Goal: Information Seeking & Learning: Learn about a topic

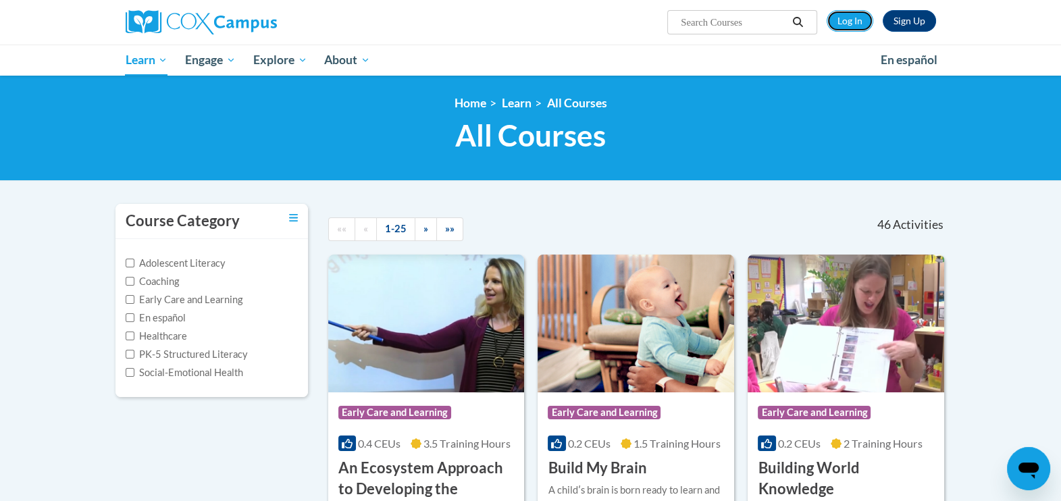
click at [537, 16] on link "Log In" at bounding box center [849, 21] width 47 height 22
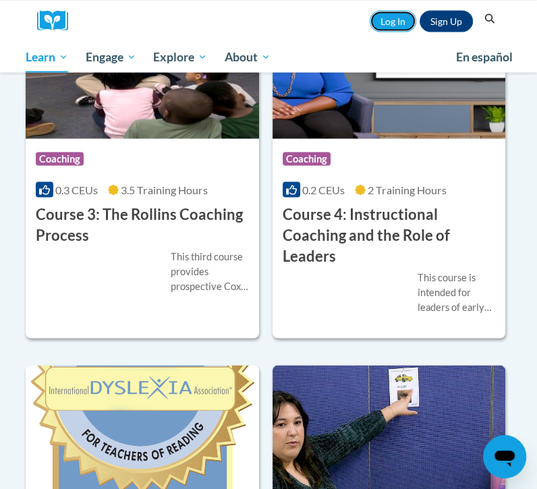
scroll to position [1603, 0]
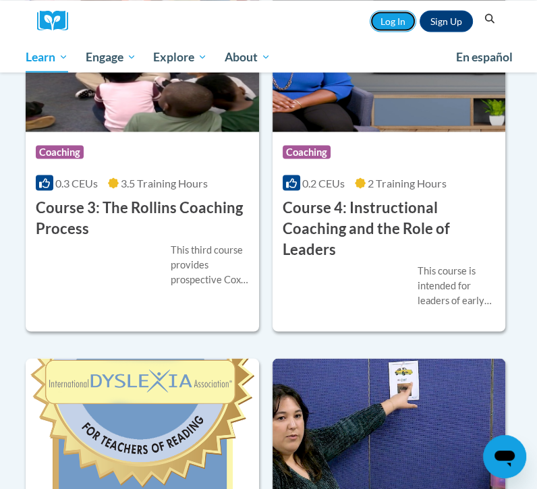
click at [386, 22] on link "Log In" at bounding box center [393, 21] width 47 height 22
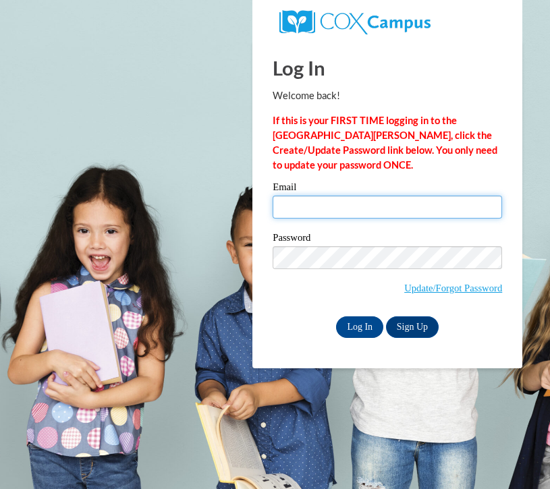
click at [322, 204] on input "Email" at bounding box center [388, 207] width 230 height 23
type input "itoledo1@ivytech.edu"
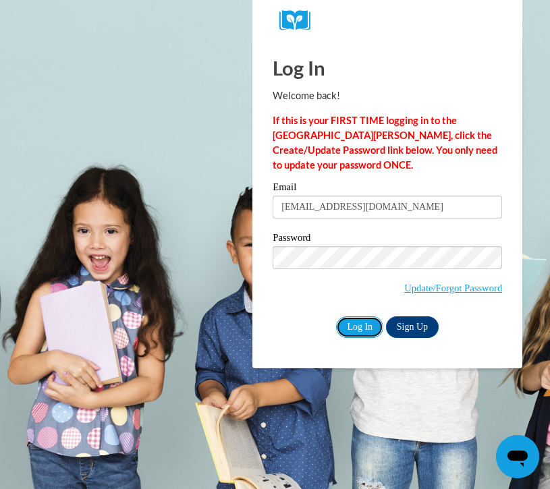
click at [356, 327] on input "Log In" at bounding box center [359, 328] width 47 height 22
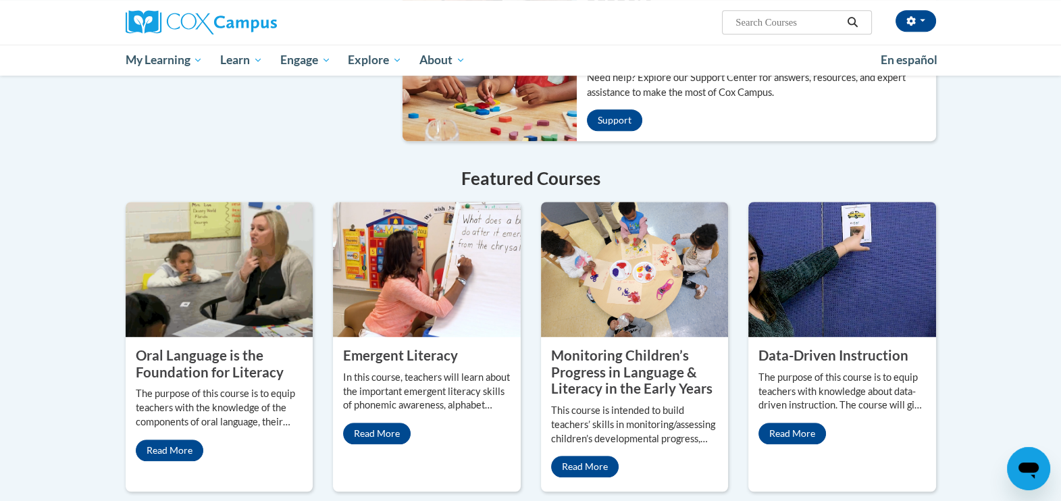
scroll to position [944, 0]
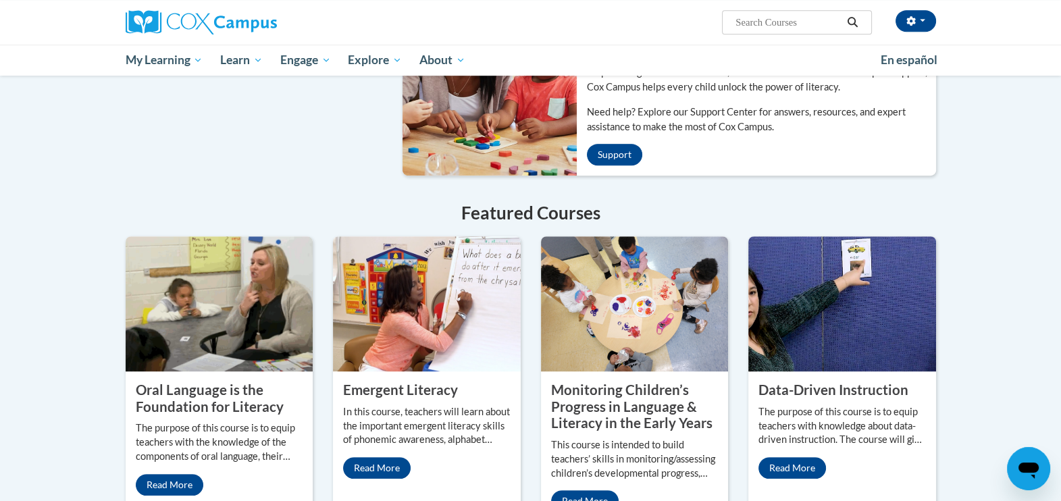
click at [537, 17] on input "Search..." at bounding box center [788, 22] width 108 height 16
type input "early literacy"
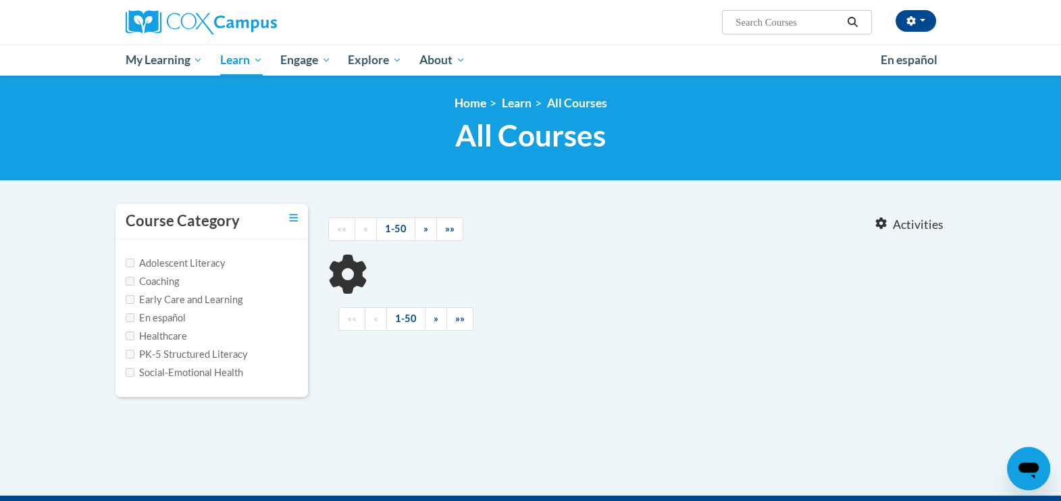
type input "early literacy"
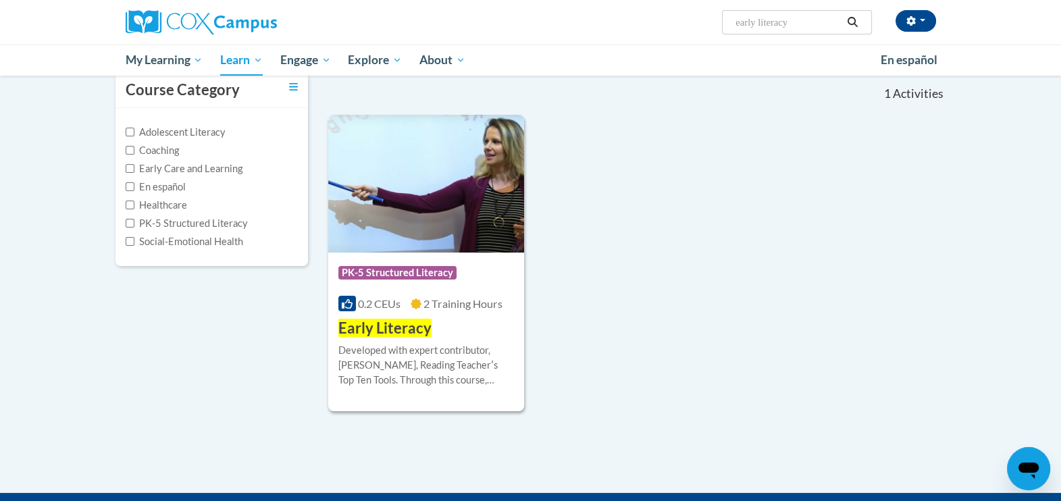
scroll to position [168, 0]
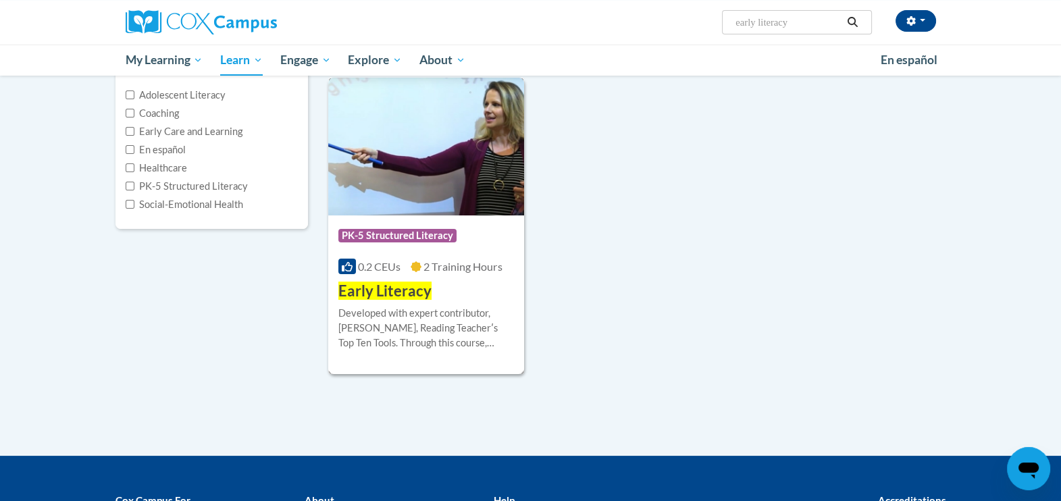
click at [392, 287] on span "Early Literacy" at bounding box center [384, 290] width 93 height 18
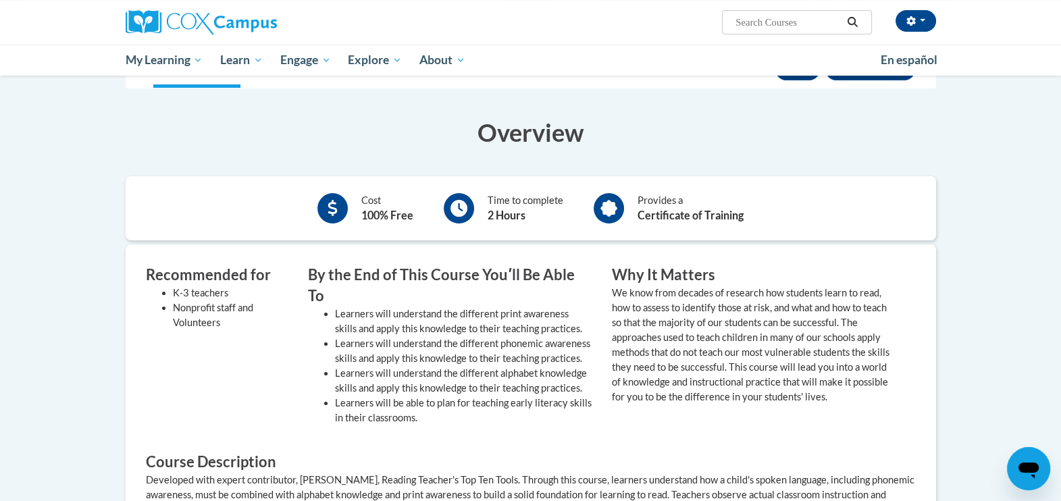
scroll to position [168, 0]
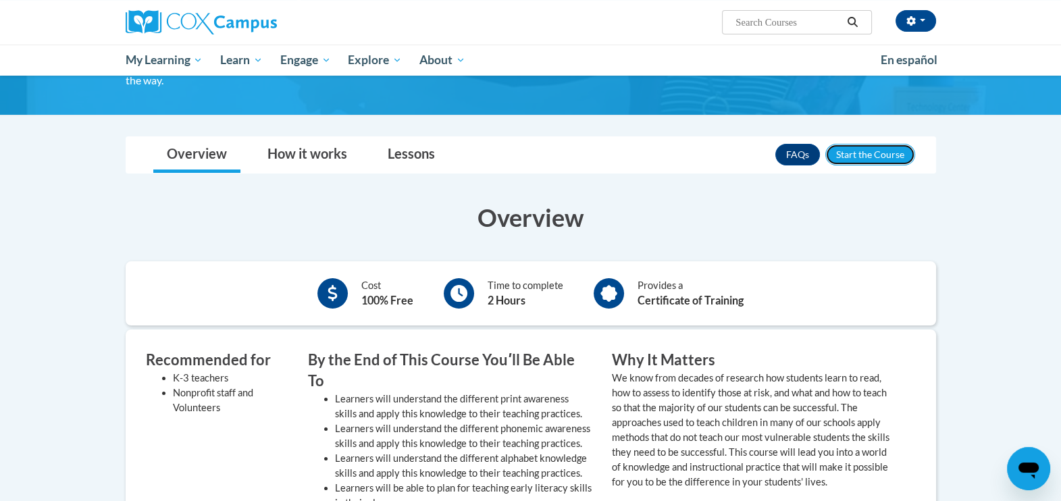
click at [874, 149] on button "Enroll" at bounding box center [870, 155] width 90 height 22
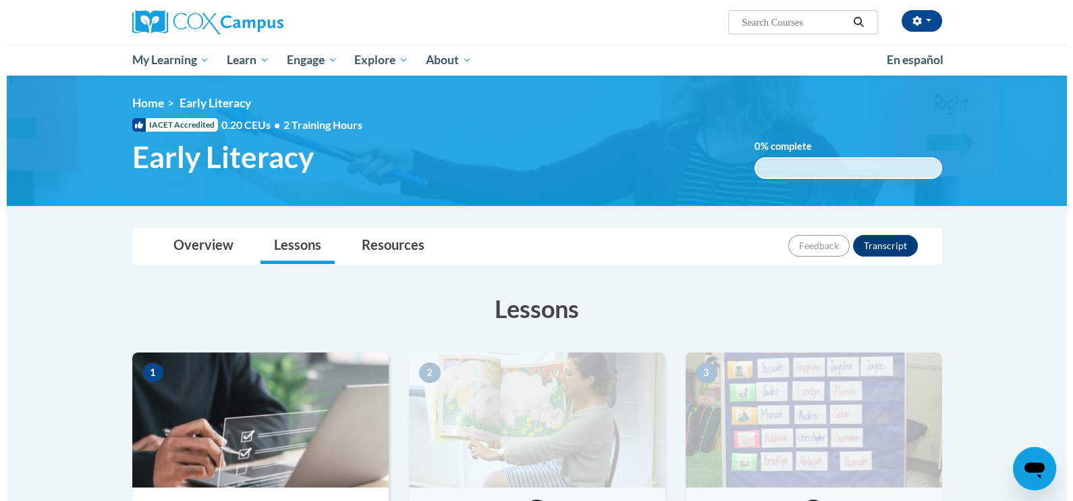
scroll to position [168, 0]
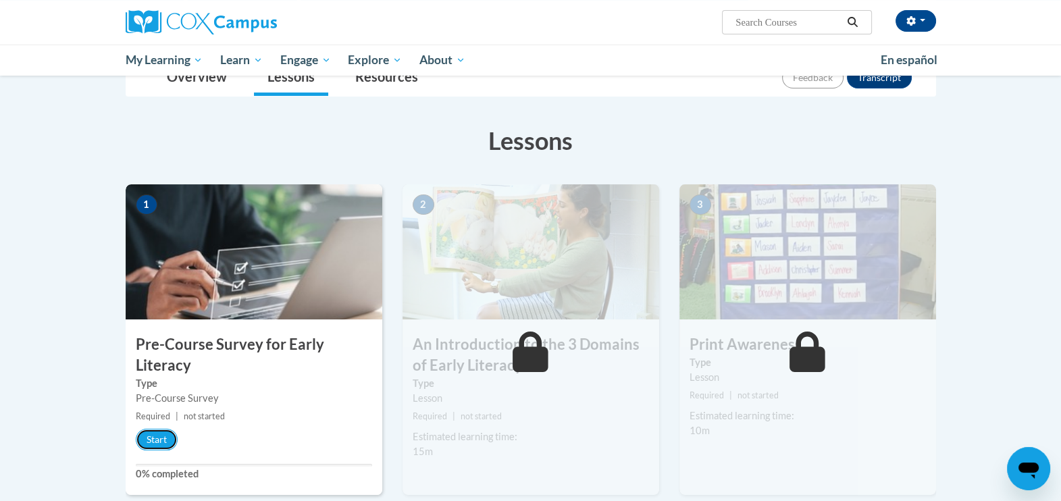
click at [168, 436] on button "Start" at bounding box center [157, 440] width 42 height 22
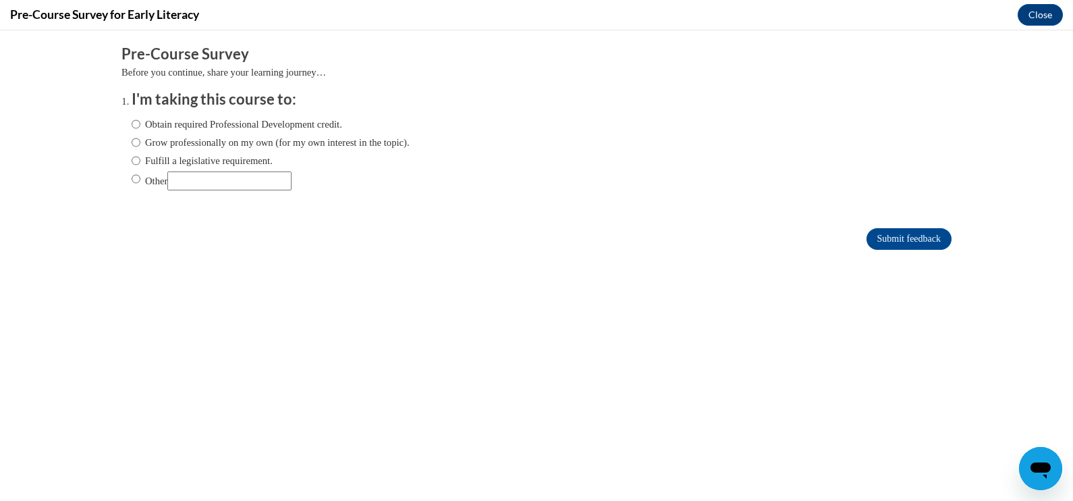
scroll to position [0, 0]
click at [267, 115] on div "Obtain required Professional Development credit. Grow professionally on my own …" at bounding box center [271, 153] width 278 height 87
click at [257, 122] on label "Obtain required Professional Development credit." at bounding box center [237, 124] width 211 height 15
click at [140, 122] on input "Obtain required Professional Development credit." at bounding box center [136, 124] width 9 height 15
radio input "true"
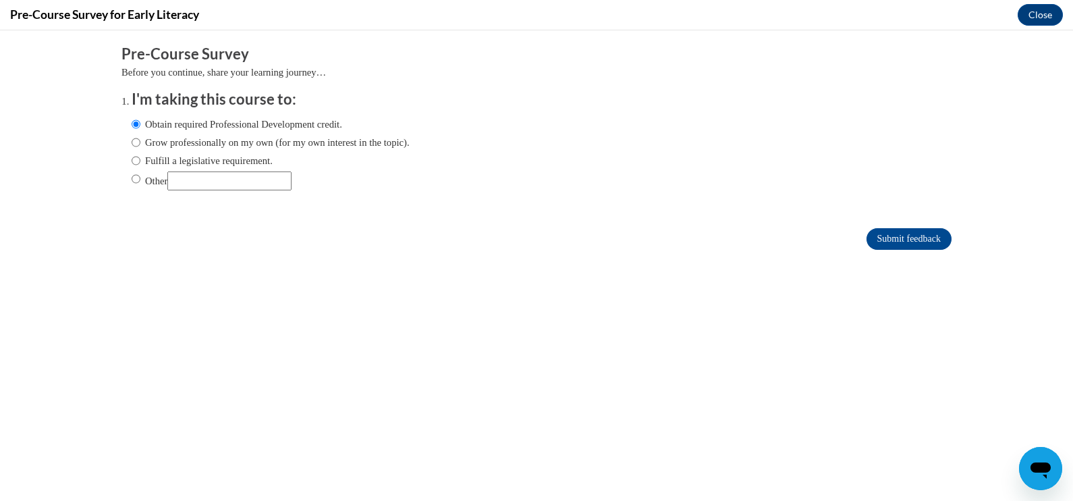
click at [891, 225] on form "Pre-Course Survey Before you continue, share your learning journey… I'm taking …" at bounding box center [537, 154] width 830 height 220
click at [888, 232] on input "Submit feedback" at bounding box center [909, 239] width 85 height 22
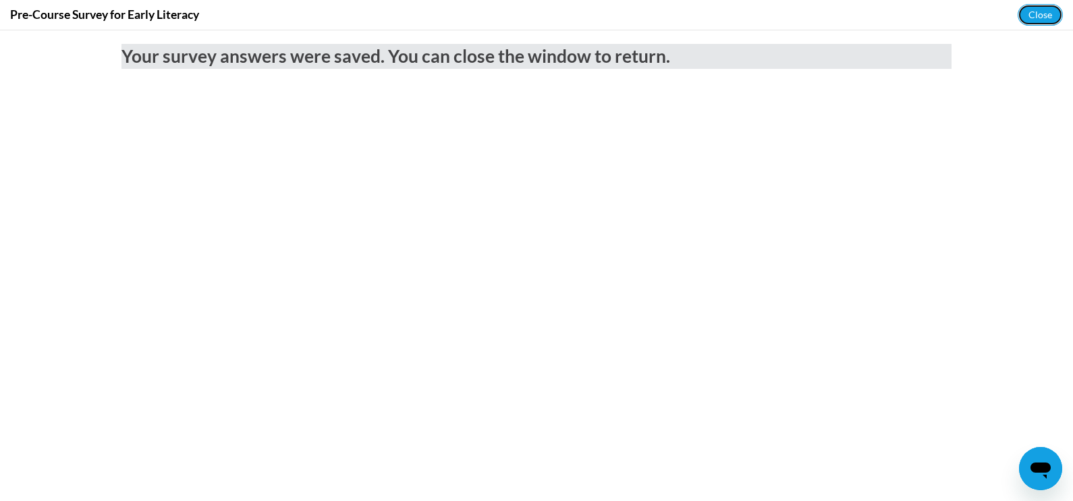
click at [1038, 18] on button "Close" at bounding box center [1040, 15] width 45 height 22
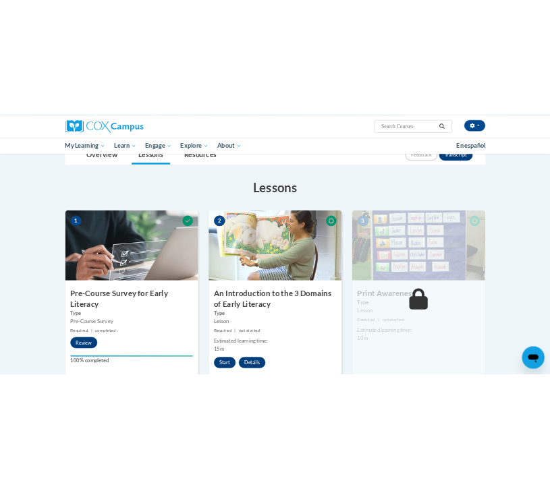
scroll to position [253, 0]
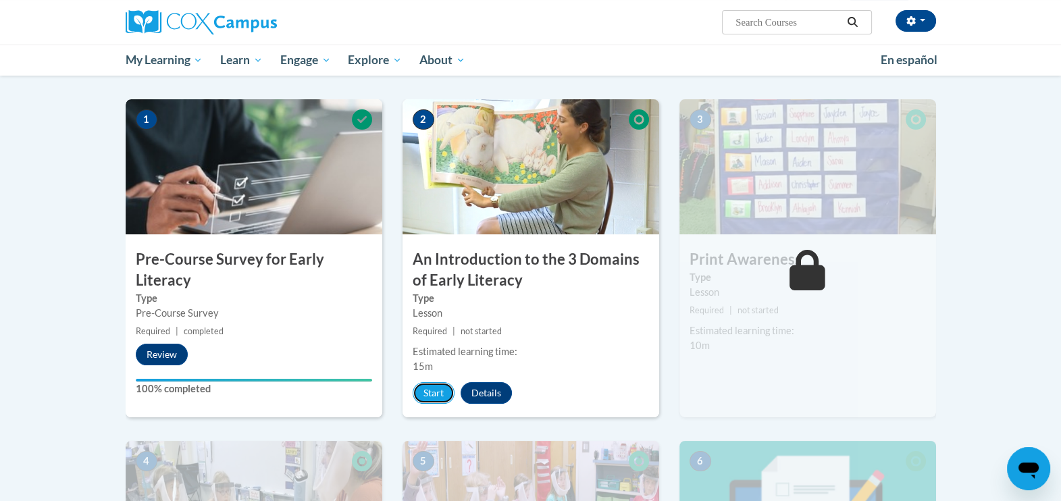
click at [429, 398] on button "Start" at bounding box center [433, 393] width 42 height 22
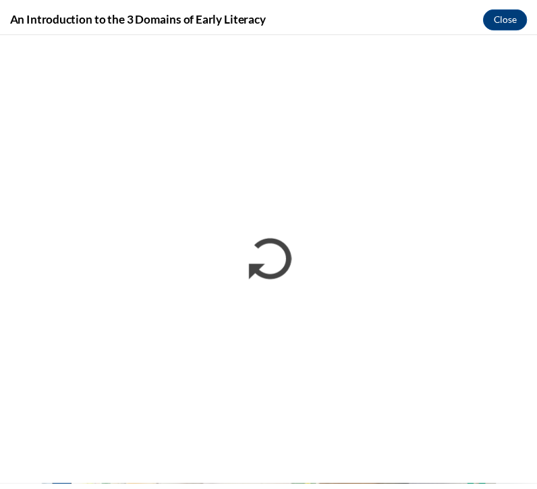
scroll to position [0, 0]
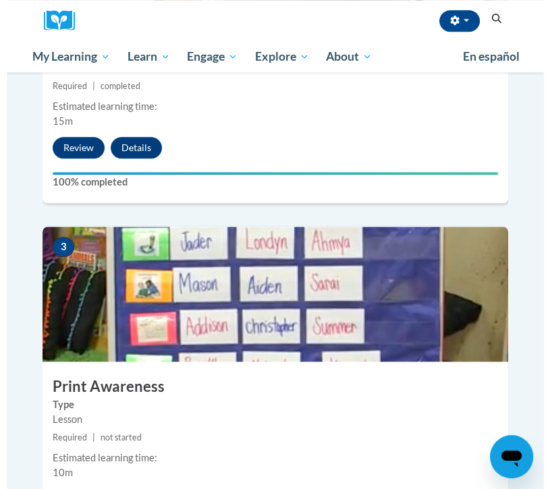
scroll to position [844, 0]
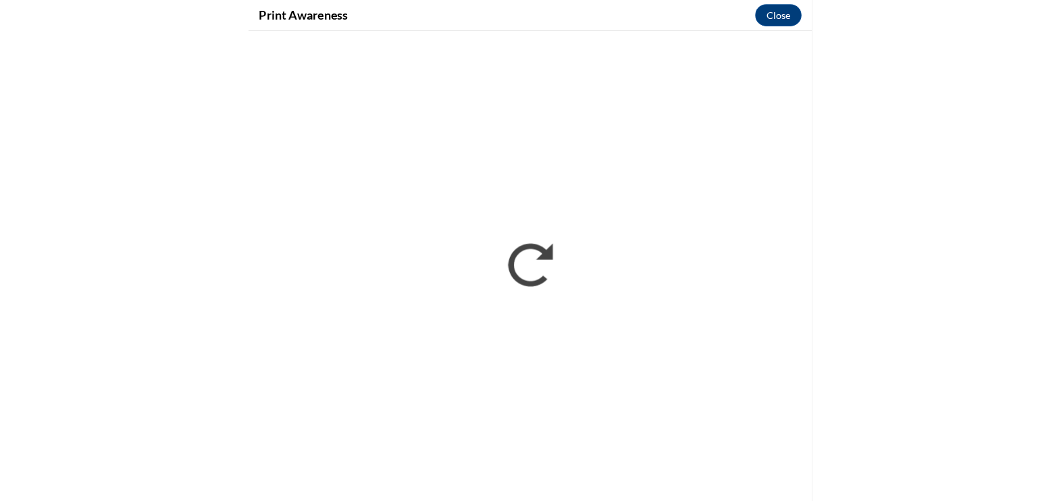
scroll to position [0, 0]
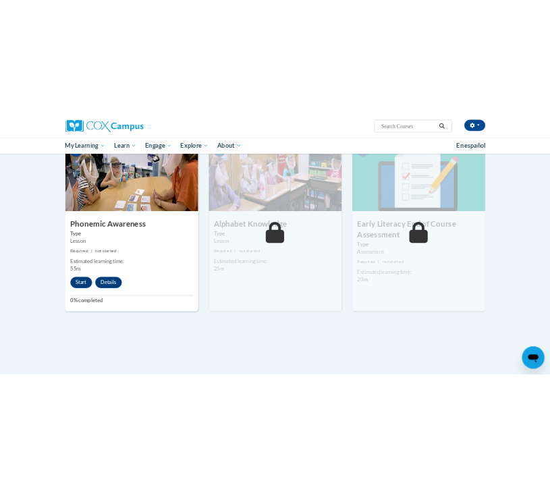
scroll to position [674, 0]
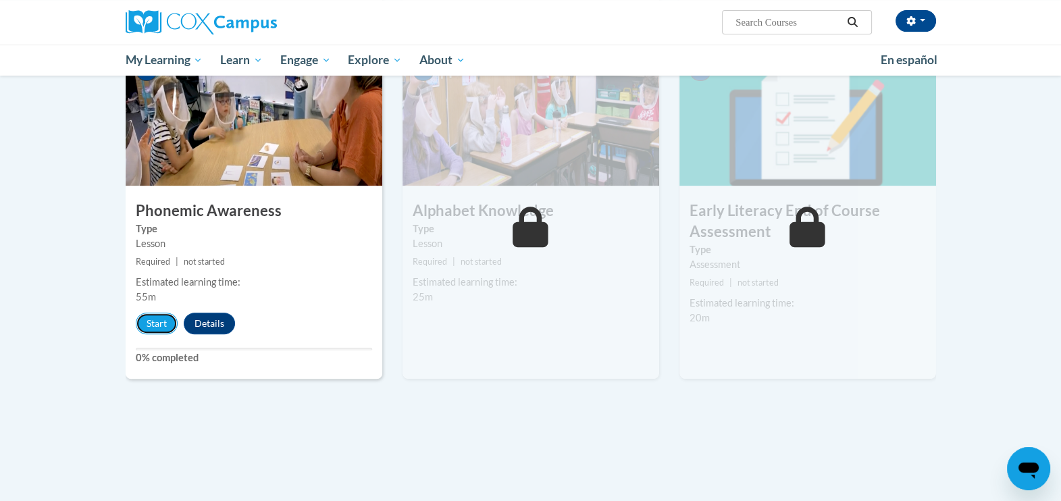
click at [159, 323] on button "Start" at bounding box center [157, 324] width 42 height 22
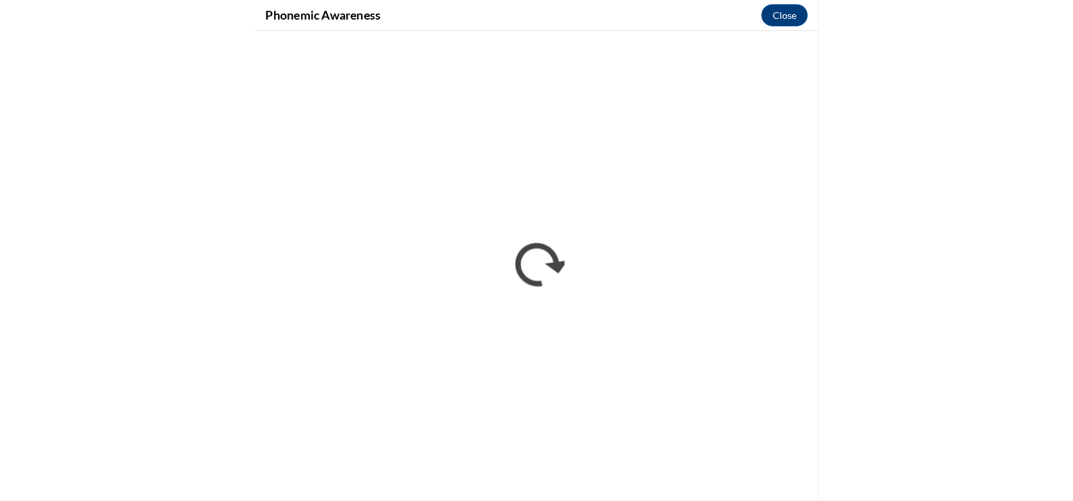
scroll to position [0, 0]
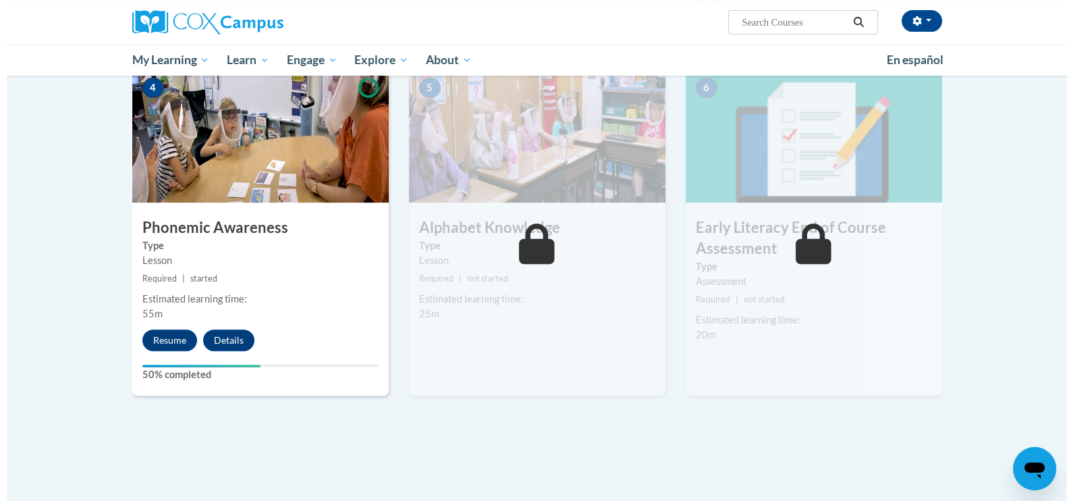
scroll to position [671, 0]
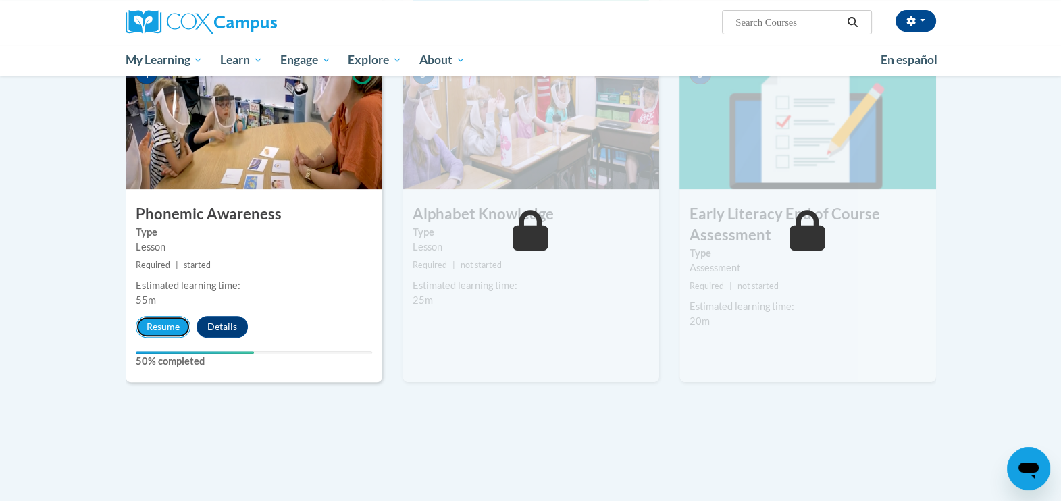
click at [169, 325] on button "Resume" at bounding box center [163, 327] width 55 height 22
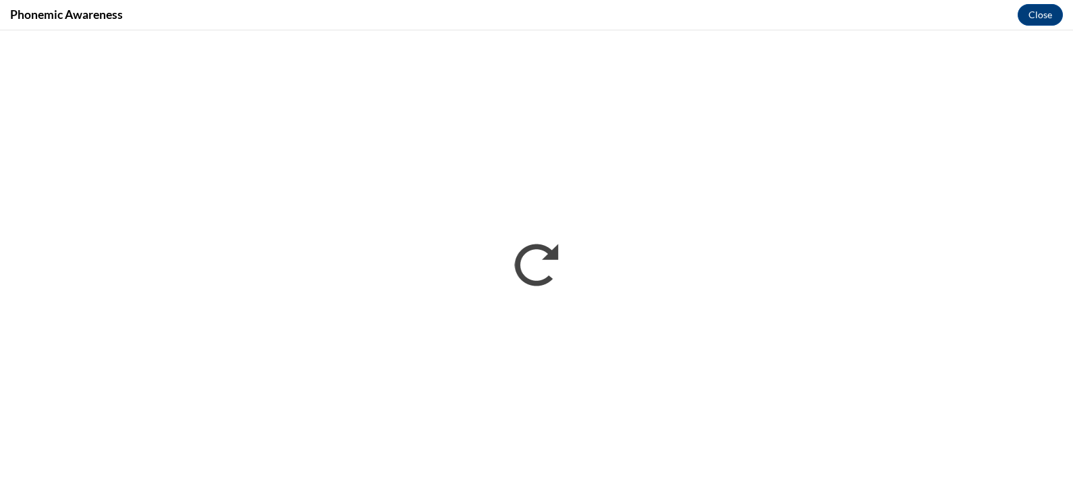
scroll to position [0, 0]
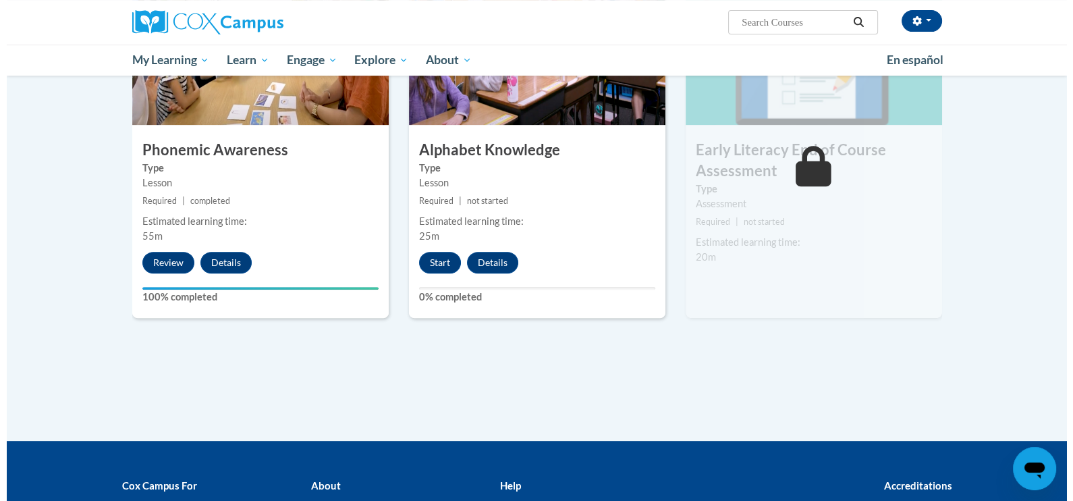
scroll to position [740, 0]
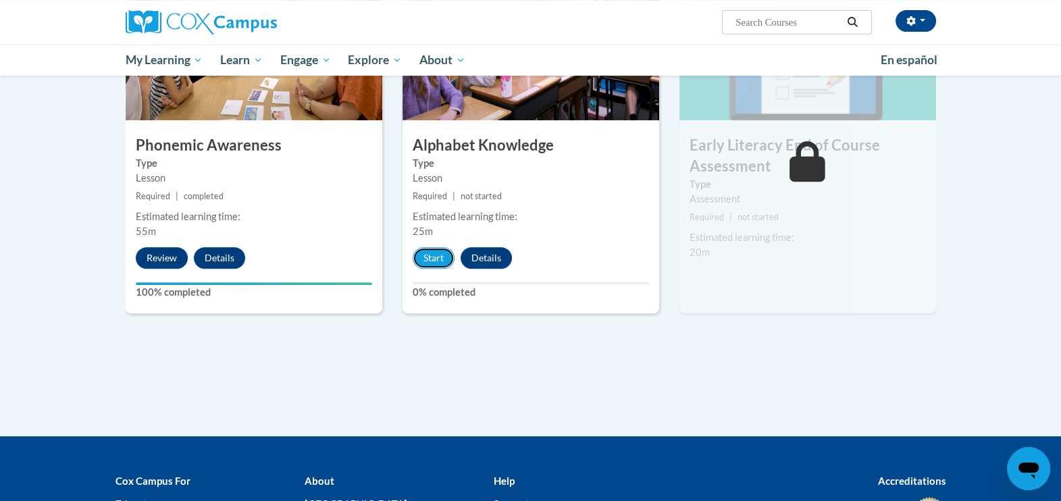
click at [429, 257] on button "Start" at bounding box center [433, 258] width 42 height 22
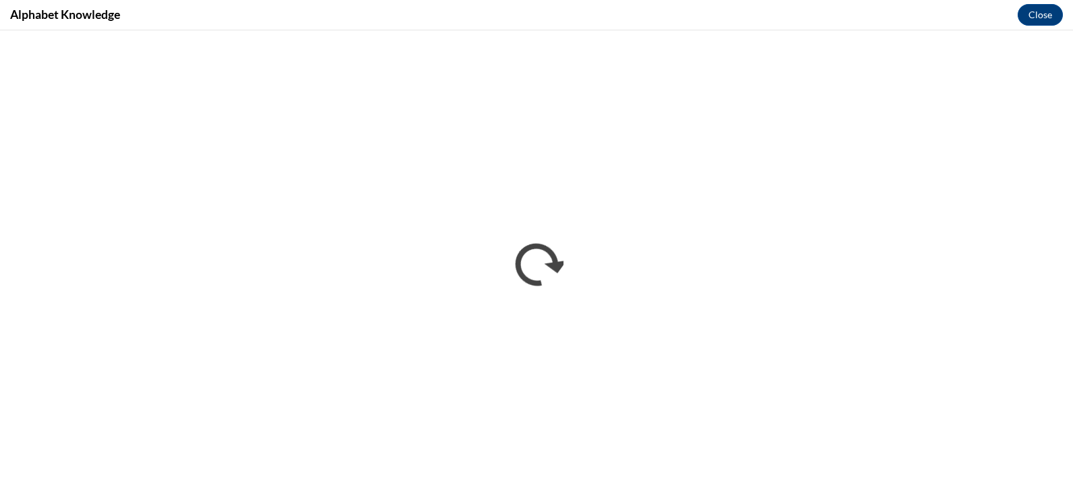
scroll to position [0, 0]
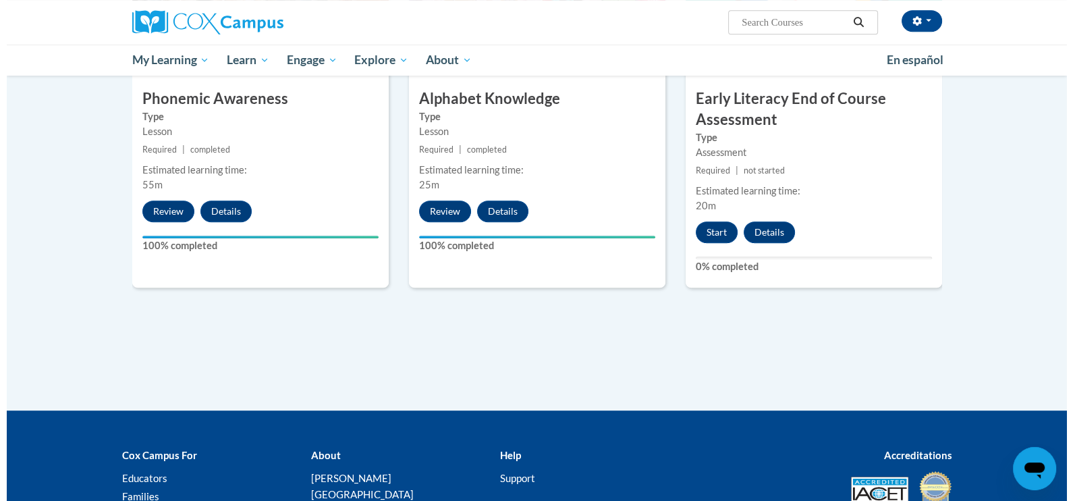
scroll to position [729, 0]
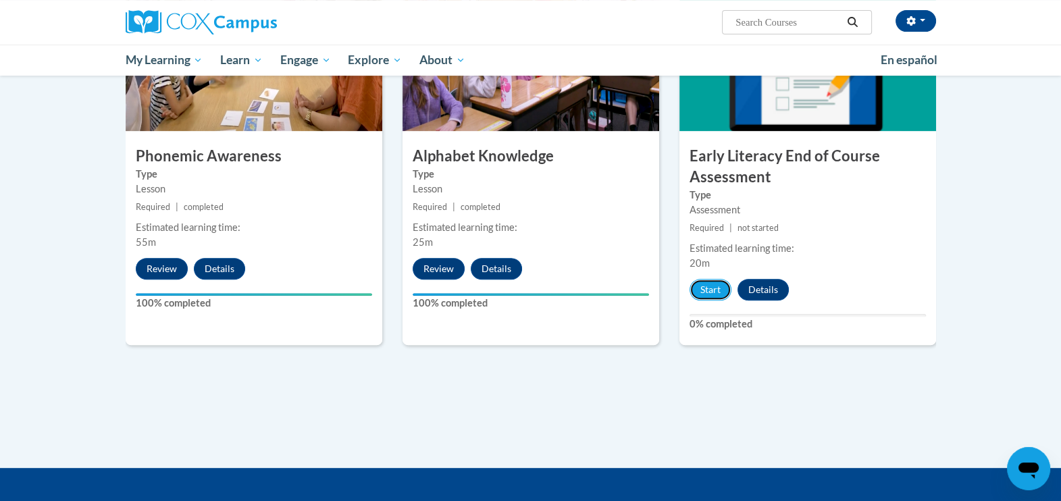
click at [702, 290] on button "Start" at bounding box center [710, 290] width 42 height 22
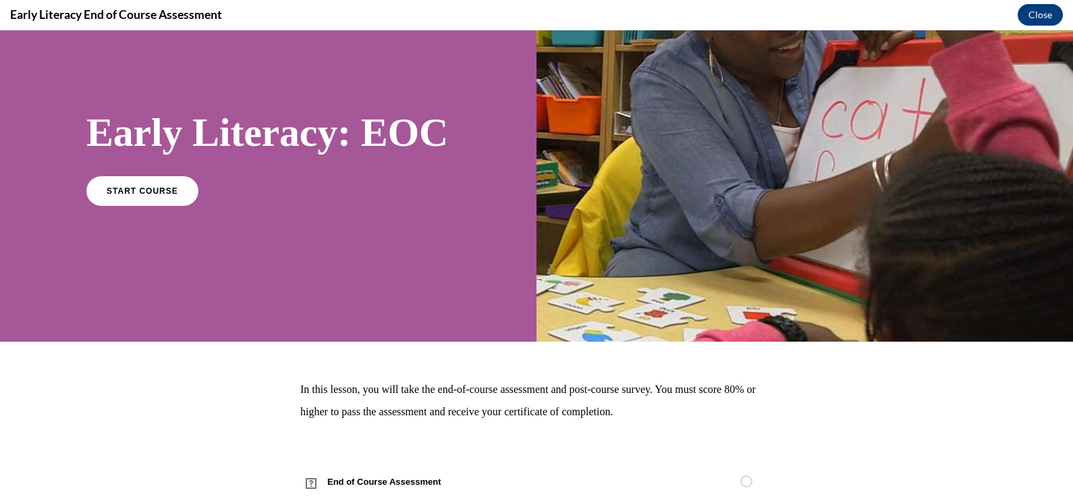
scroll to position [84, 0]
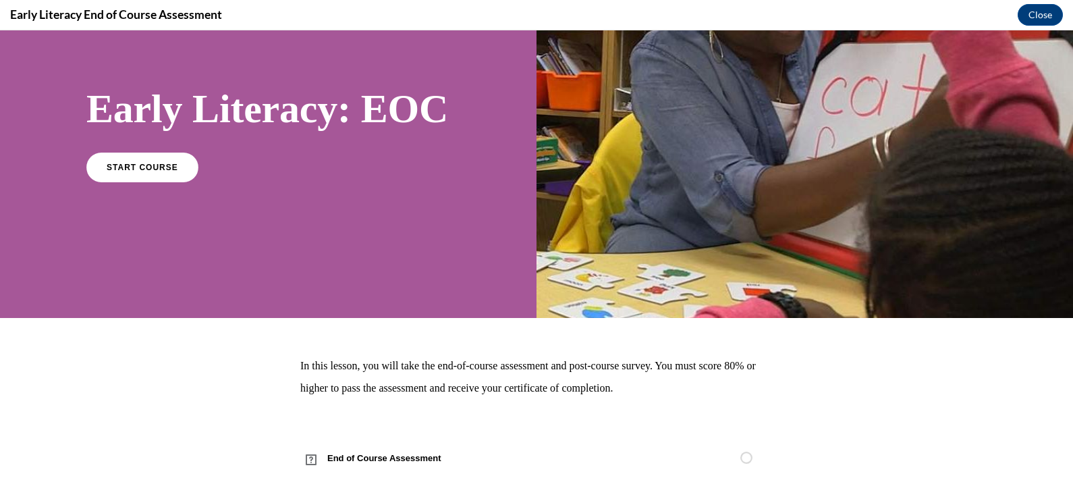
click at [130, 182] on div "START COURSE" at bounding box center [268, 173] width 364 height 41
click at [138, 176] on link "START COURSE" at bounding box center [142, 168] width 112 height 30
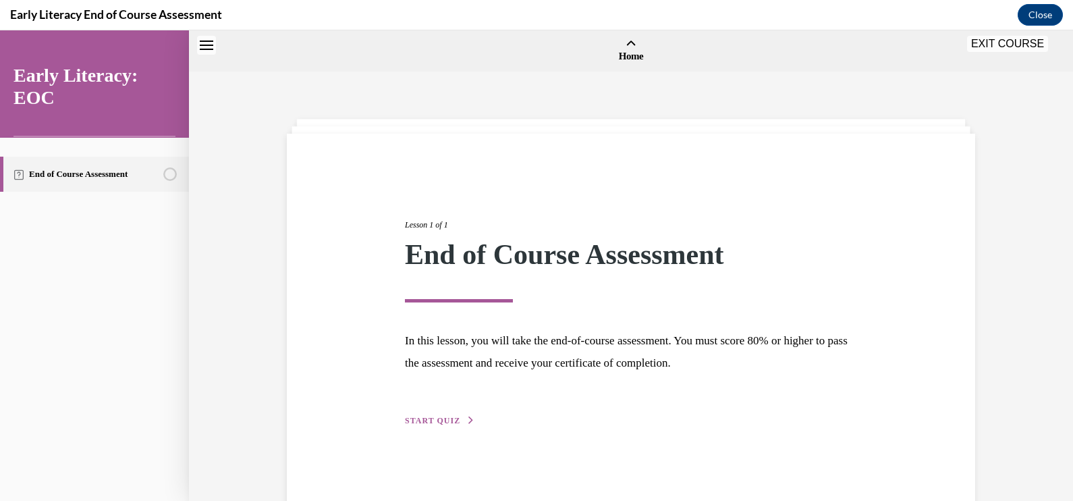
scroll to position [41, 0]
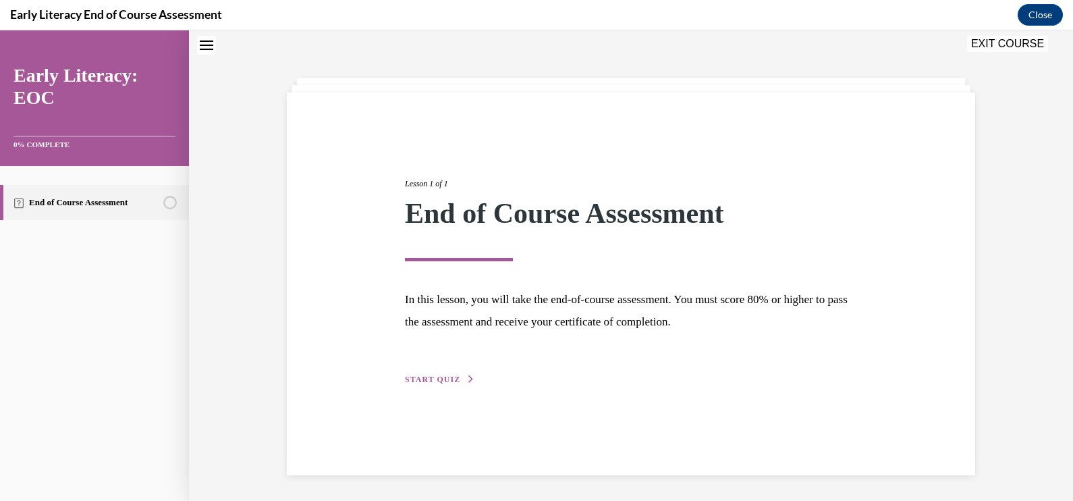
click at [411, 379] on span "START QUIZ" at bounding box center [432, 379] width 55 height 9
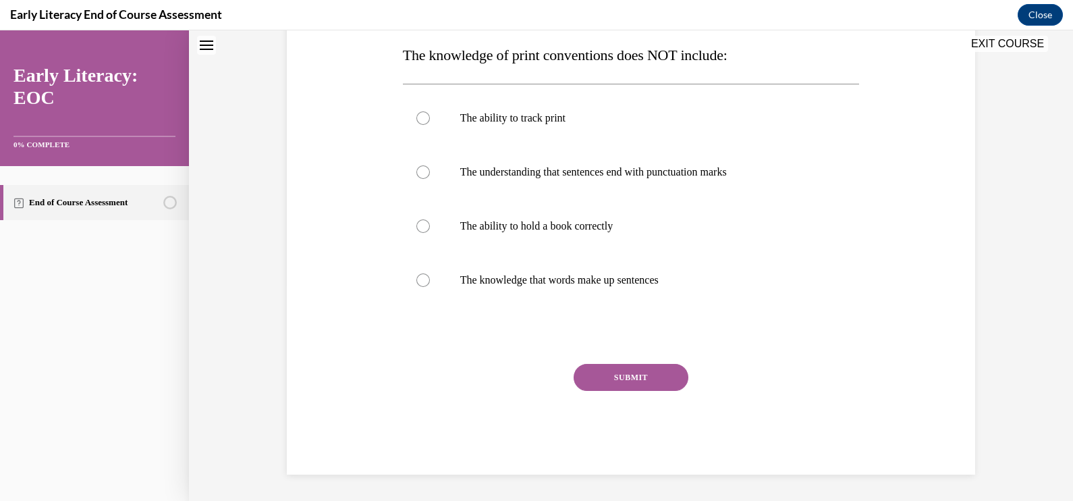
scroll to position [132, 0]
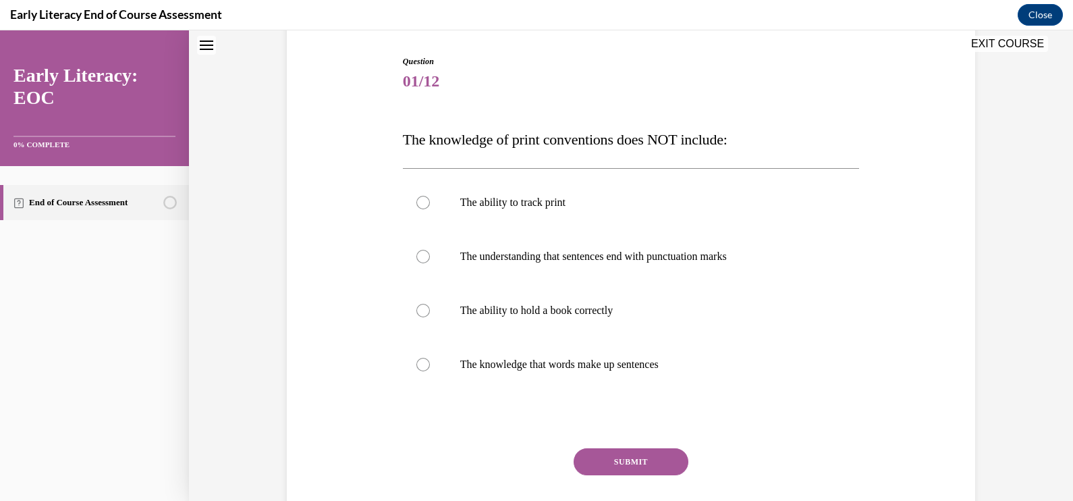
click at [535, 319] on div at bounding box center [631, 311] width 457 height 54
click at [636, 468] on button "SUBMIT" at bounding box center [631, 461] width 115 height 27
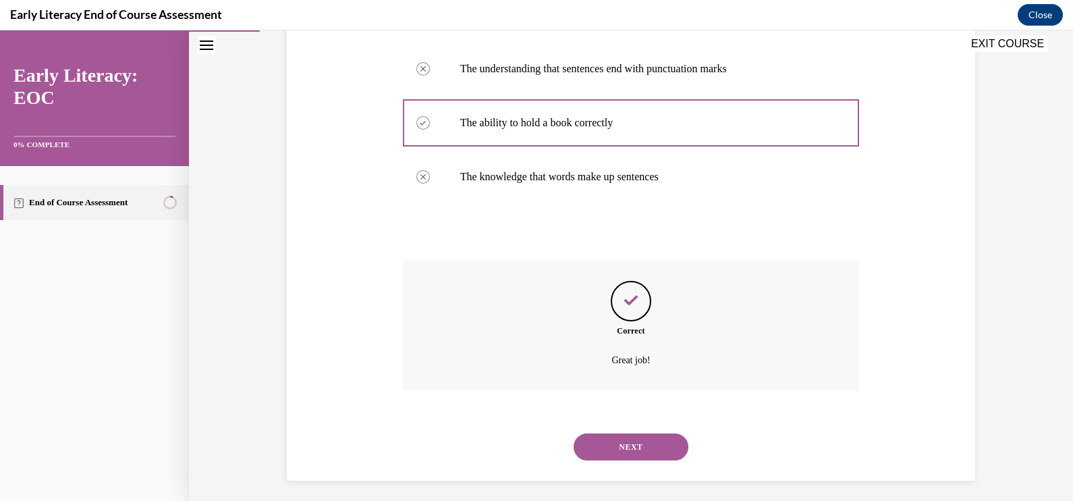
scroll to position [326, 0]
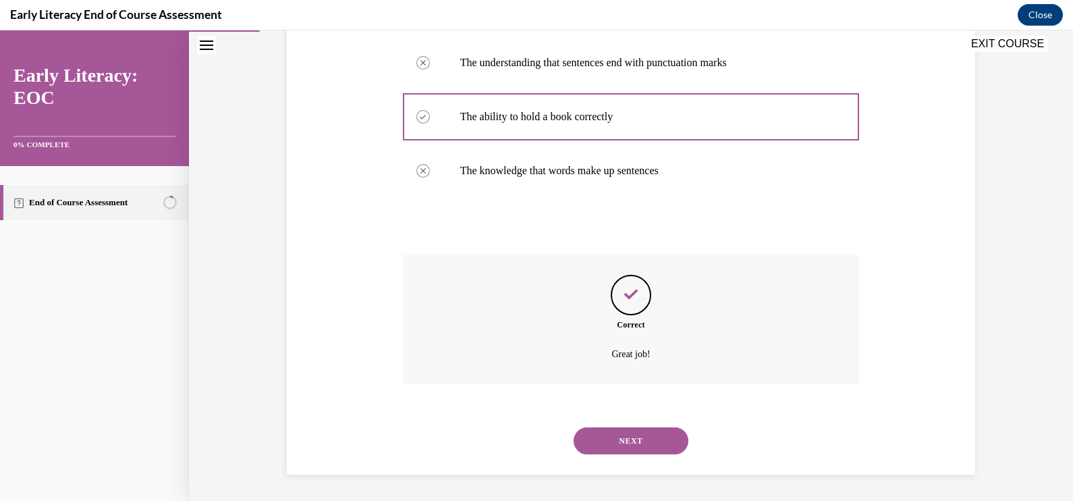
click at [639, 439] on button "NEXT" at bounding box center [631, 440] width 115 height 27
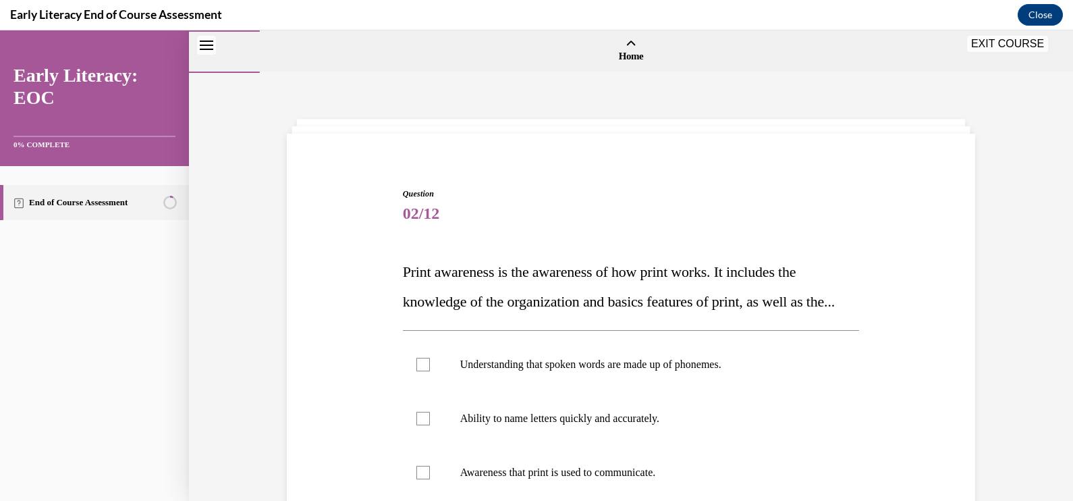
scroll to position [168, 0]
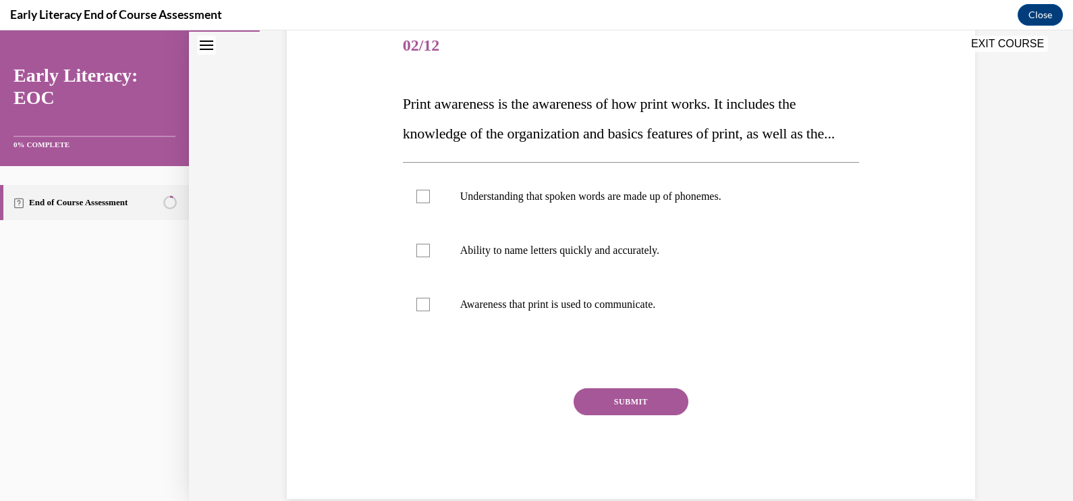
click at [475, 311] on p "Awareness that print is used to communicate." at bounding box center [643, 305] width 366 height 14
click at [619, 415] on div "Question 02/12 Print awareness is the awareness of how print works. It includes…" at bounding box center [631, 259] width 457 height 479
click at [619, 415] on button "SUBMIT" at bounding box center [631, 401] width 115 height 27
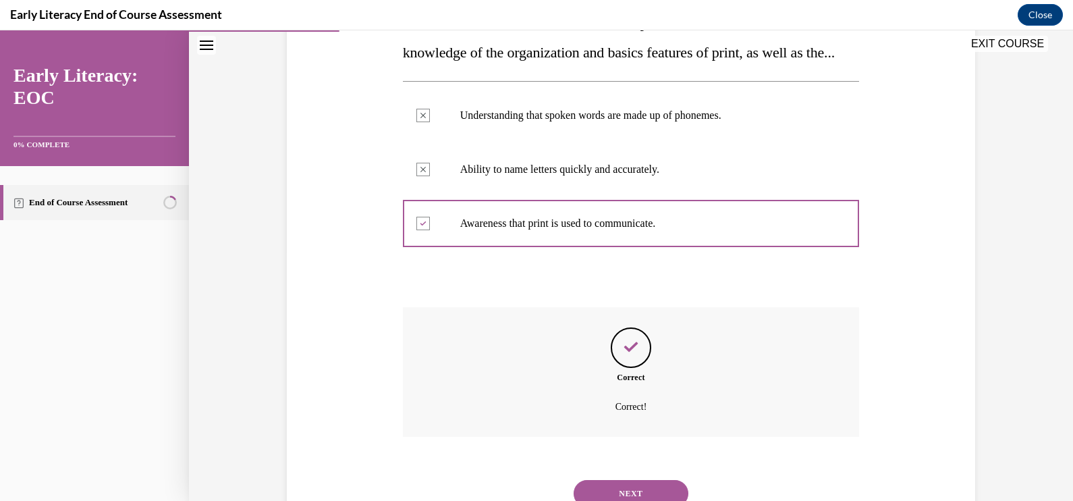
scroll to position [331, 0]
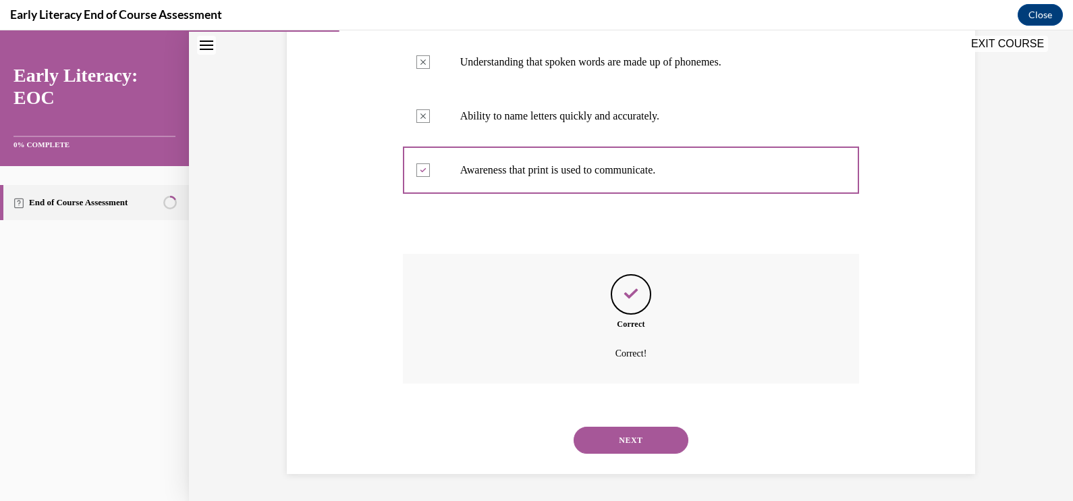
click at [632, 442] on button "NEXT" at bounding box center [631, 440] width 115 height 27
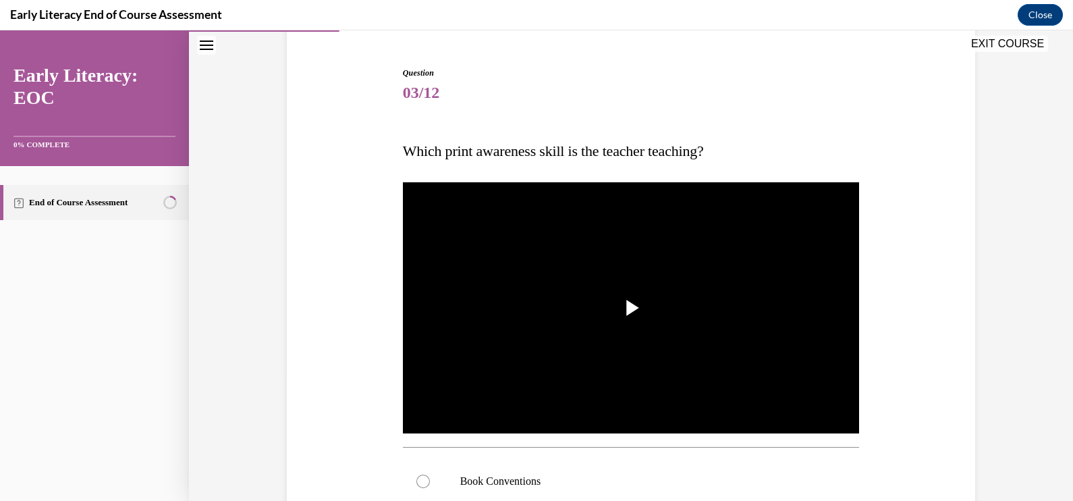
scroll to position [84, 0]
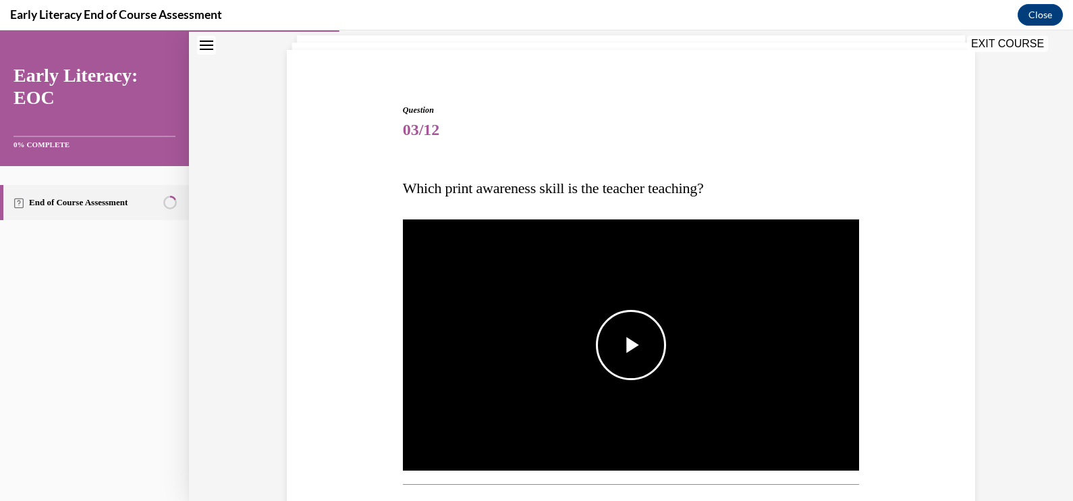
click at [631, 345] on span "Video player" at bounding box center [631, 345] width 0 height 0
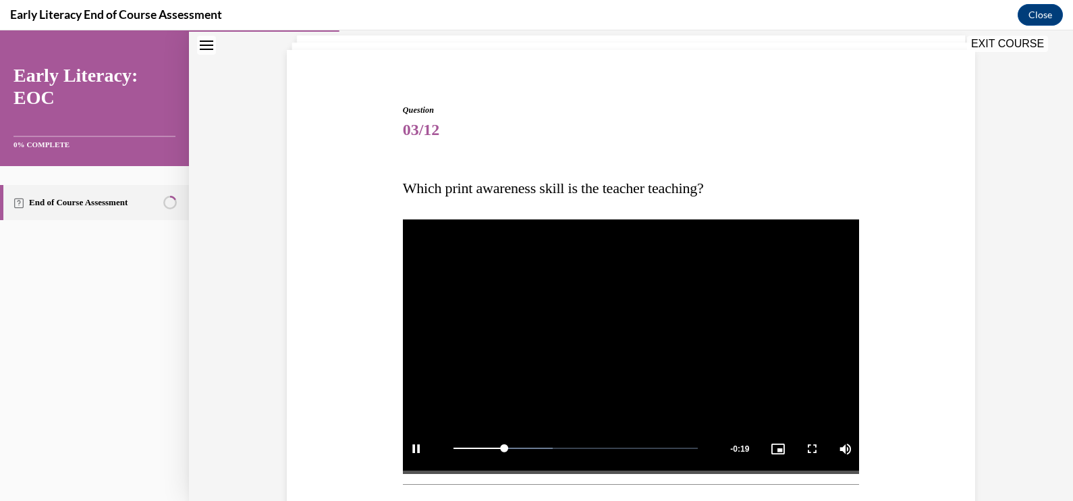
drag, startPoint x: 687, startPoint y: 329, endPoint x: 684, endPoint y: 273, distance: 56.1
click at [687, 329] on video "Video player" at bounding box center [631, 345] width 457 height 257
click at [880, 109] on div "Question 03/12 Which print awareness skill is the teacher teaching? Video Playe…" at bounding box center [631, 441] width 695 height 757
drag, startPoint x: 533, startPoint y: 450, endPoint x: 387, endPoint y: 464, distance: 147.1
click at [387, 464] on div "Question 03/12 Which print awareness skill is the teacher teaching? Video Playe…" at bounding box center [631, 441] width 695 height 757
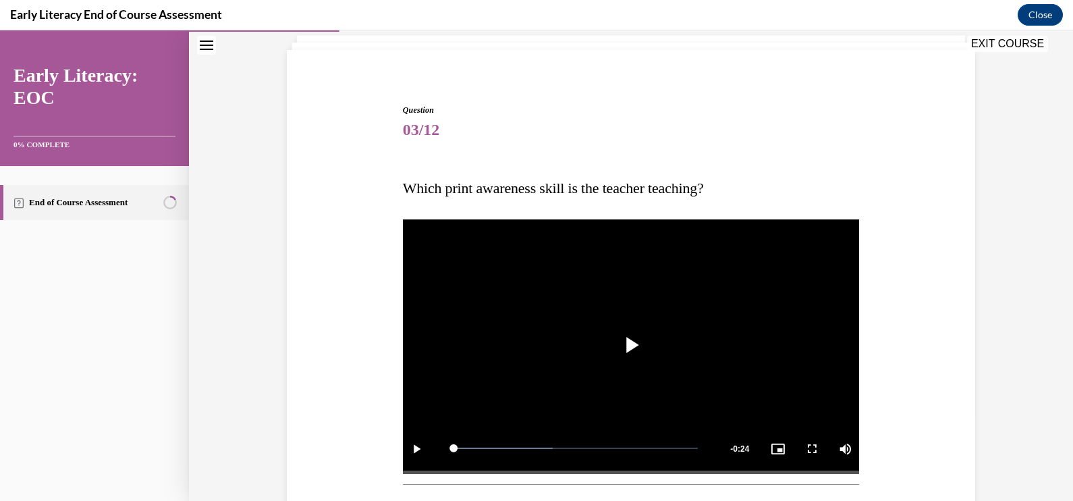
click at [661, 331] on video "Video player" at bounding box center [631, 345] width 457 height 257
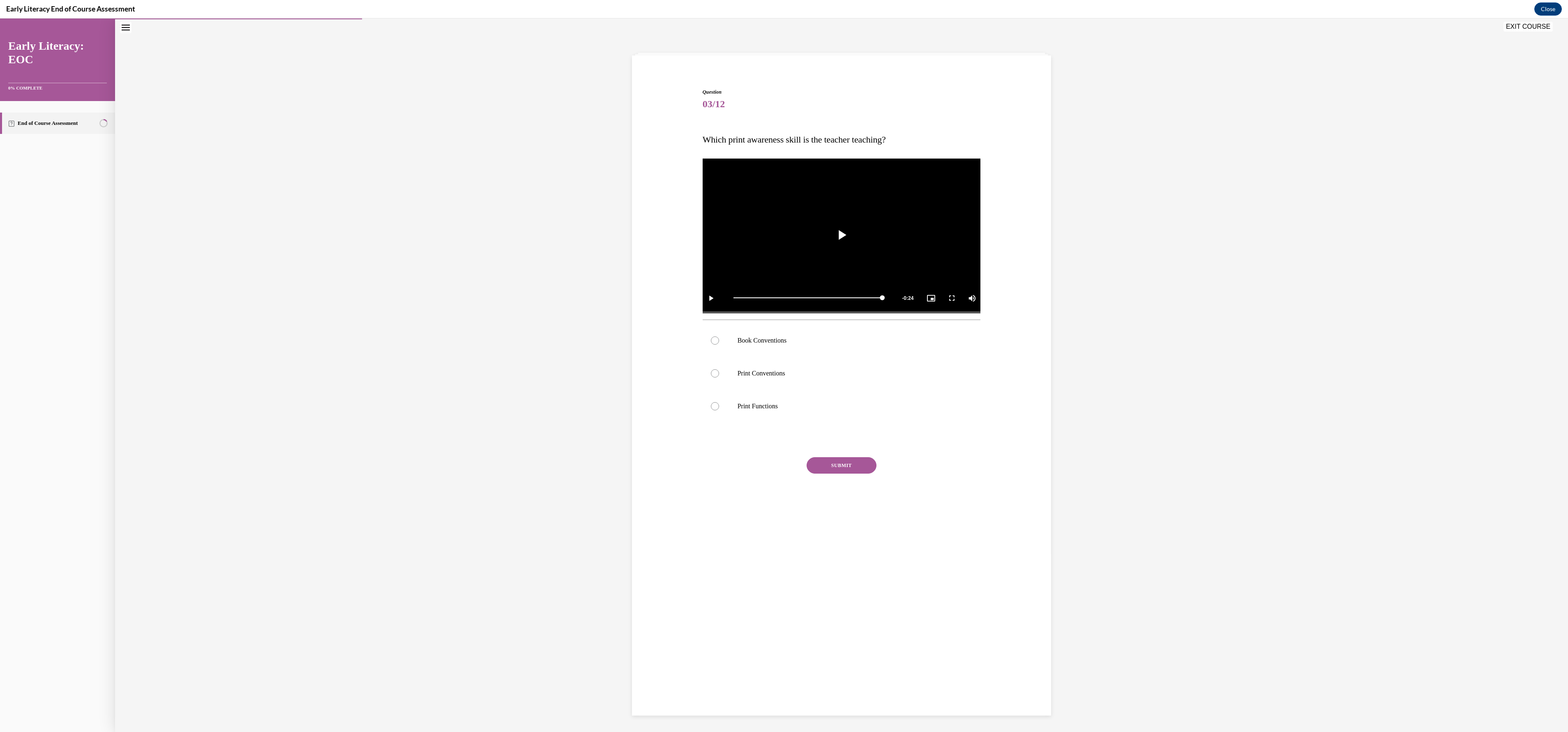
scroll to position [26, 0]
drag, startPoint x: 616, startPoint y: 21, endPoint x: 578, endPoint y: 374, distance: 355.0
click at [578, 304] on div "Question 03/12 Which print awareness skill is the teacher teaching? Video Playe…" at bounding box center [841, 375] width 1453 height 714
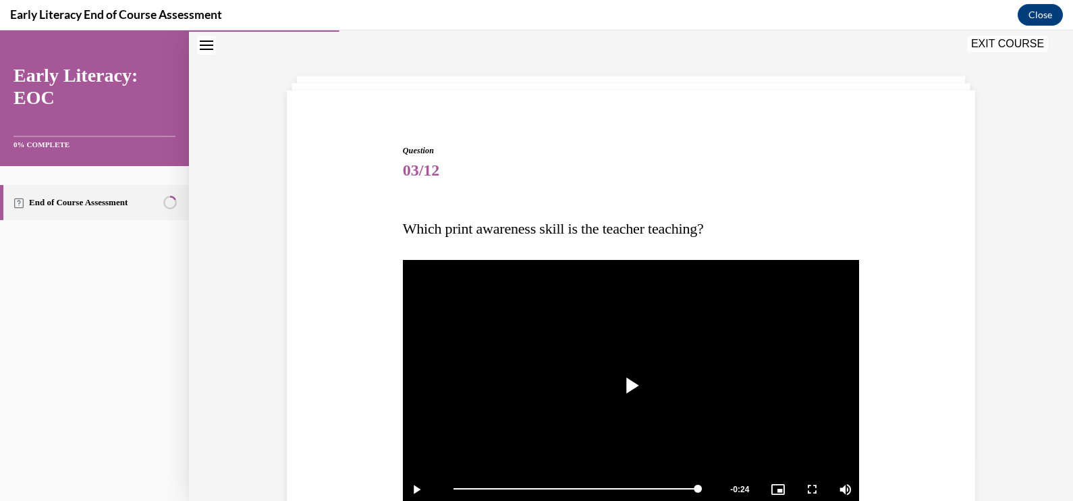
drag, startPoint x: 2103, startPoint y: 60, endPoint x: 682, endPoint y: 71, distance: 1421.7
click at [682, 70] on div "Question 03/12 Which print awareness skill is the teacher teaching? Video Playe…" at bounding box center [631, 459] width 884 height 859
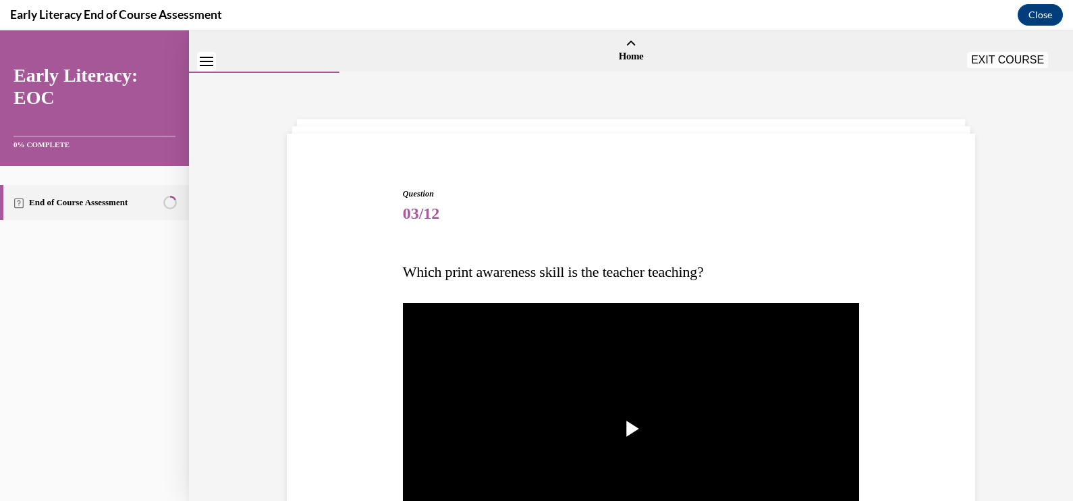
scroll to position [253, 0]
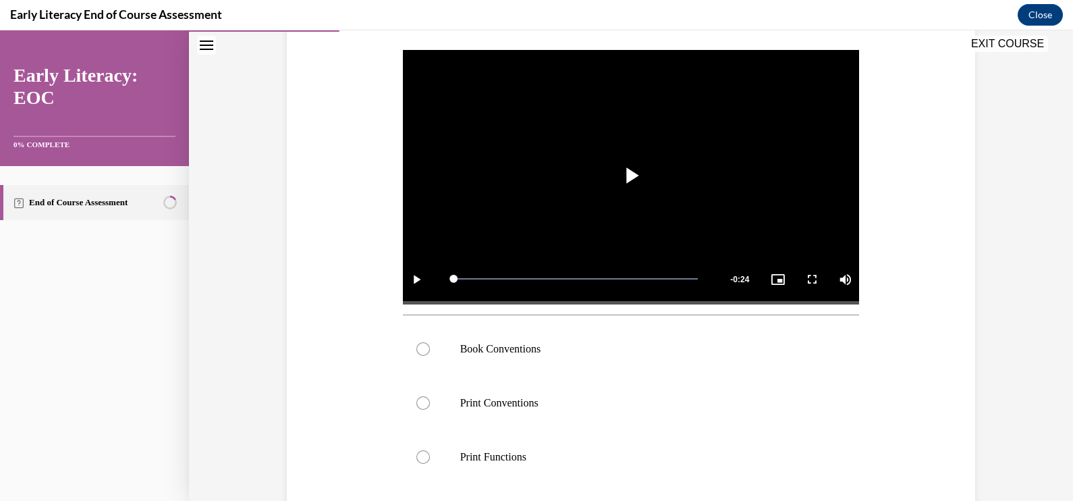
click at [472, 418] on div at bounding box center [631, 403] width 457 height 54
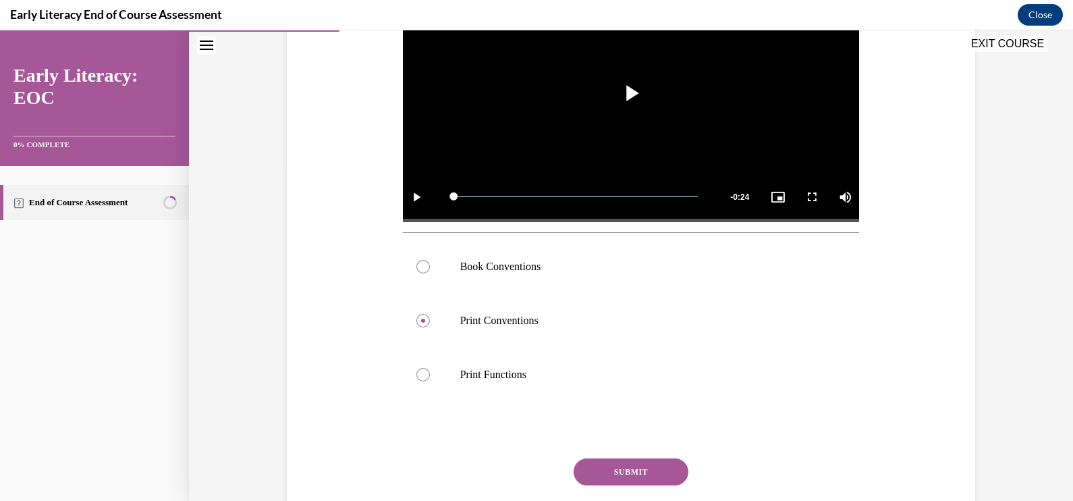
scroll to position [429, 0]
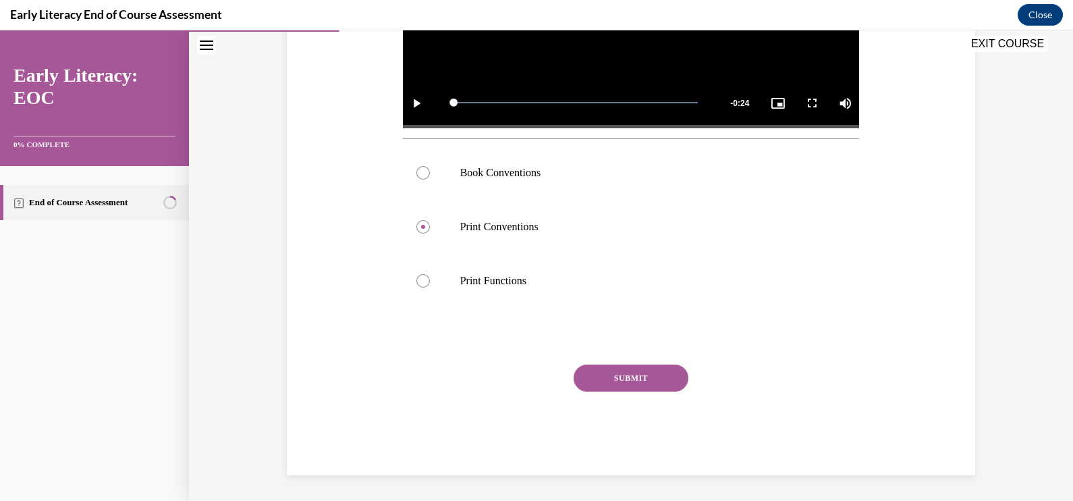
click at [621, 375] on button "SUBMIT" at bounding box center [631, 378] width 115 height 27
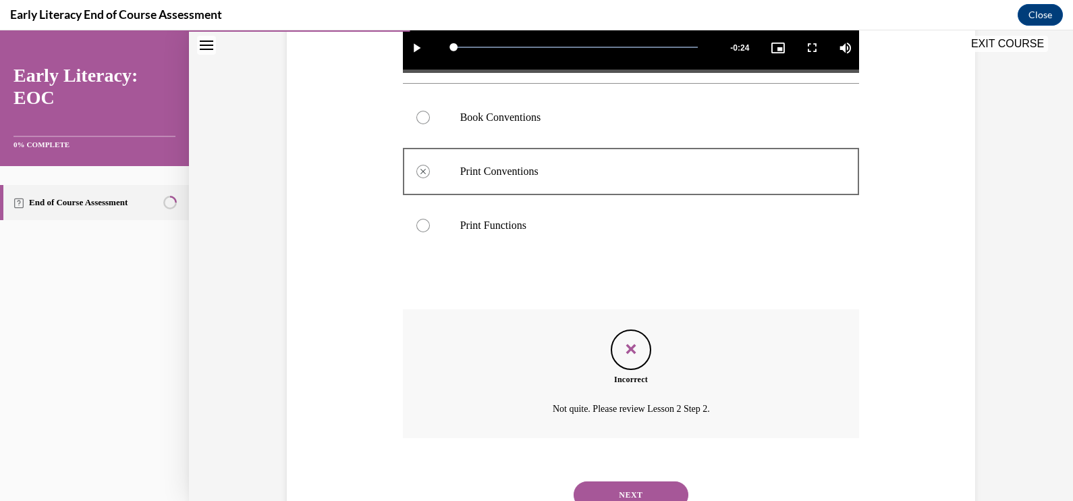
scroll to position [539, 0]
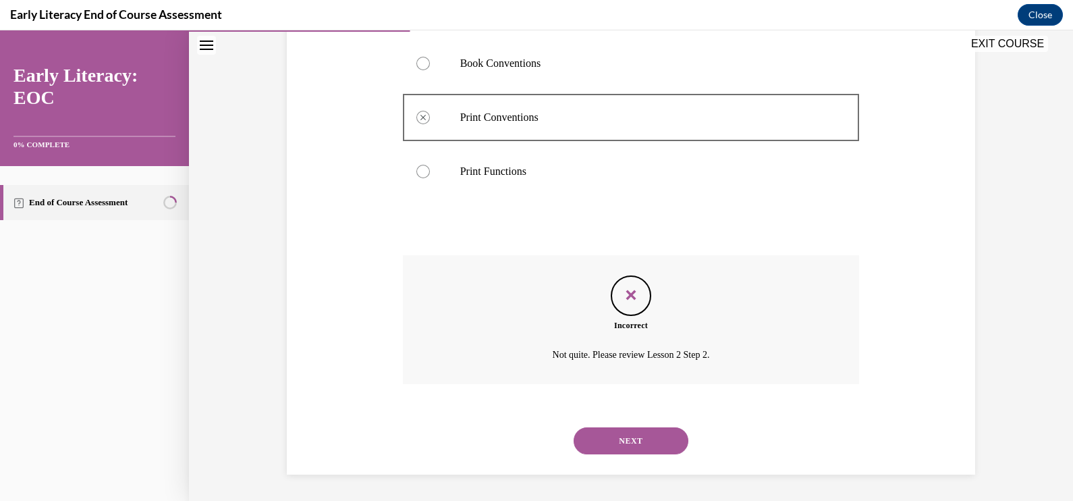
click at [498, 165] on p "Print Functions" at bounding box center [643, 172] width 366 height 14
click at [497, 169] on p "Print Functions" at bounding box center [643, 172] width 366 height 14
click at [641, 434] on button "NEXT" at bounding box center [631, 440] width 115 height 27
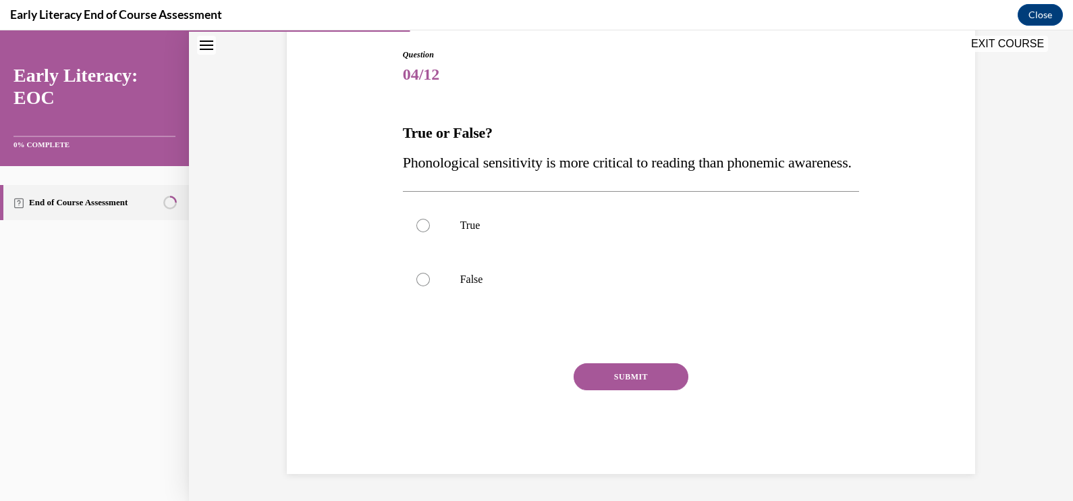
scroll to position [150, 0]
click at [473, 286] on p "False" at bounding box center [643, 280] width 366 height 14
click at [635, 390] on button "SUBMIT" at bounding box center [631, 376] width 115 height 27
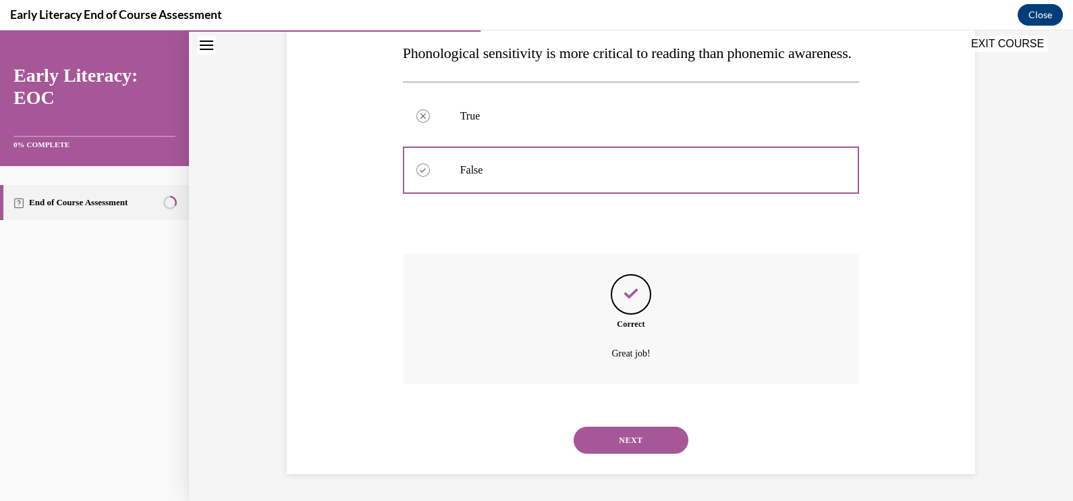
scroll to position [277, 0]
click at [641, 433] on button "NEXT" at bounding box center [631, 440] width 115 height 27
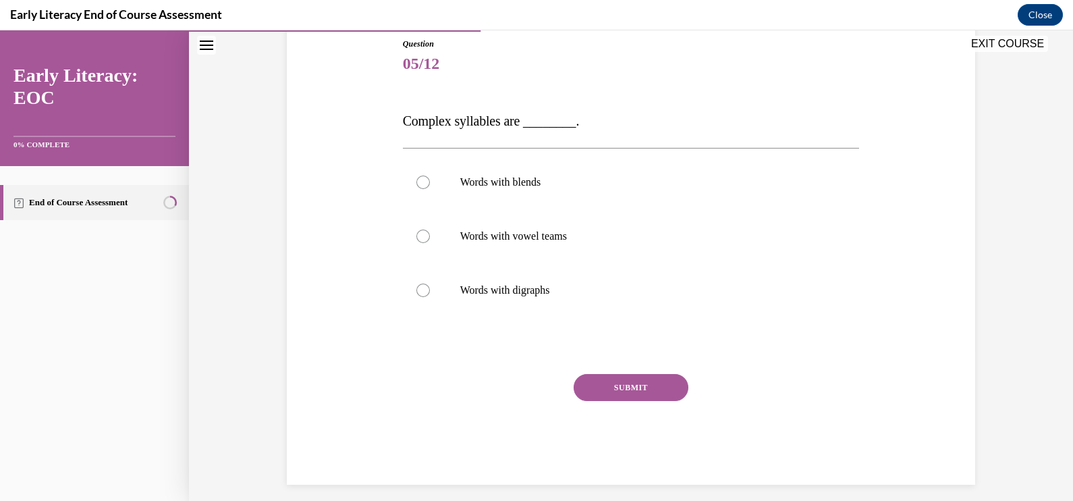
click at [520, 192] on div at bounding box center [631, 182] width 457 height 54
click at [549, 240] on p "Words with vowel teams" at bounding box center [643, 237] width 366 height 14
click at [495, 350] on div at bounding box center [631, 346] width 457 height 16
click at [486, 202] on div at bounding box center [631, 182] width 457 height 54
click at [647, 383] on button "SUBMIT" at bounding box center [631, 387] width 115 height 27
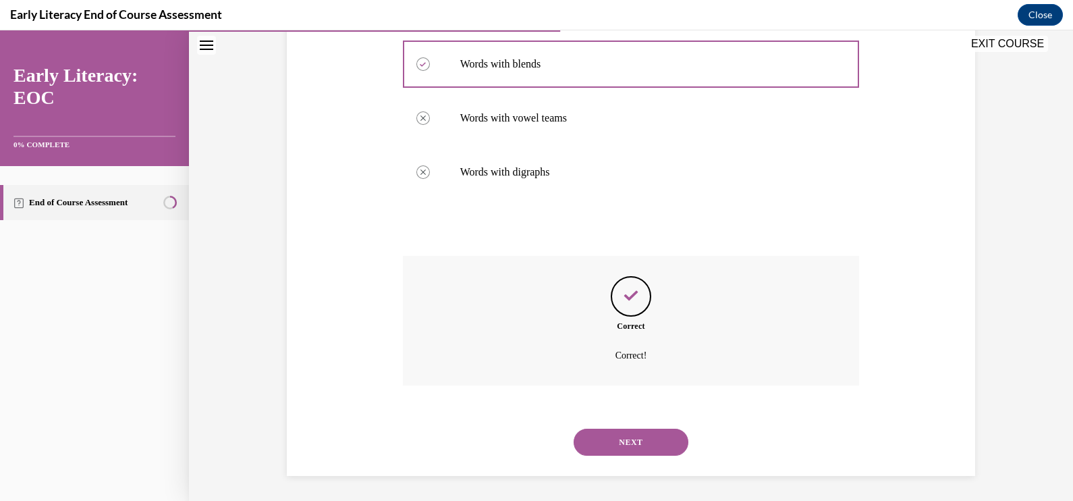
scroll to position [269, 0]
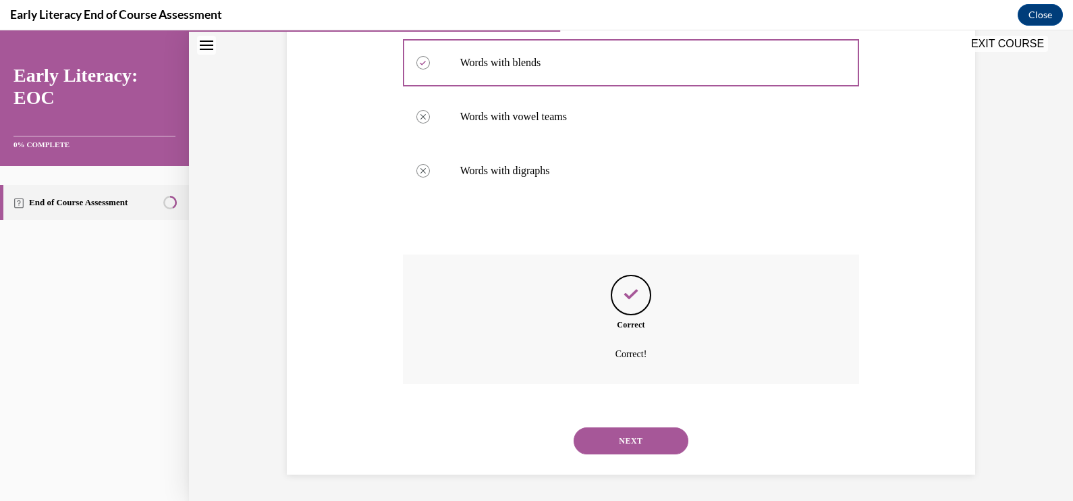
click at [655, 432] on button "NEXT" at bounding box center [631, 440] width 115 height 27
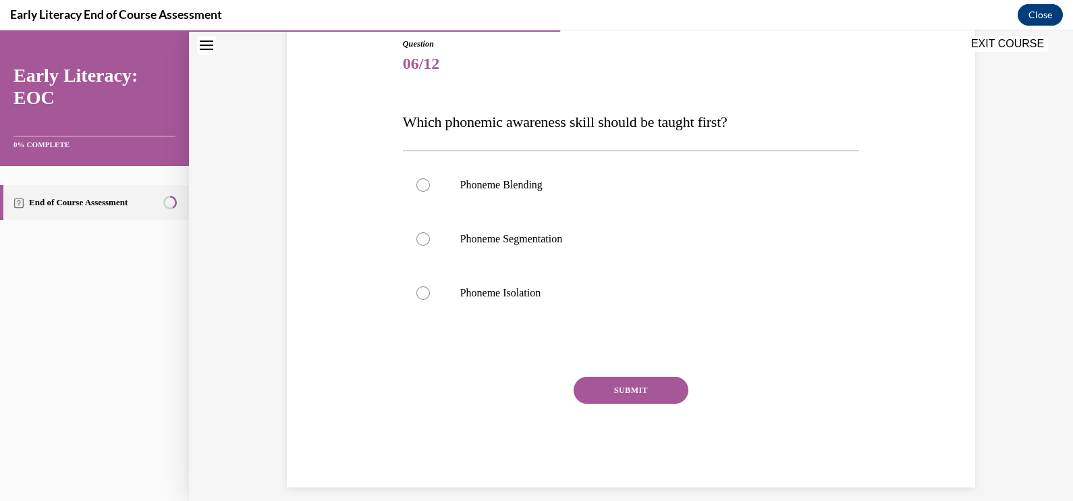
click at [497, 284] on div at bounding box center [631, 293] width 457 height 54
click at [591, 395] on button "SUBMIT" at bounding box center [631, 390] width 115 height 27
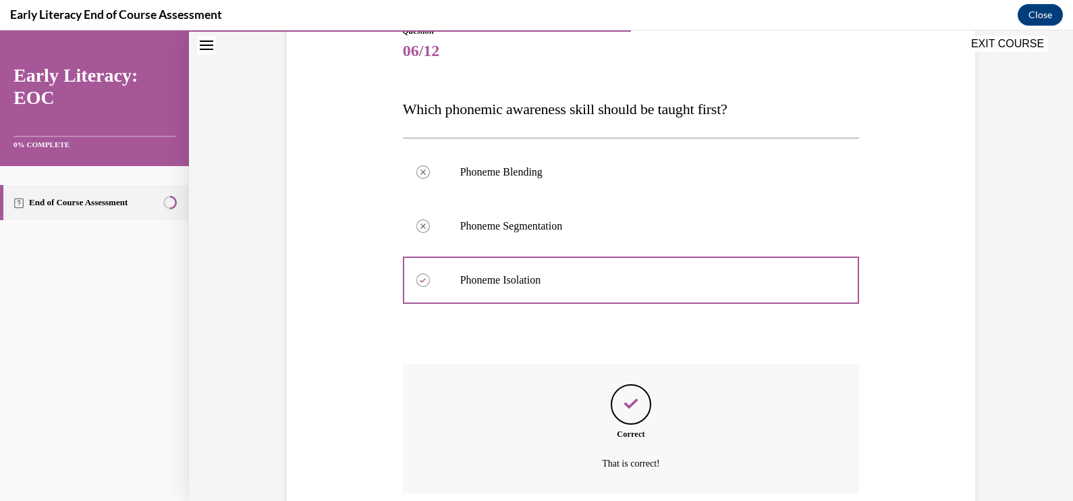
scroll to position [272, 0]
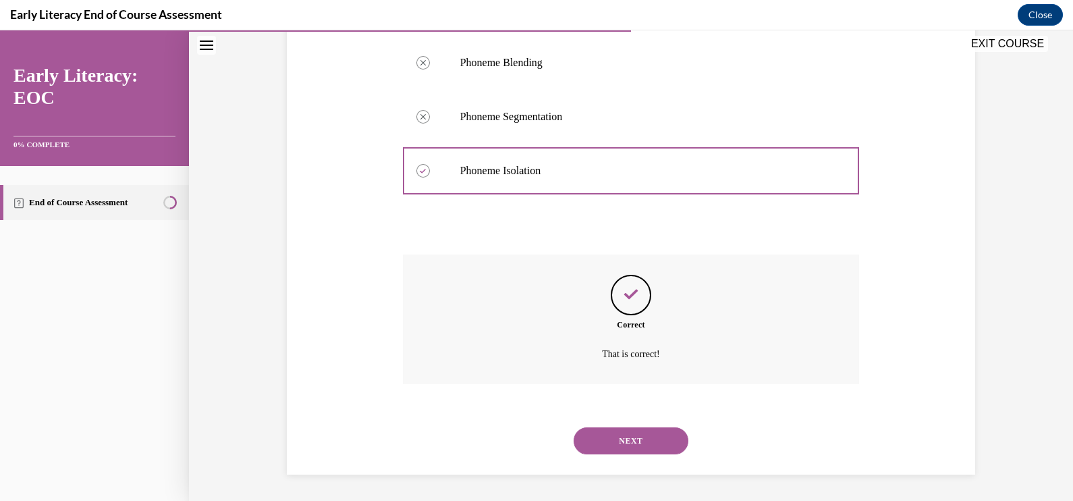
click at [641, 468] on div "SUBMIT NEXT" at bounding box center [631, 439] width 457 height 70
click at [643, 444] on button "NEXT" at bounding box center [631, 440] width 115 height 27
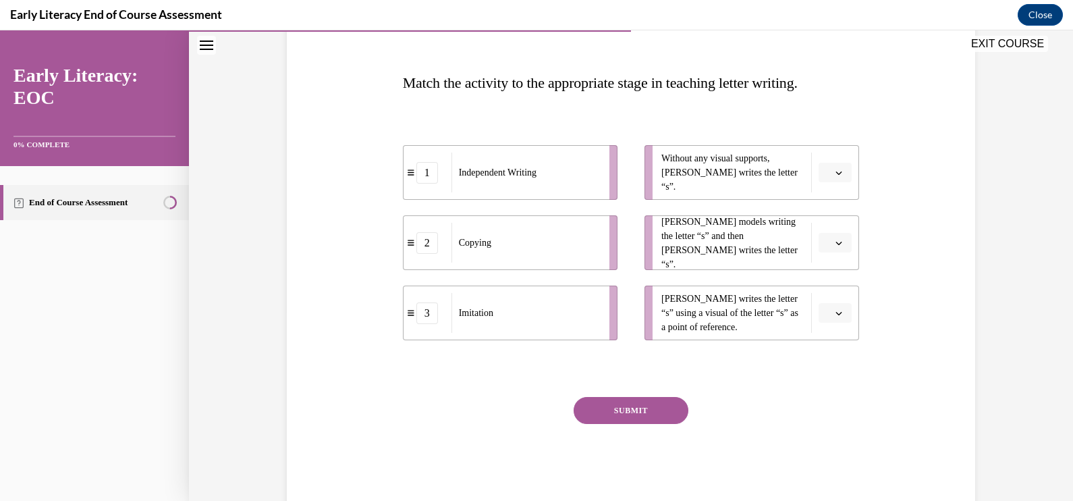
scroll to position [191, 0]
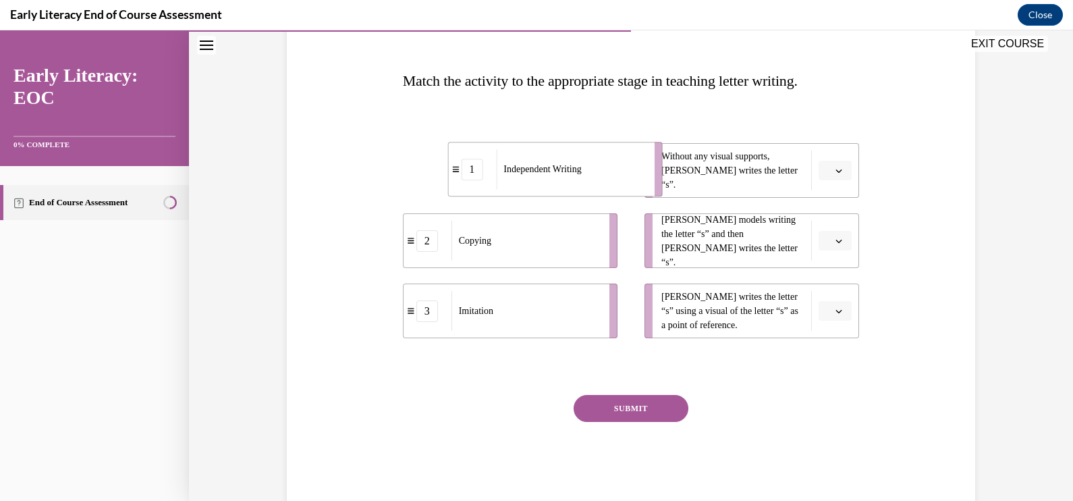
drag, startPoint x: 547, startPoint y: 180, endPoint x: 593, endPoint y: 179, distance: 45.2
click at [593, 179] on div "Independent Writing" at bounding box center [570, 169] width 149 height 40
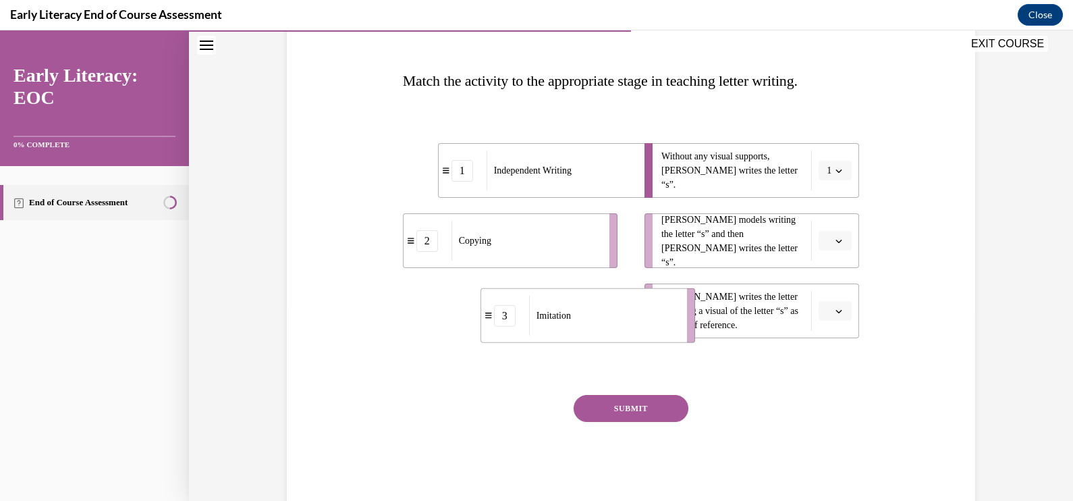
drag, startPoint x: 536, startPoint y: 329, endPoint x: 614, endPoint y: 334, distance: 77.8
click at [614, 334] on div "Imitation" at bounding box center [603, 316] width 149 height 40
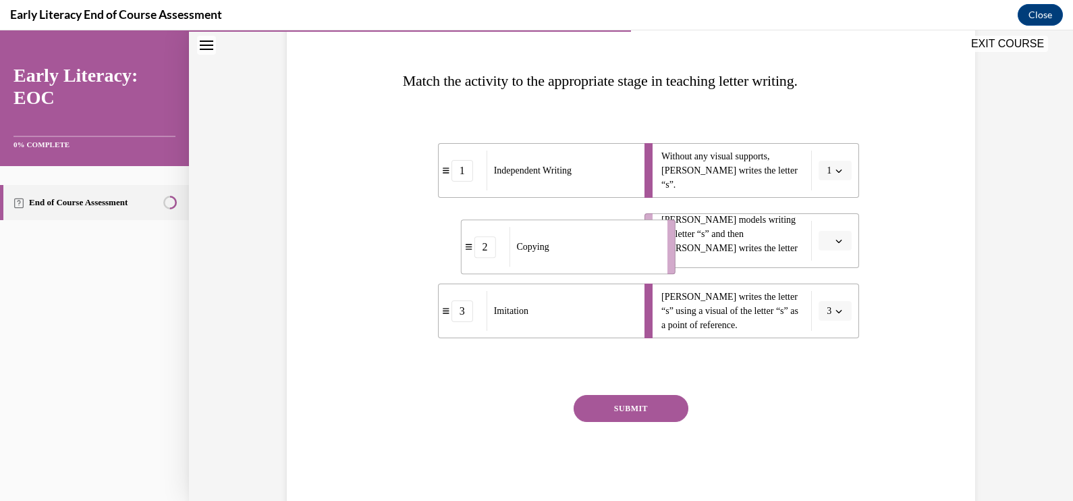
drag, startPoint x: 548, startPoint y: 242, endPoint x: 606, endPoint y: 247, distance: 58.3
click at [606, 247] on div "Copying" at bounding box center [583, 247] width 149 height 40
click at [611, 408] on button "SUBMIT" at bounding box center [631, 408] width 115 height 27
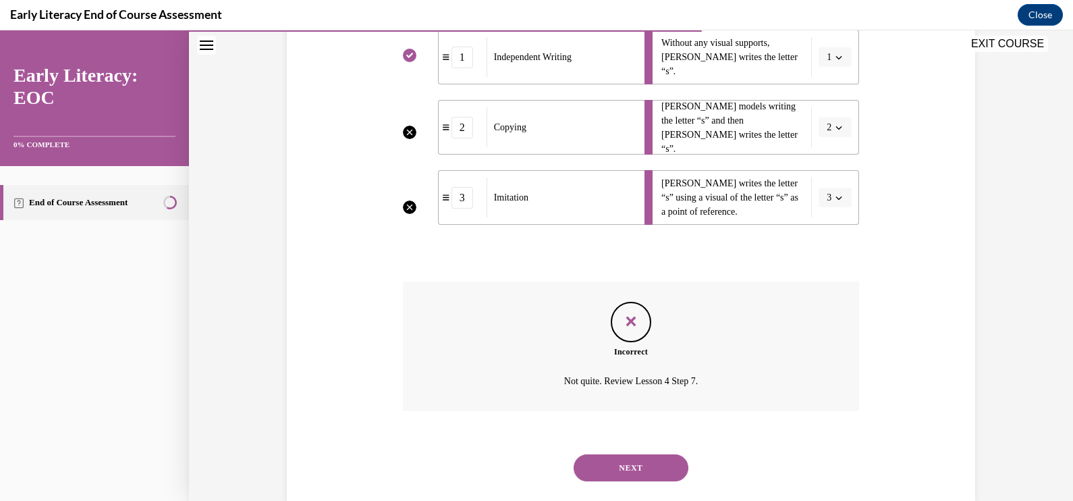
scroll to position [331, 0]
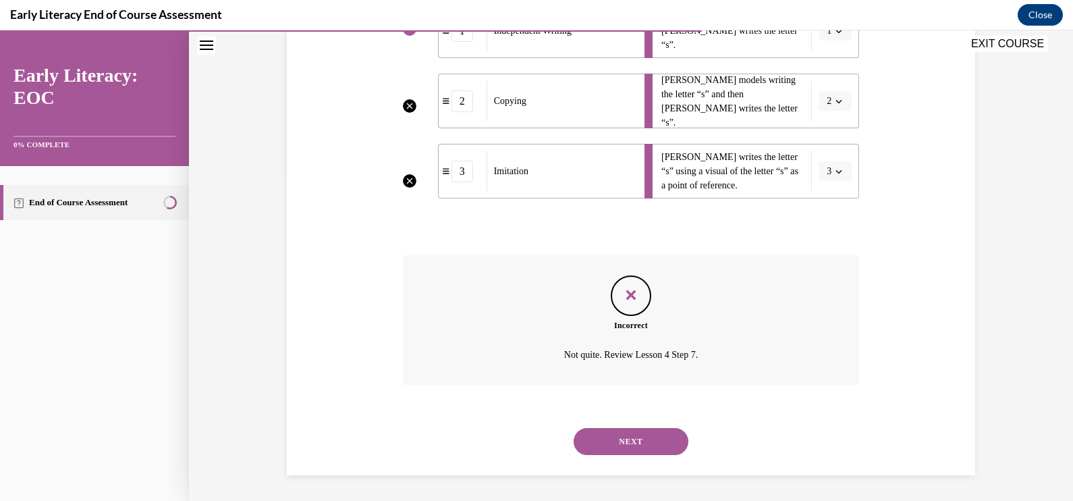
click at [641, 439] on button "NEXT" at bounding box center [631, 441] width 115 height 27
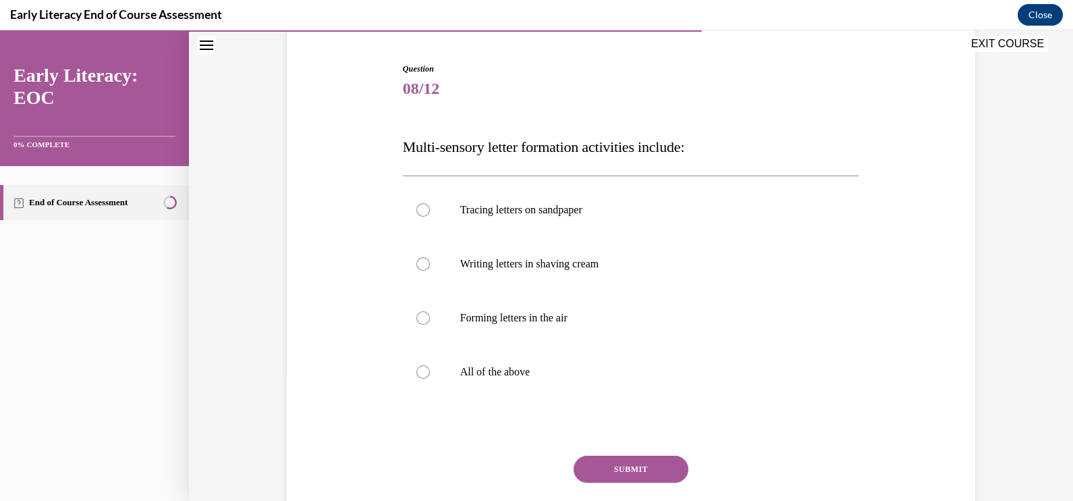
scroll to position [177, 0]
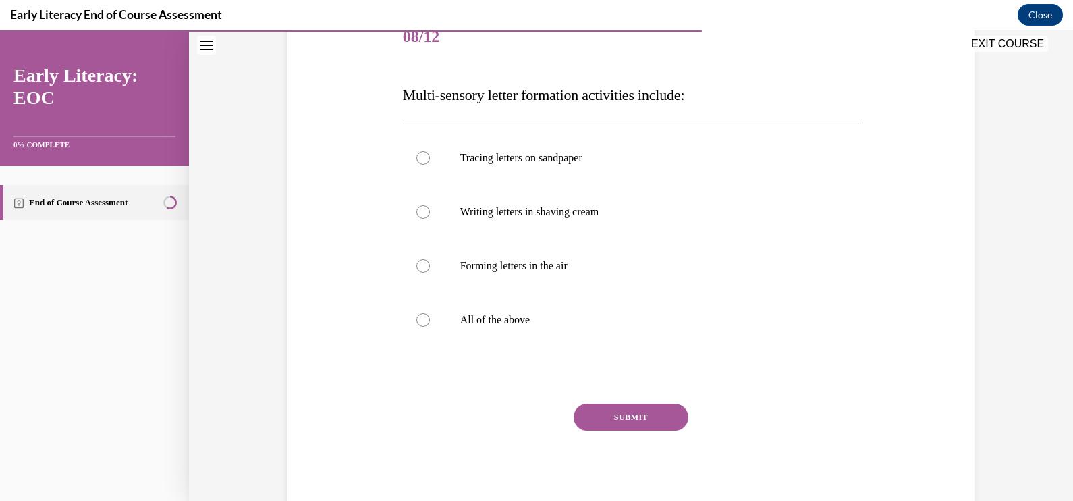
click at [430, 319] on div at bounding box center [631, 320] width 457 height 54
click at [616, 422] on button "SUBMIT" at bounding box center [631, 417] width 115 height 27
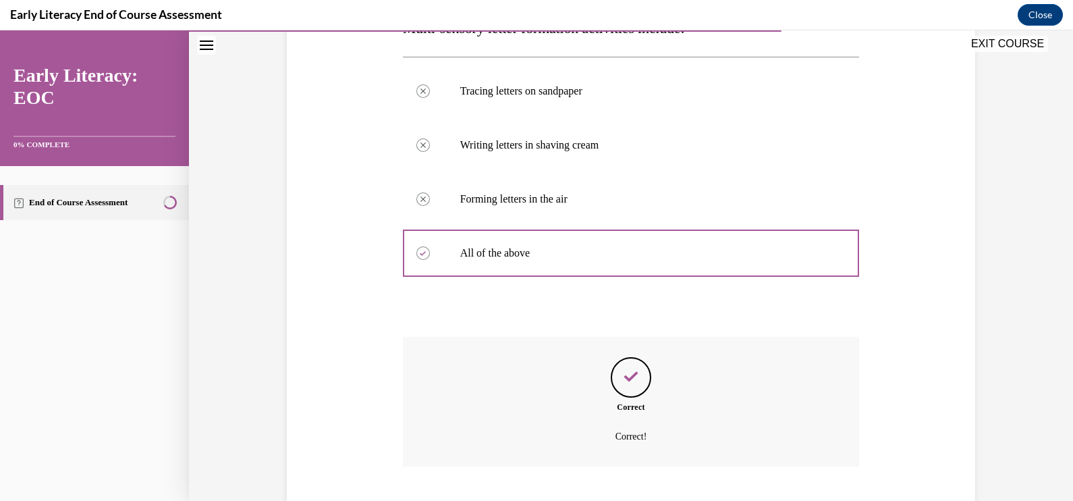
scroll to position [326, 0]
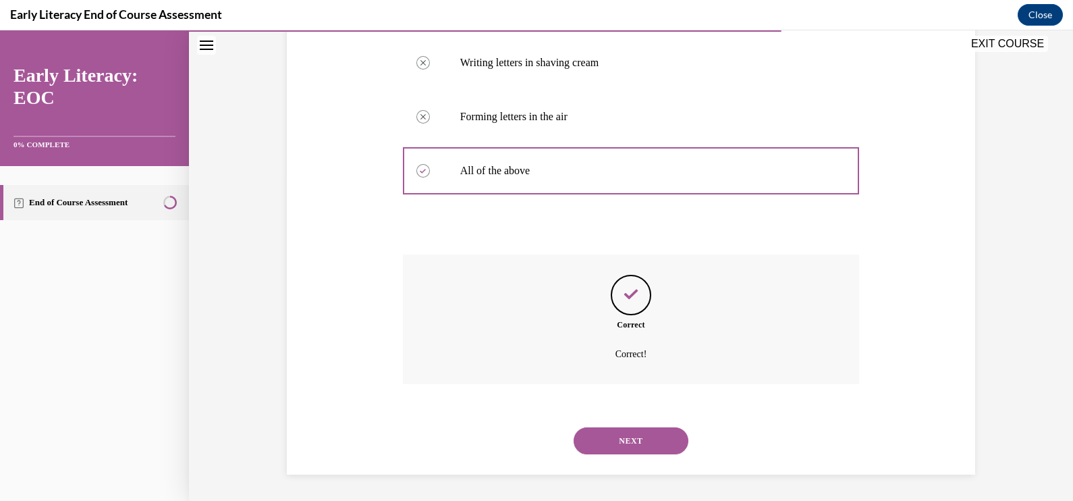
click at [648, 434] on button "NEXT" at bounding box center [631, 440] width 115 height 27
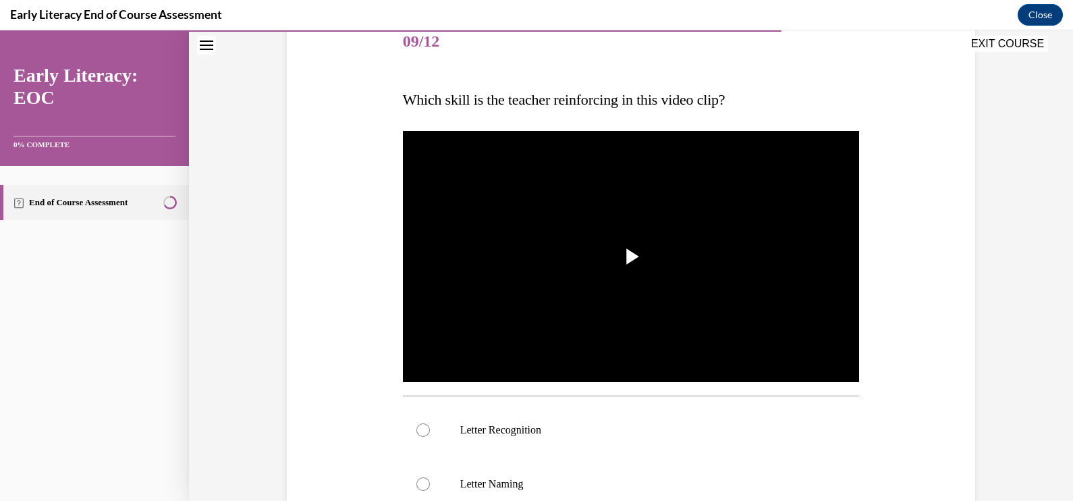
scroll to position [168, 0]
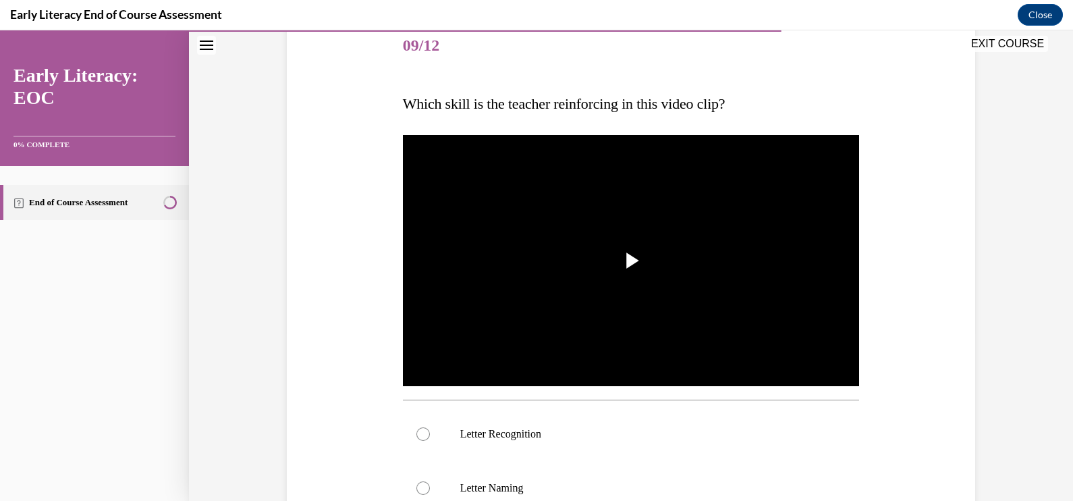
click at [709, 284] on img "Video player" at bounding box center [631, 260] width 457 height 257
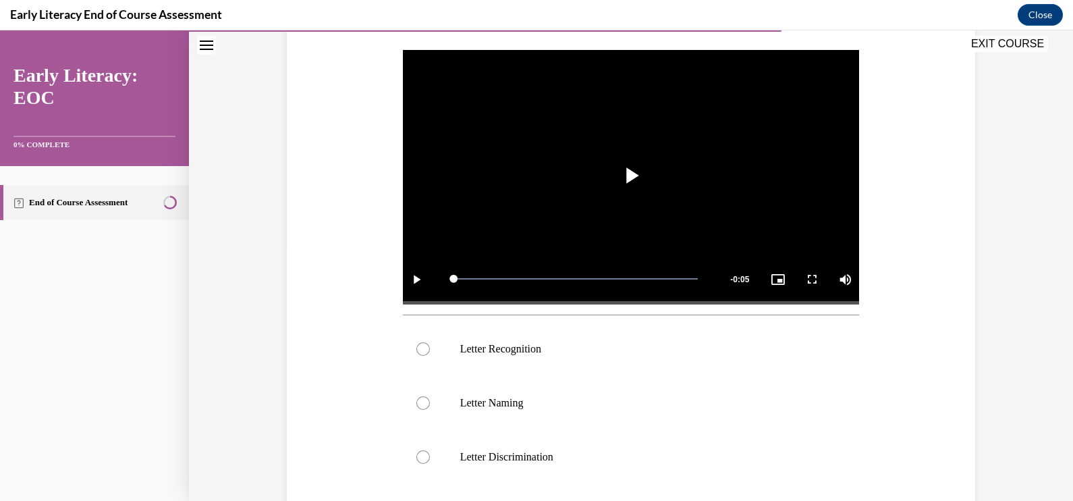
scroll to position [337, 0]
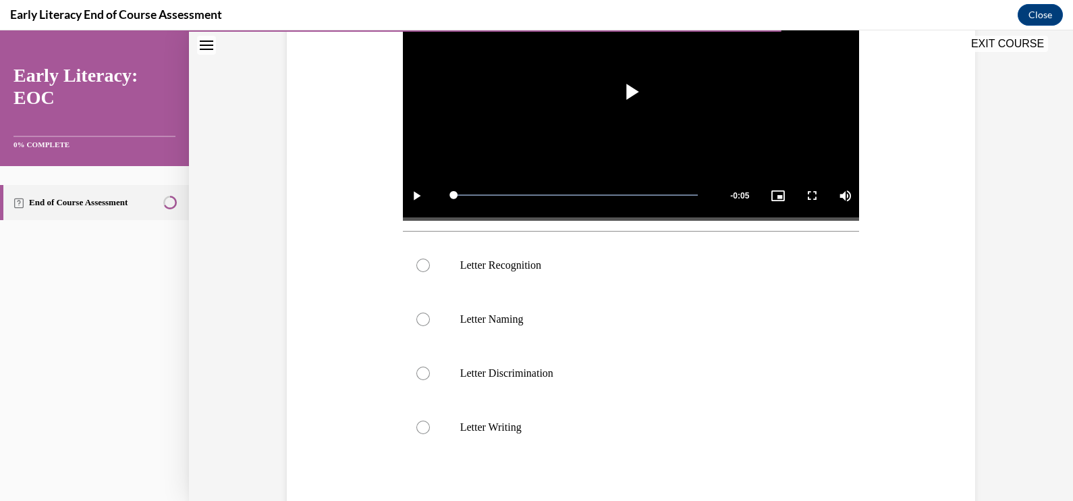
click at [541, 261] on p "Letter Recognition" at bounding box center [643, 266] width 366 height 14
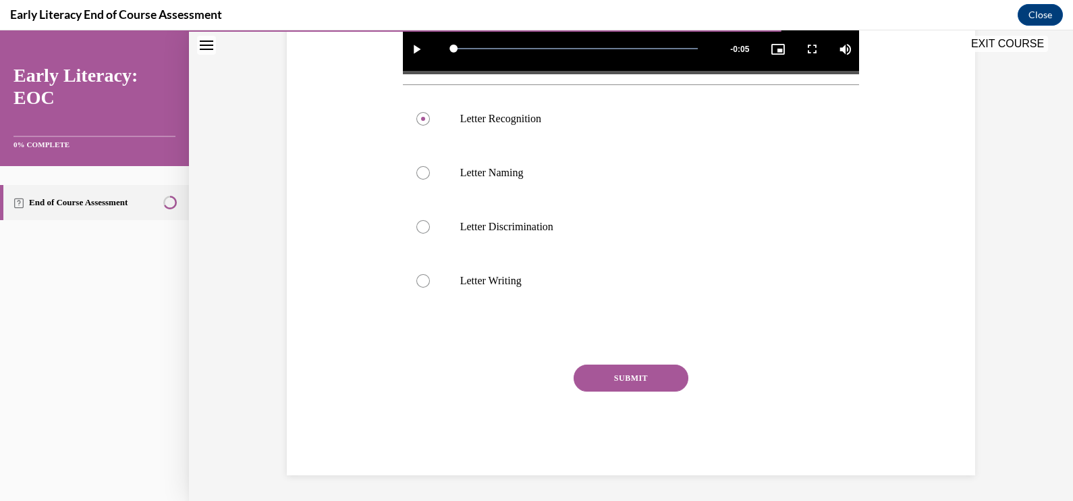
click at [645, 367] on button "SUBMIT" at bounding box center [631, 378] width 115 height 27
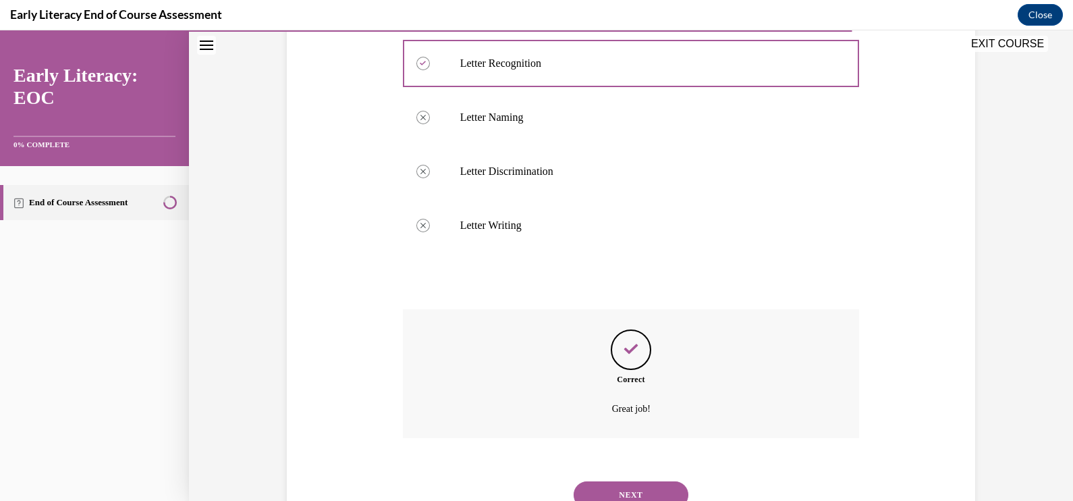
scroll to position [593, 0]
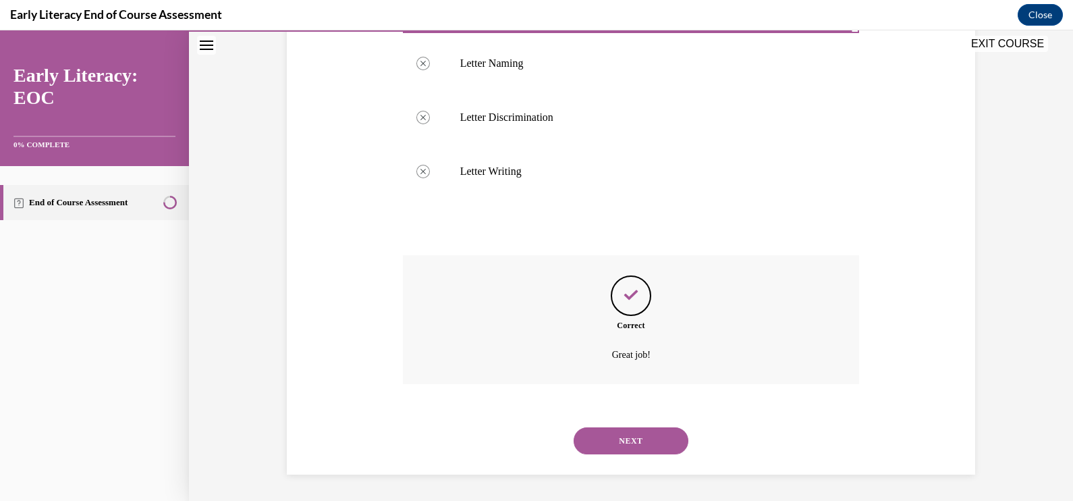
click at [626, 444] on button "NEXT" at bounding box center [631, 440] width 115 height 27
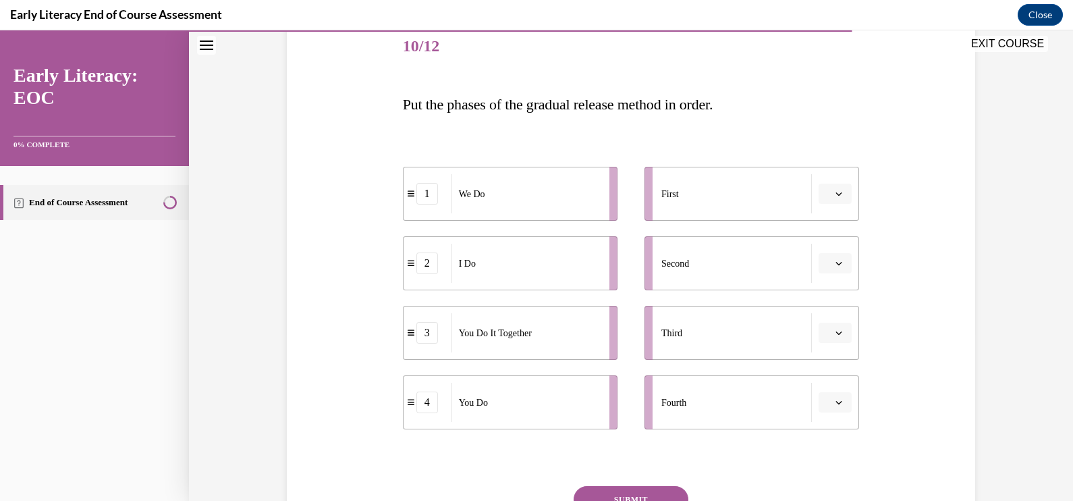
scroll to position [168, 0]
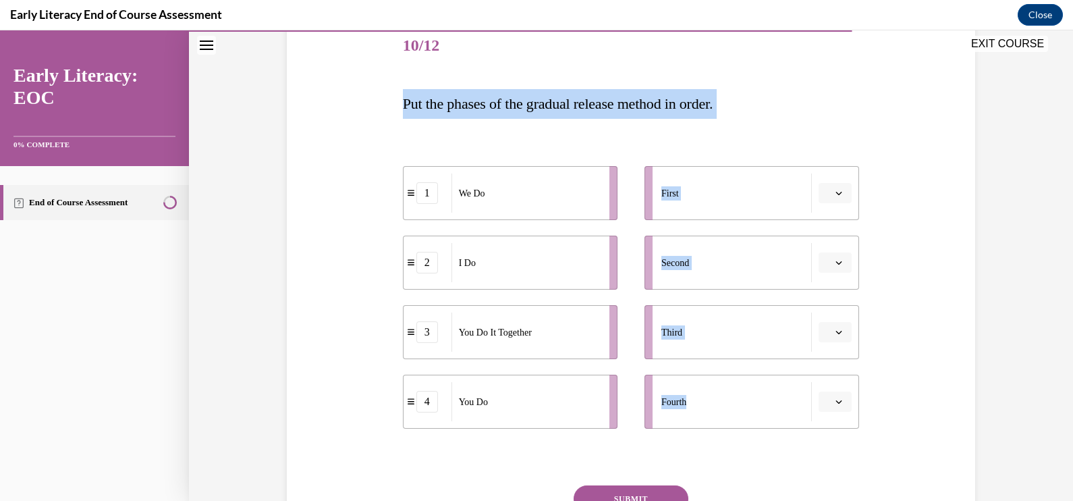
drag, startPoint x: 388, startPoint y: 101, endPoint x: 663, endPoint y: 452, distance: 446.3
click at [663, 452] on div "Question 10/12 Put the phases of the gradual release method in order. 1 We Do 2…" at bounding box center [631, 287] width 695 height 617
click at [949, 358] on div "Question 10/12 Put the phases of the gradual release method in order. 1 We Do 2…" at bounding box center [631, 287] width 695 height 617
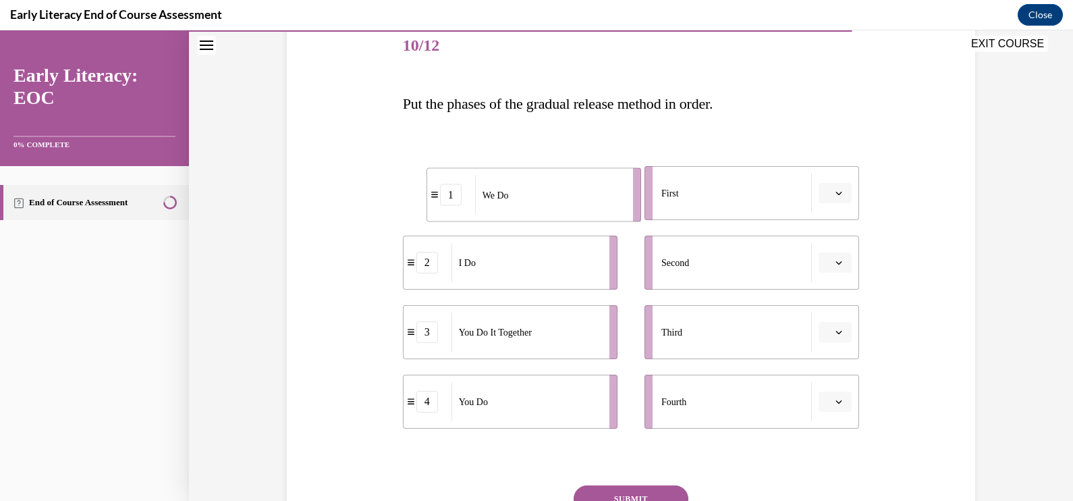
drag, startPoint x: 560, startPoint y: 186, endPoint x: 570, endPoint y: 189, distance: 10.0
click at [570, 189] on div "We Do" at bounding box center [549, 195] width 149 height 39
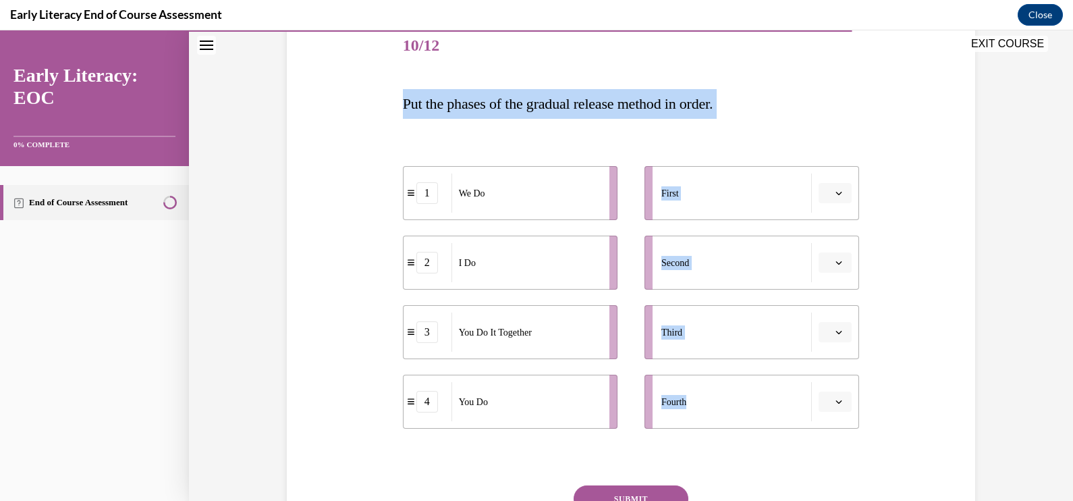
drag, startPoint x: 392, startPoint y: 95, endPoint x: 692, endPoint y: 454, distance: 468.3
click at [692, 454] on div "Question 10/12 Put the phases of the gradual release method in order. 1 We Do 2…" at bounding box center [632, 297] width 464 height 597
copy div "Put the phases of the gradual release method in order. 1 We Do 2 I Do 3 You Do …"
click at [387, 392] on div "Question 10/12 Put the phases of the gradual release method in order. 1 We Do 2…" at bounding box center [631, 287] width 695 height 617
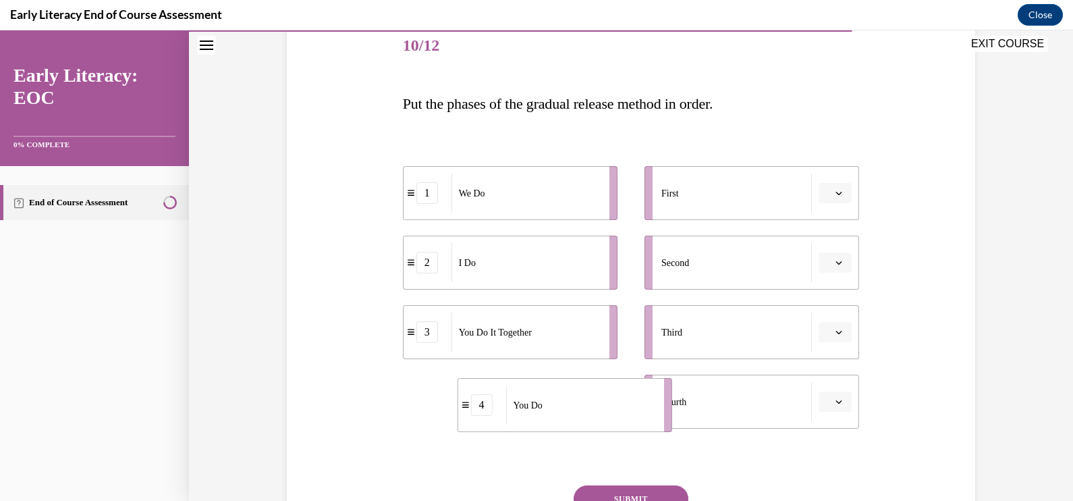
drag, startPoint x: 525, startPoint y: 412, endPoint x: 580, endPoint y: 415, distance: 54.8
click at [580, 415] on div "You Do" at bounding box center [580, 404] width 149 height 39
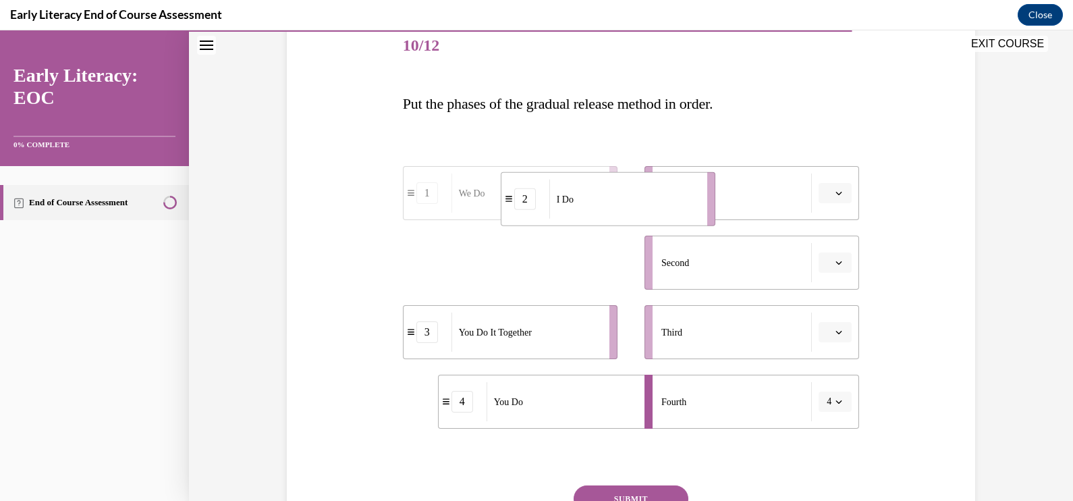
drag, startPoint x: 527, startPoint y: 277, endPoint x: 624, endPoint y: 214, distance: 116.7
click at [624, 214] on div "I Do" at bounding box center [623, 199] width 149 height 39
drag, startPoint x: 522, startPoint y: 274, endPoint x: 586, endPoint y: 267, distance: 63.8
click at [586, 267] on div "We Do" at bounding box center [589, 255] width 149 height 39
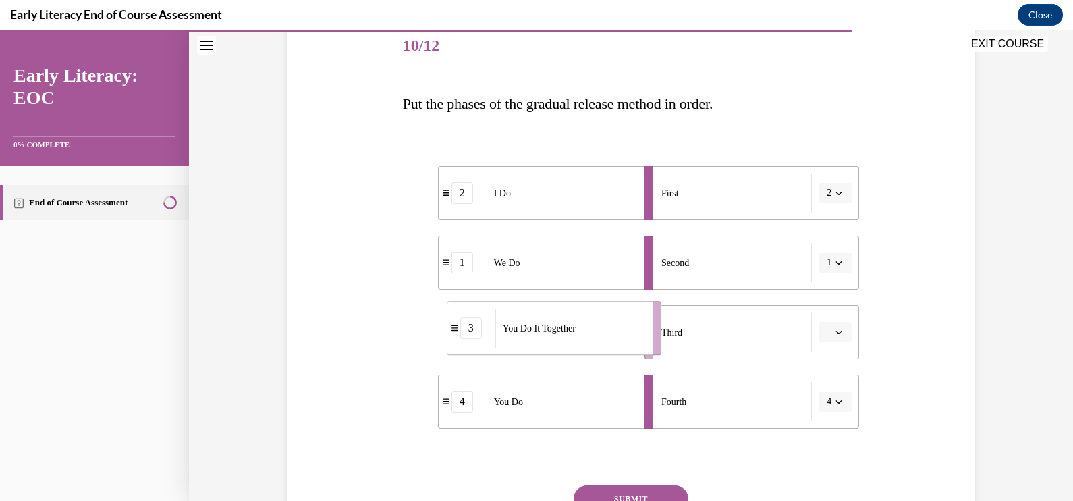
drag, startPoint x: 540, startPoint y: 348, endPoint x: 585, endPoint y: 344, distance: 44.7
click at [585, 344] on div "You Do It Together" at bounding box center [569, 327] width 149 height 39
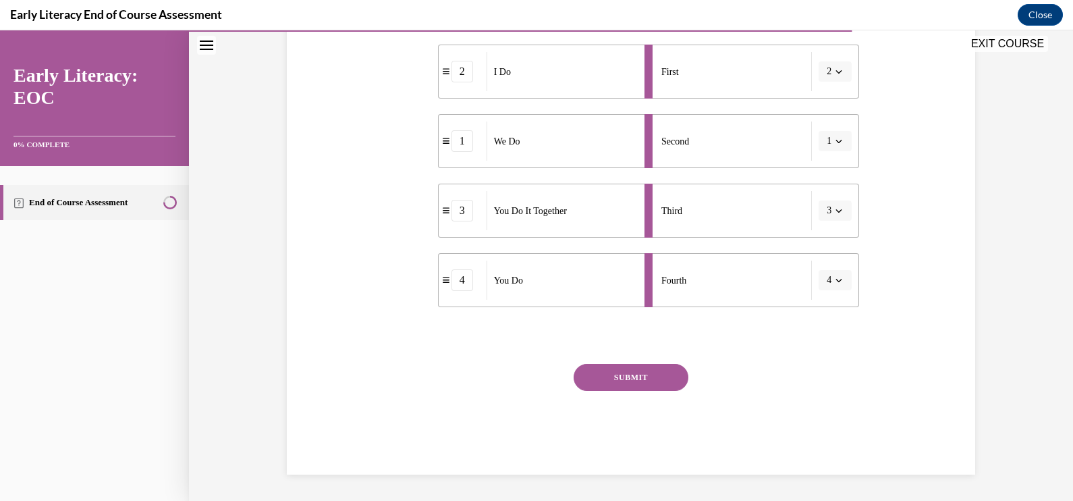
click at [649, 390] on button "SUBMIT" at bounding box center [631, 377] width 115 height 27
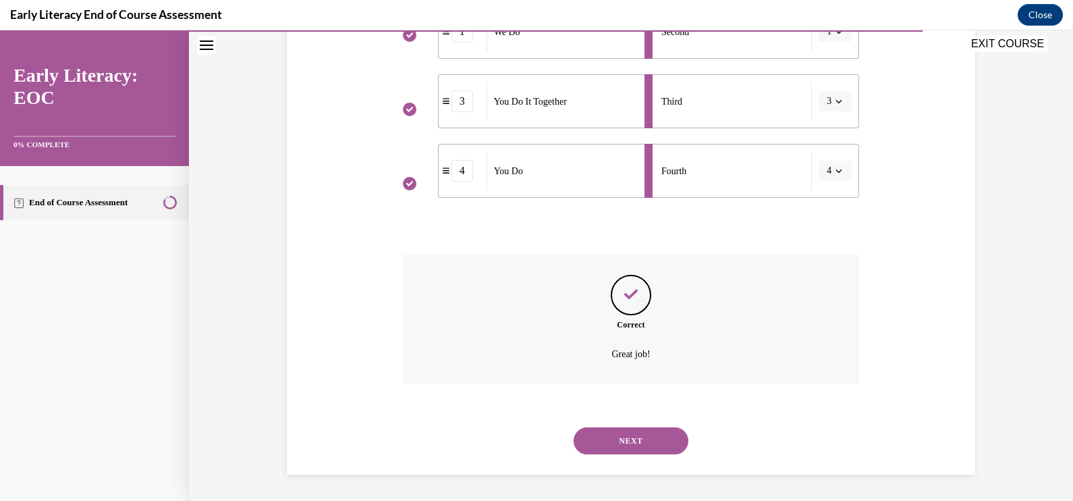
click at [618, 439] on button "NEXT" at bounding box center [631, 440] width 115 height 27
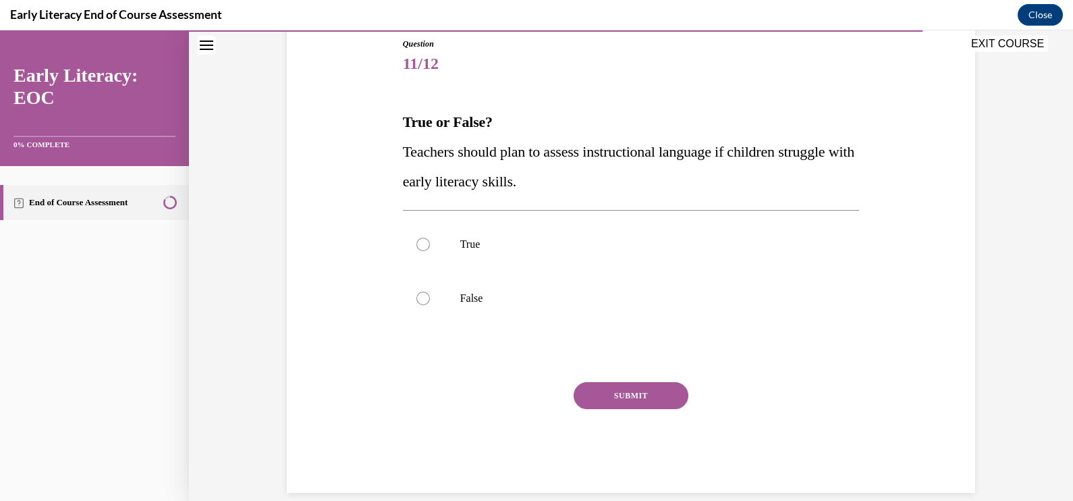
click at [448, 246] on div at bounding box center [631, 244] width 457 height 54
click at [644, 390] on button "SUBMIT" at bounding box center [631, 395] width 115 height 27
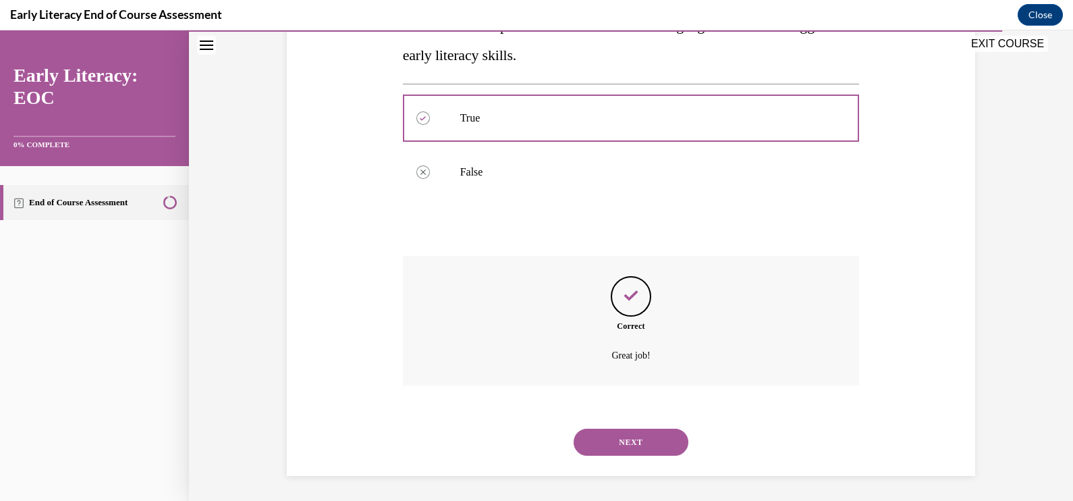
scroll to position [277, 0]
click at [631, 432] on button "NEXT" at bounding box center [631, 441] width 115 height 27
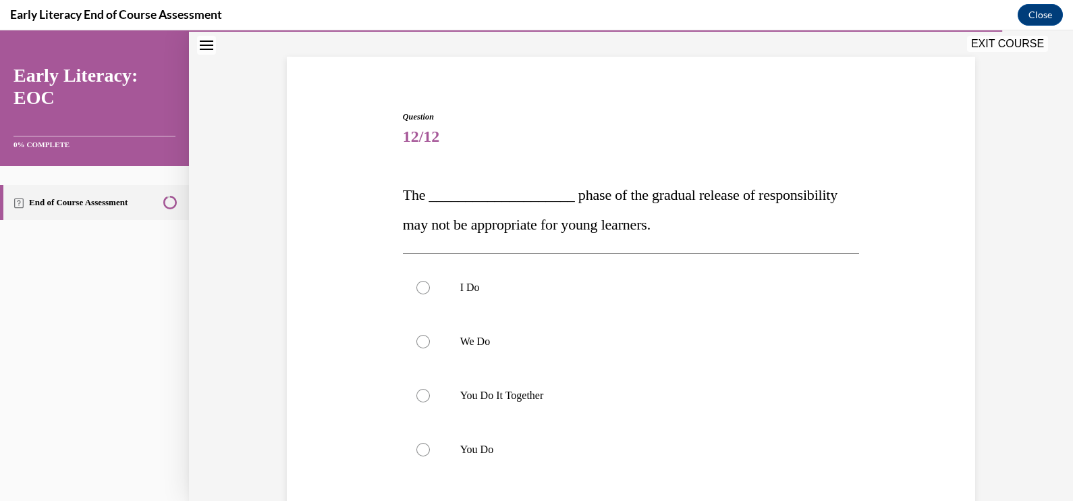
scroll to position [161, 0]
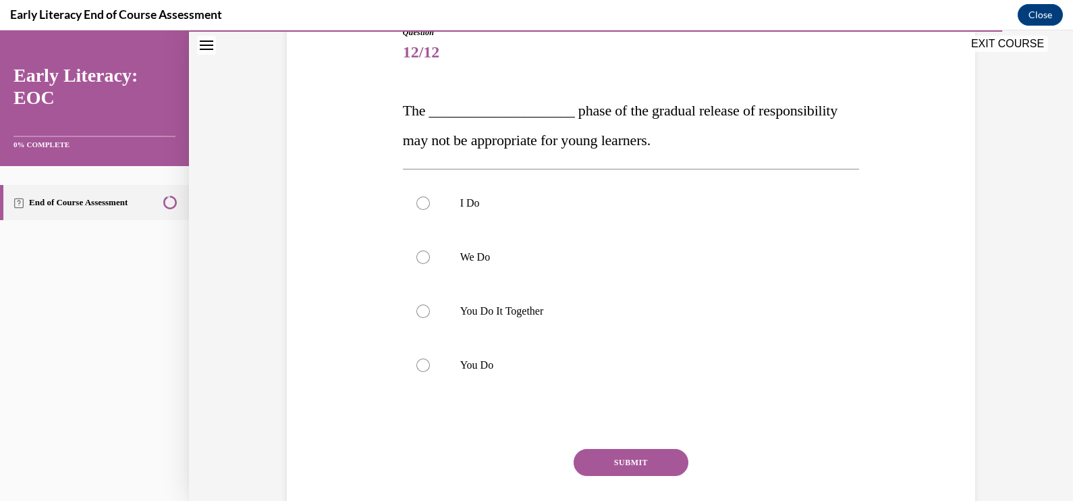
click at [491, 367] on p "You Do" at bounding box center [643, 365] width 366 height 14
click at [608, 458] on button "SUBMIT" at bounding box center [631, 462] width 115 height 27
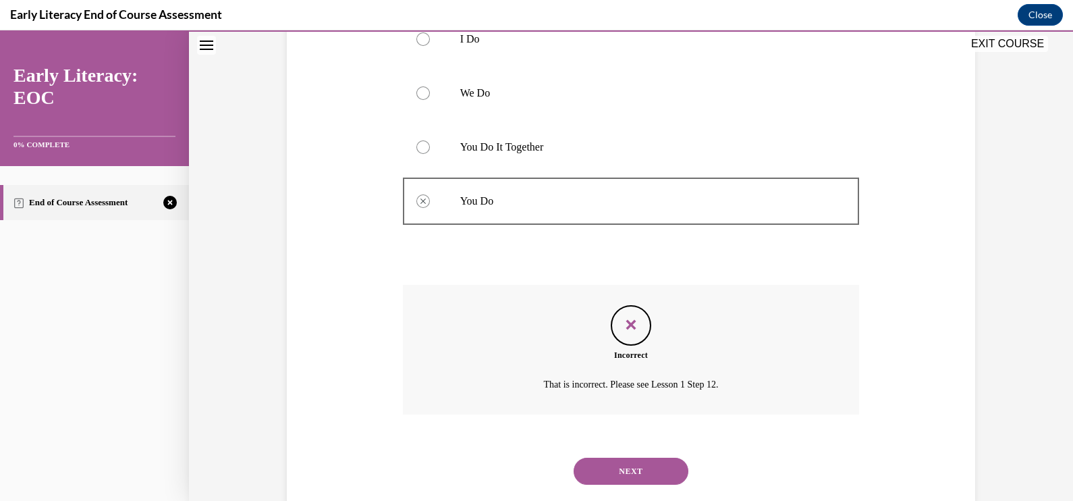
scroll to position [356, 0]
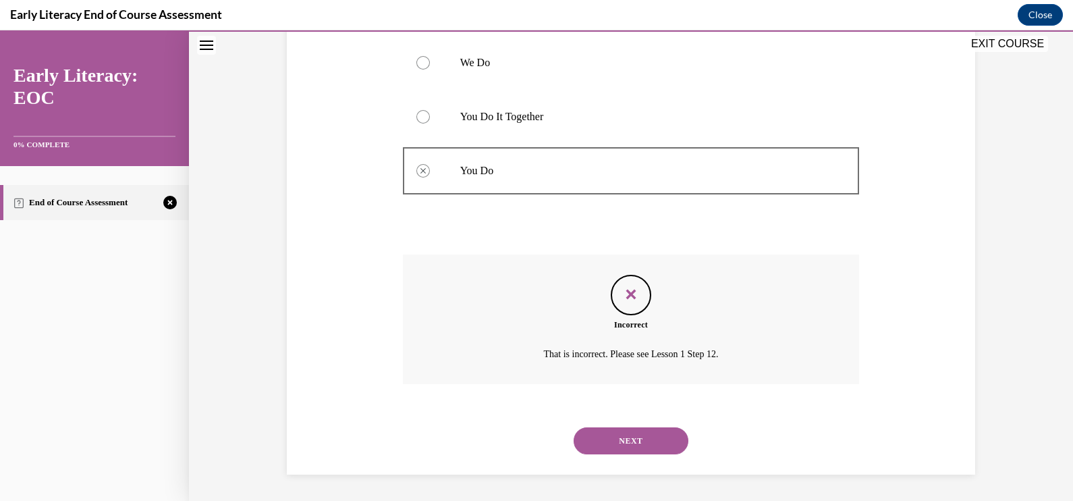
click at [640, 444] on button "NEXT" at bounding box center [631, 440] width 115 height 27
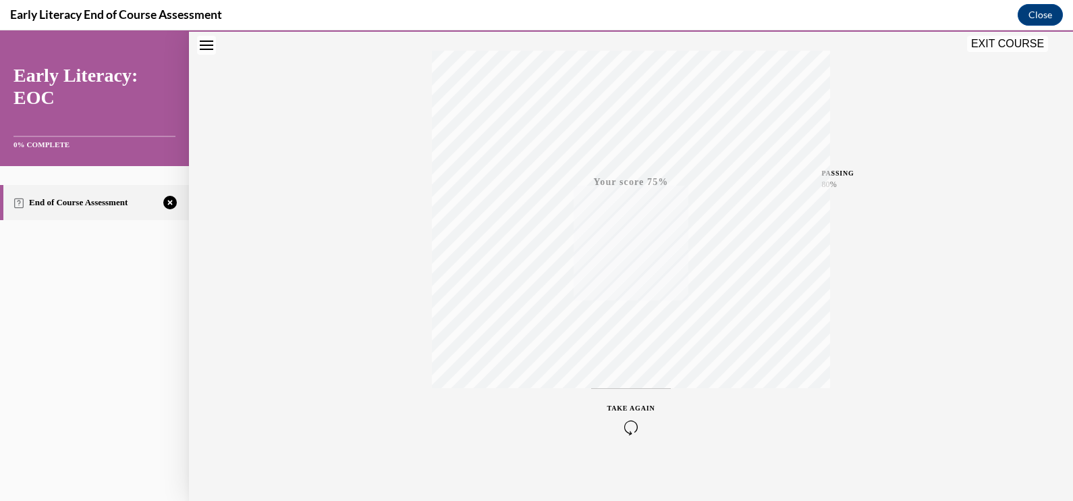
scroll to position [221, 0]
click at [645, 398] on span "TAKE AGAIN" at bounding box center [632, 399] width 48 height 7
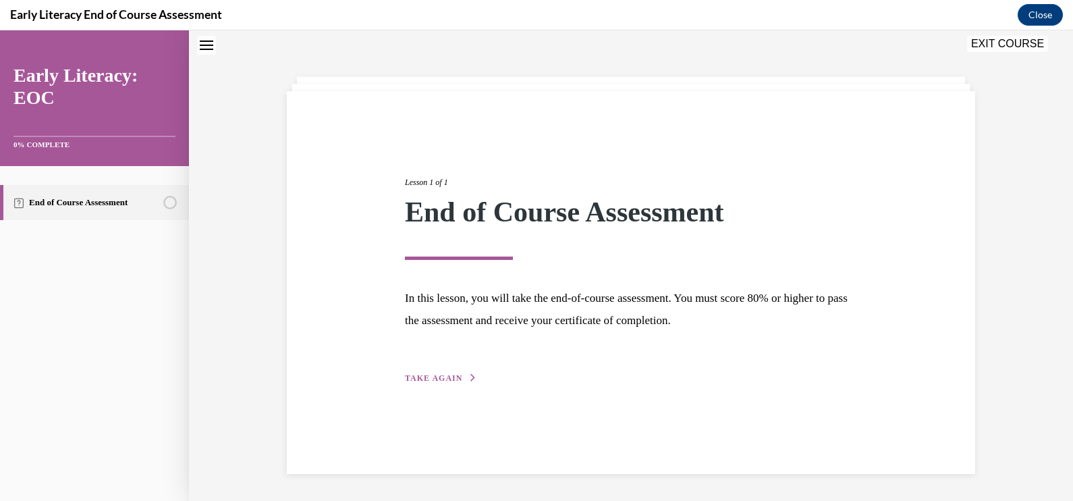
click at [446, 381] on span "TAKE AGAIN" at bounding box center [433, 377] width 57 height 9
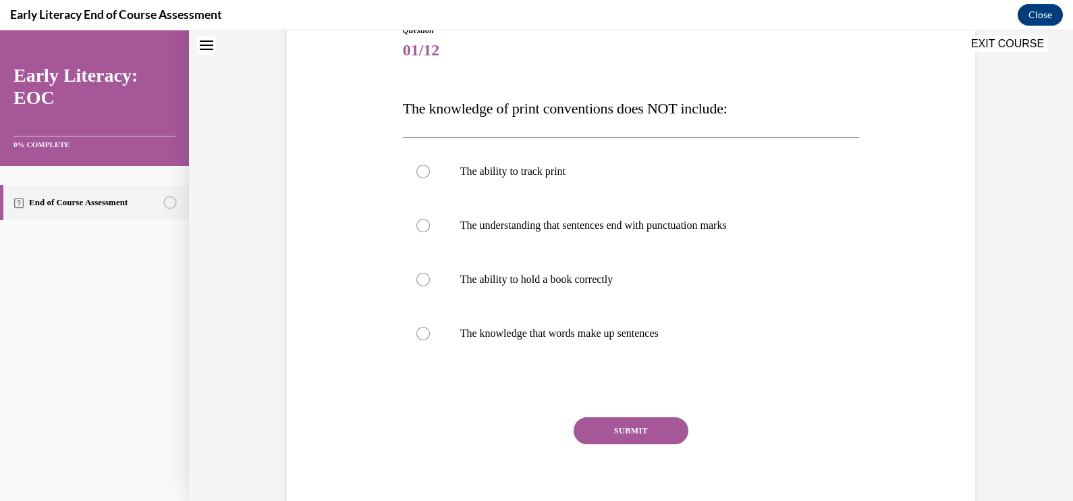
scroll to position [127, 0]
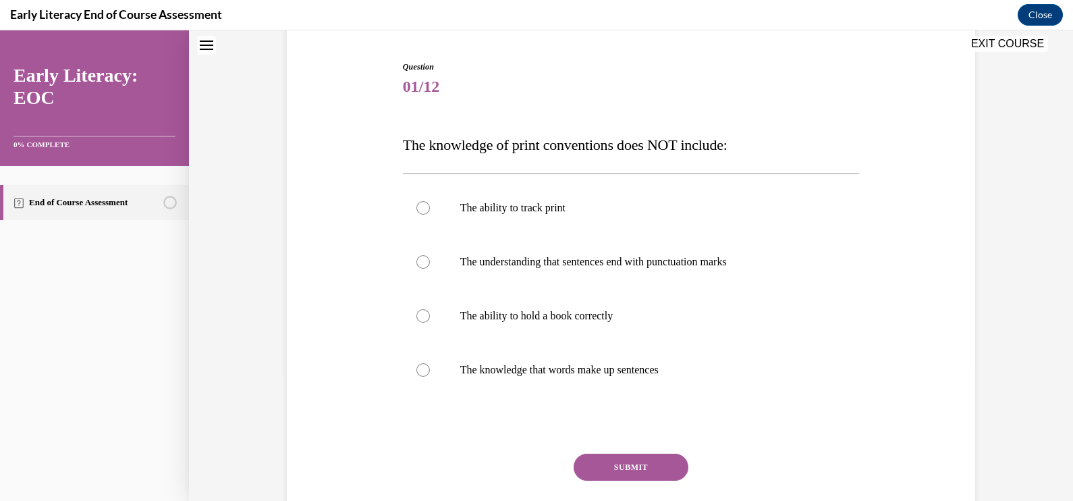
click at [599, 314] on p "The ability to hold a book correctly" at bounding box center [643, 316] width 366 height 14
click at [651, 469] on button "SUBMIT" at bounding box center [631, 467] width 115 height 27
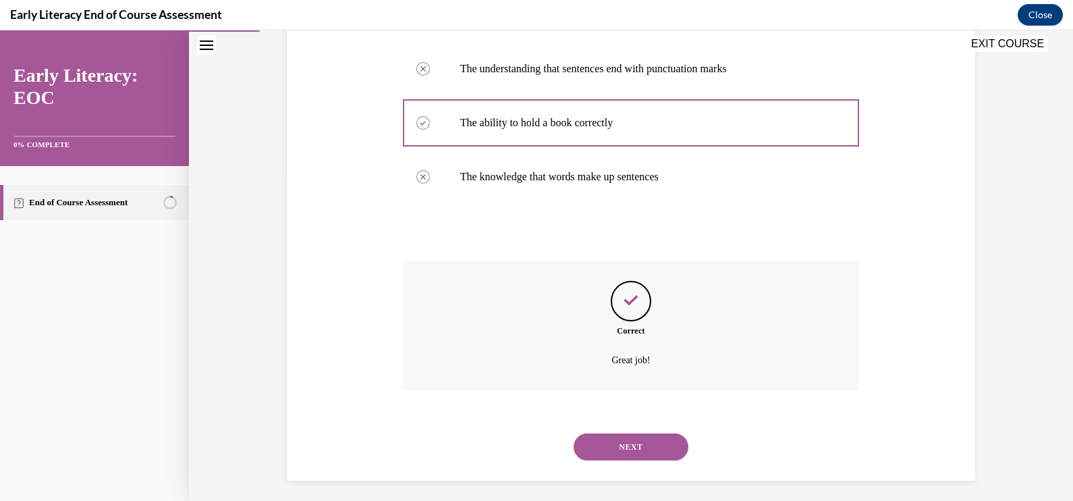
scroll to position [326, 0]
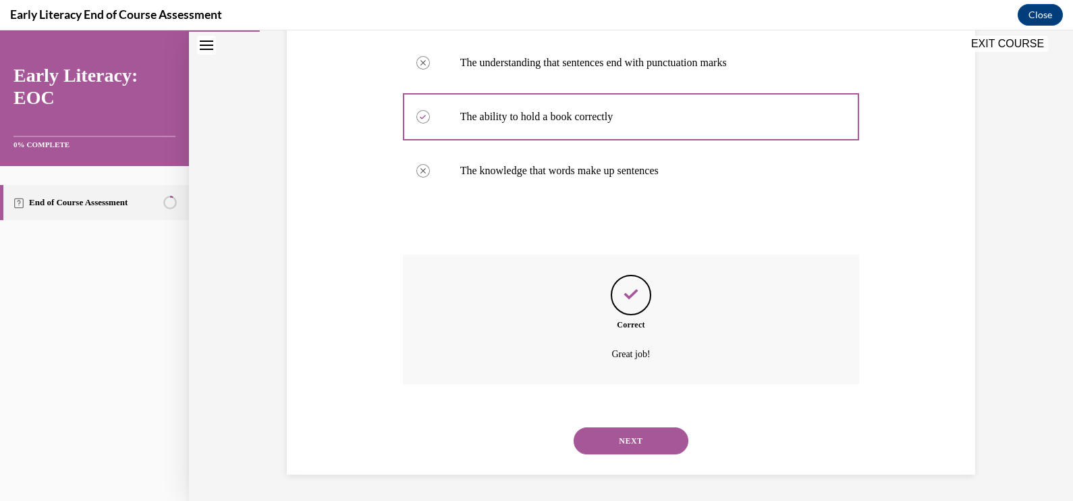
click at [619, 434] on button "NEXT" at bounding box center [631, 440] width 115 height 27
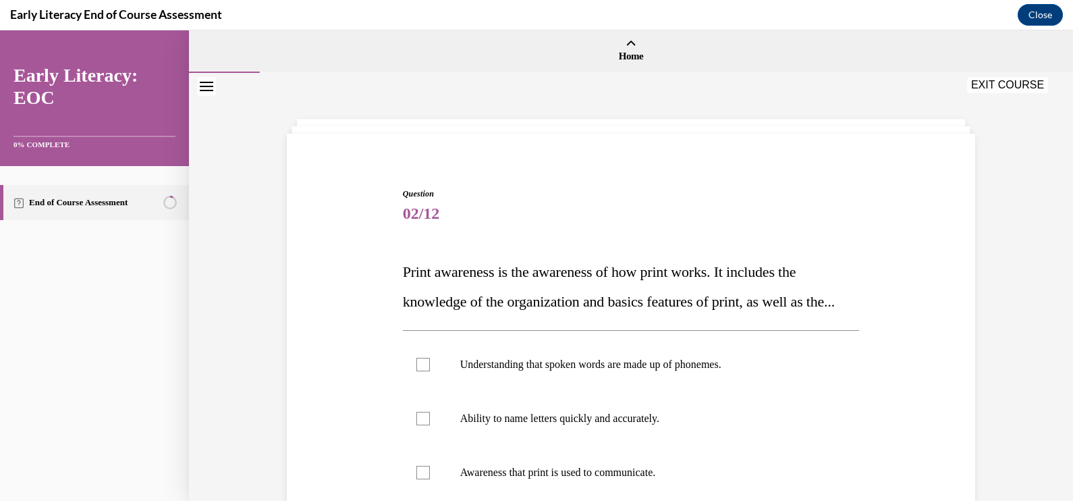
scroll to position [168, 0]
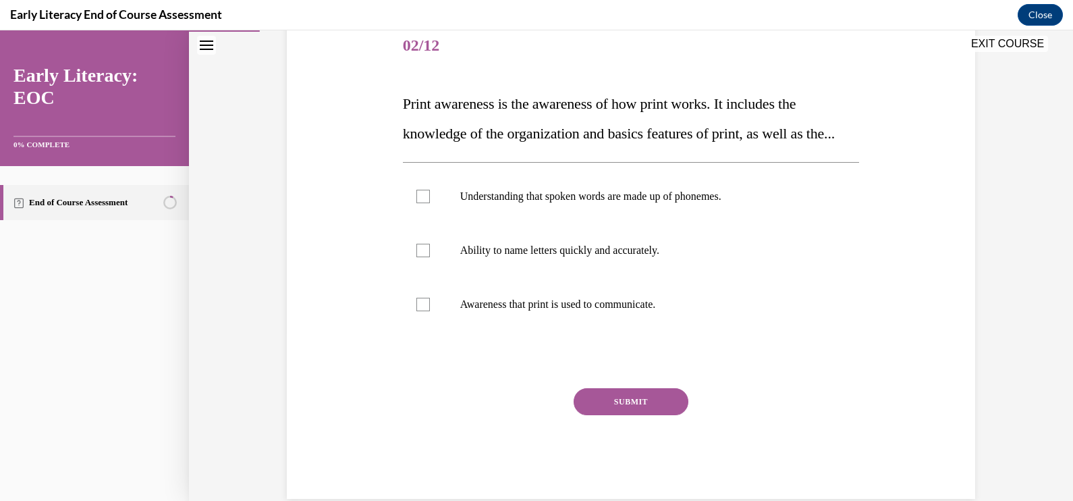
click at [516, 331] on div at bounding box center [631, 304] width 457 height 54
click at [591, 415] on button "SUBMIT" at bounding box center [631, 401] width 115 height 27
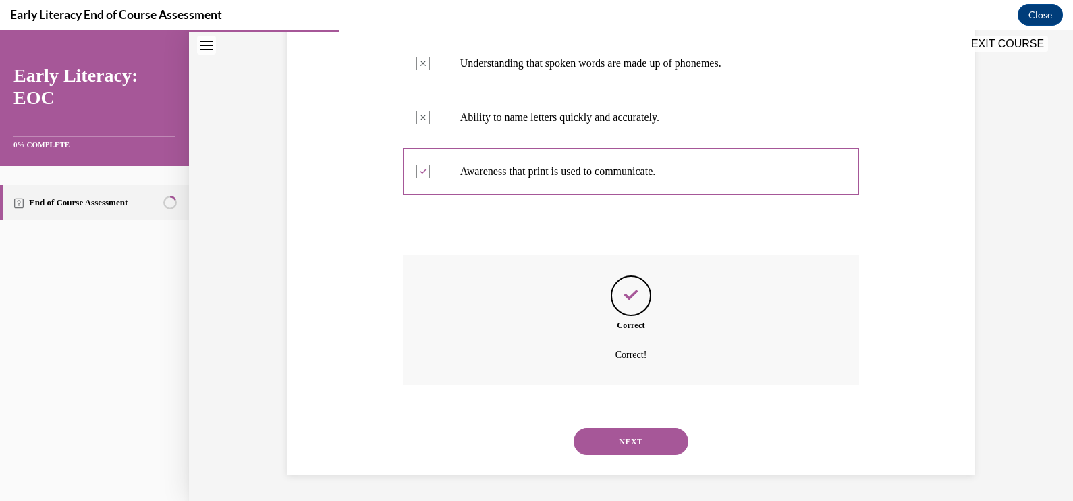
scroll to position [331, 0]
click at [633, 425] on div "NEXT" at bounding box center [631, 440] width 457 height 54
click at [633, 440] on button "NEXT" at bounding box center [631, 440] width 115 height 27
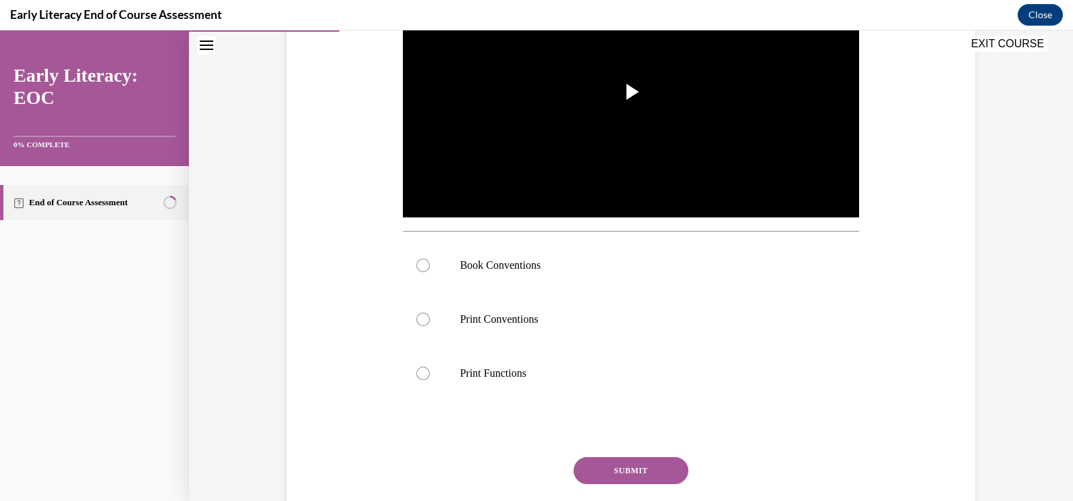
scroll to position [168, 0]
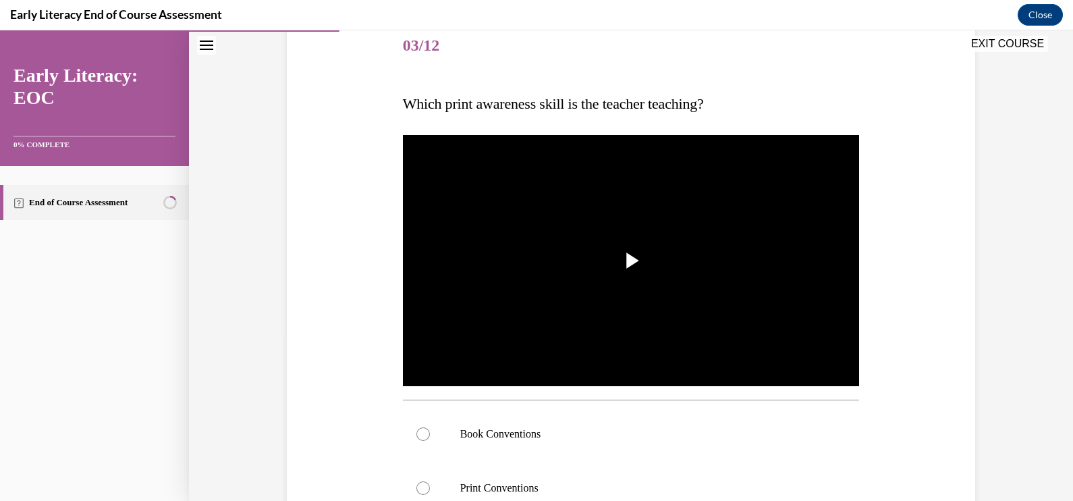
click at [705, 255] on img "Video player" at bounding box center [631, 260] width 457 height 257
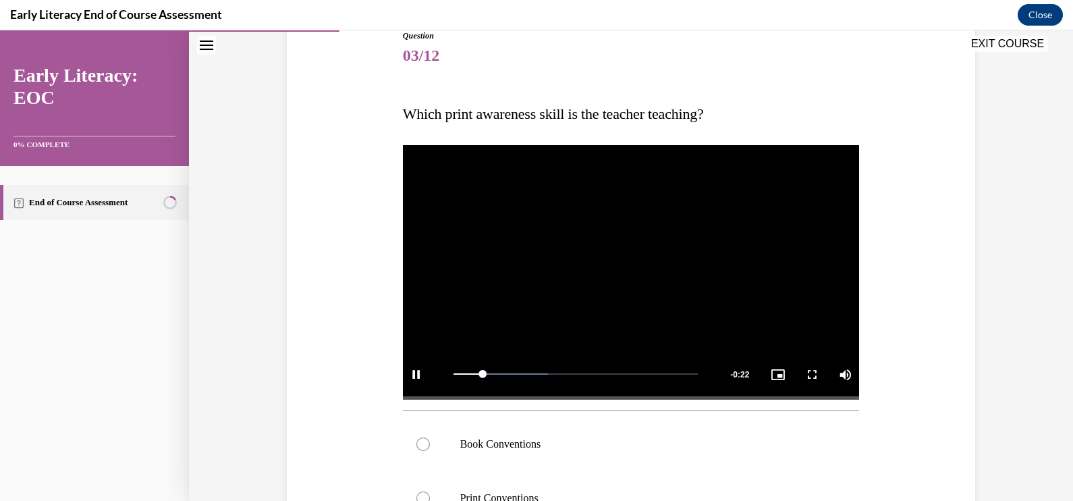
scroll to position [253, 0]
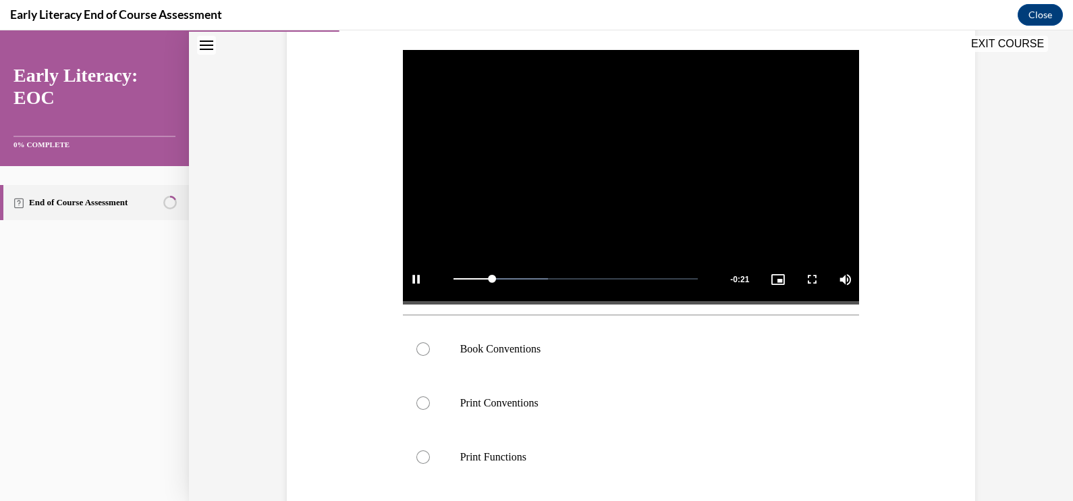
click at [525, 397] on p "Print Conventions" at bounding box center [643, 403] width 366 height 14
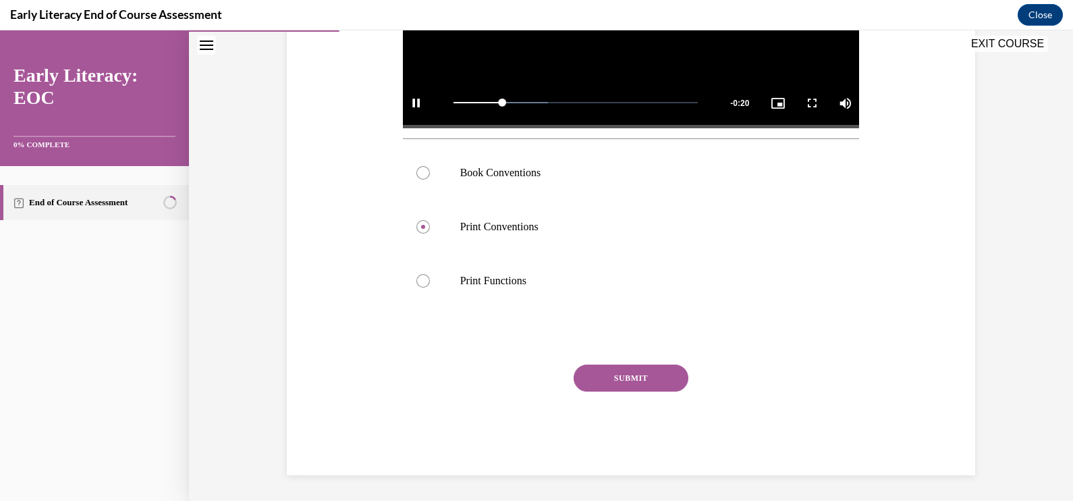
click at [639, 381] on button "SUBMIT" at bounding box center [631, 378] width 115 height 27
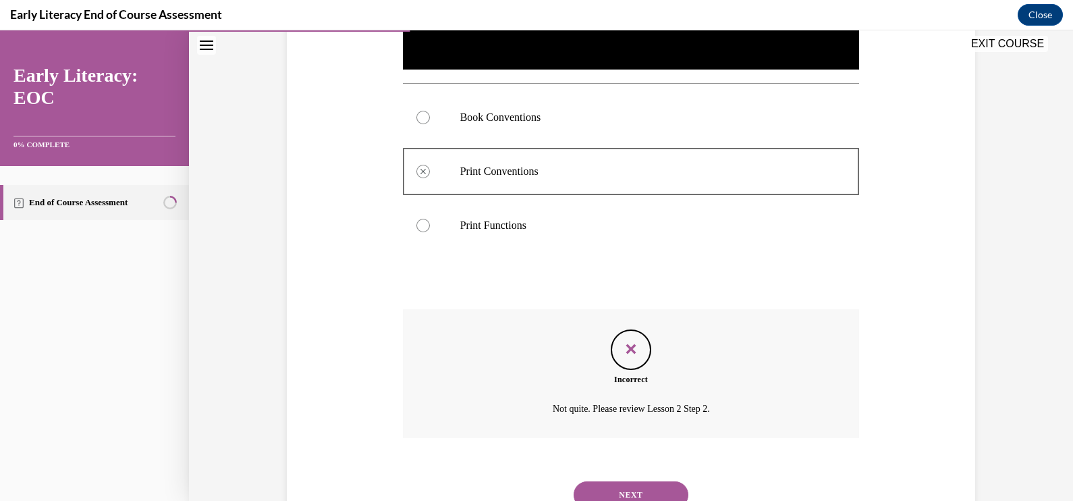
scroll to position [539, 0]
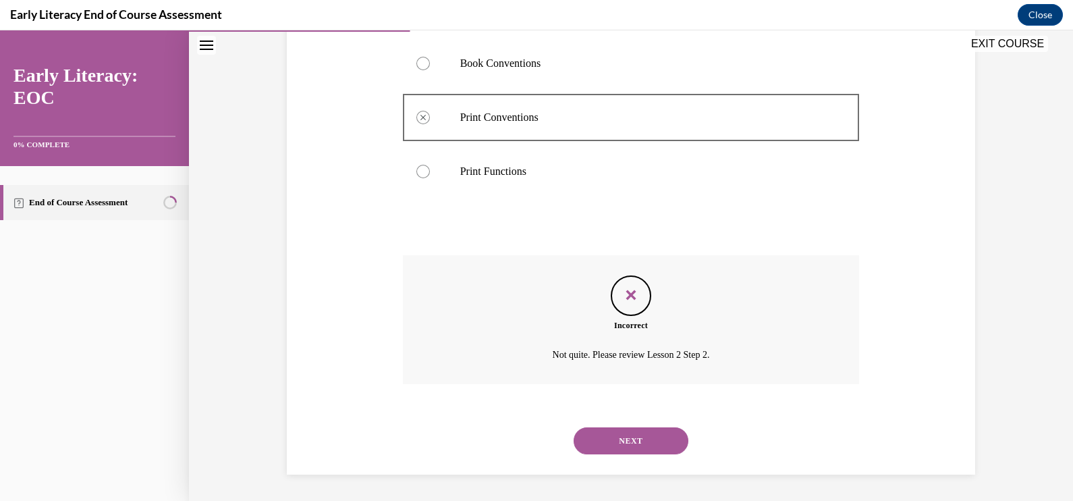
click at [658, 430] on button "NEXT" at bounding box center [631, 440] width 115 height 27
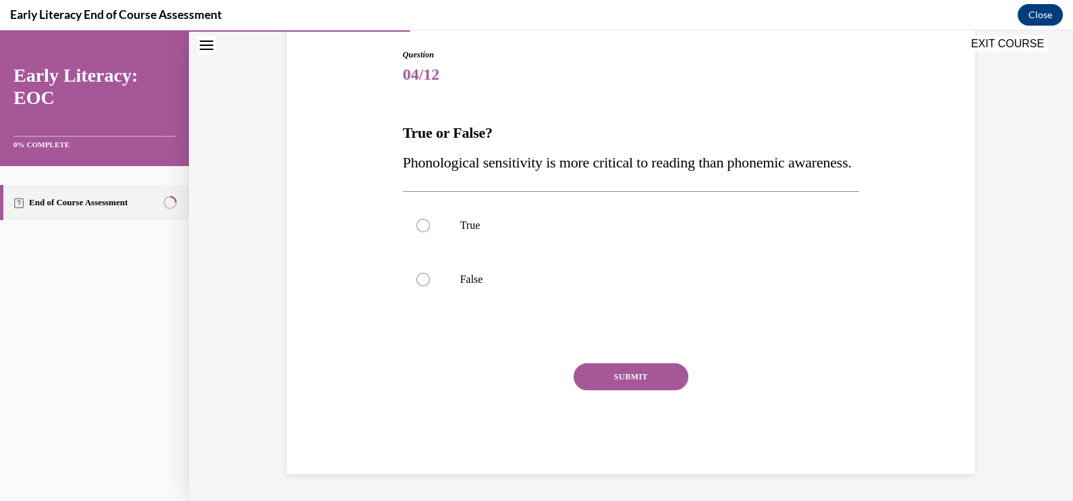
scroll to position [168, 0]
click at [504, 278] on p "False" at bounding box center [643, 280] width 366 height 14
click at [612, 376] on button "SUBMIT" at bounding box center [631, 376] width 115 height 27
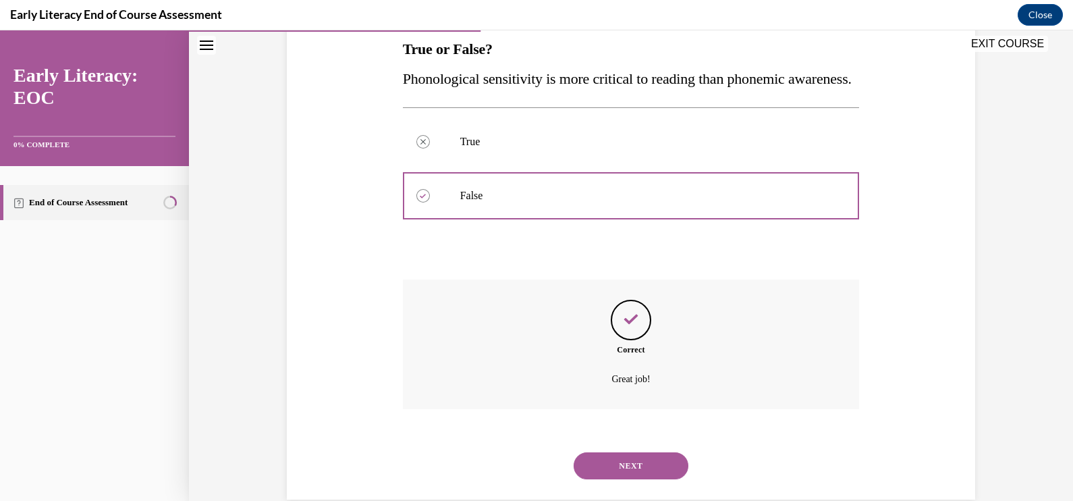
scroll to position [277, 0]
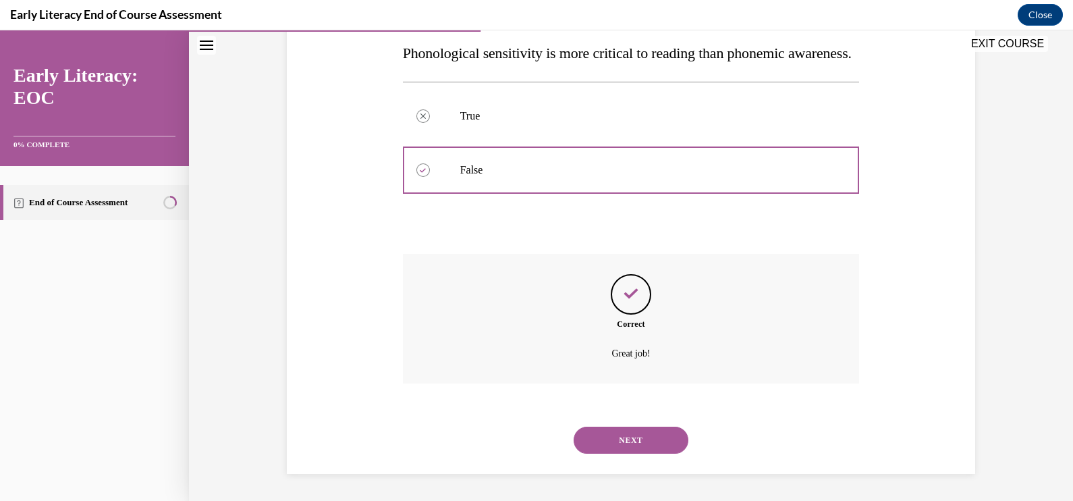
click at [639, 431] on button "NEXT" at bounding box center [631, 440] width 115 height 27
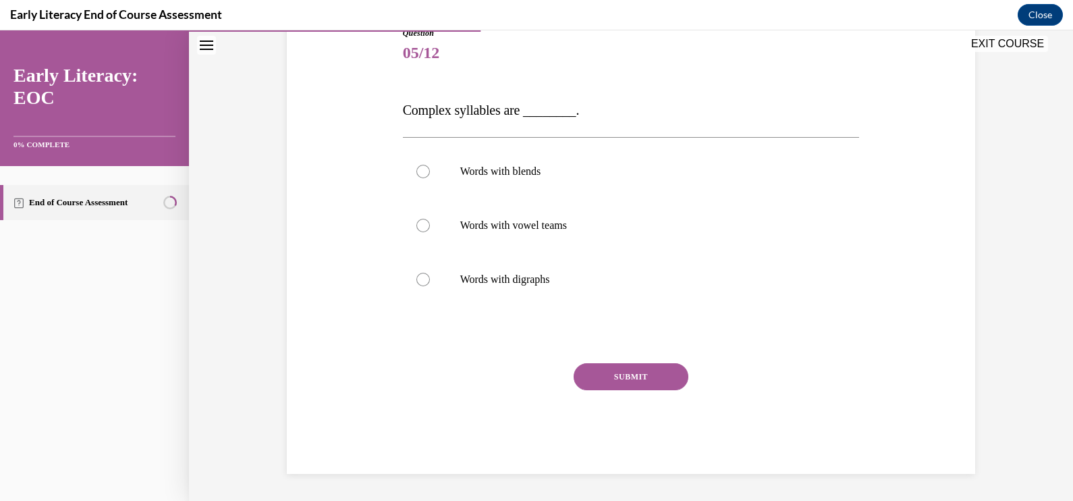
scroll to position [150, 0]
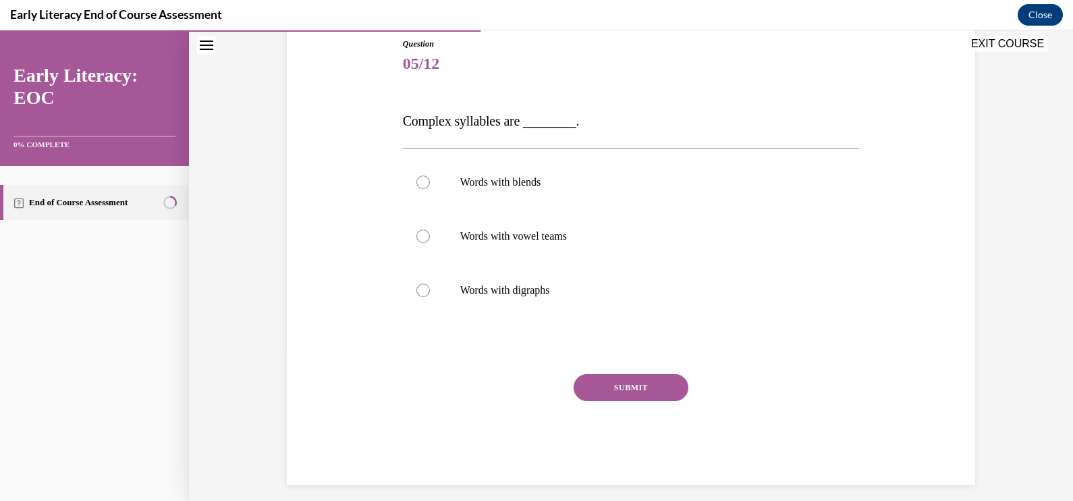
click at [614, 178] on p "Words with blends" at bounding box center [643, 183] width 366 height 14
click at [623, 381] on button "SUBMIT" at bounding box center [631, 387] width 115 height 27
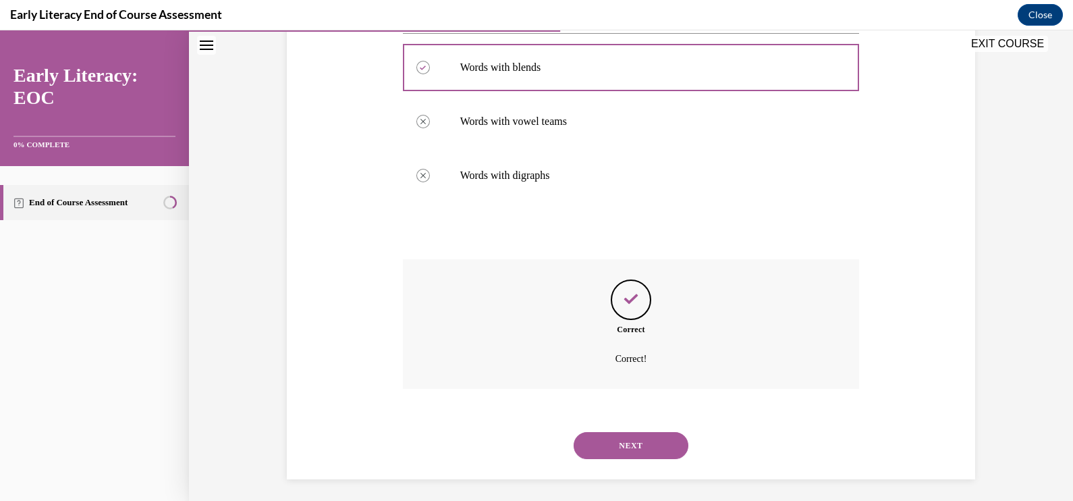
scroll to position [269, 0]
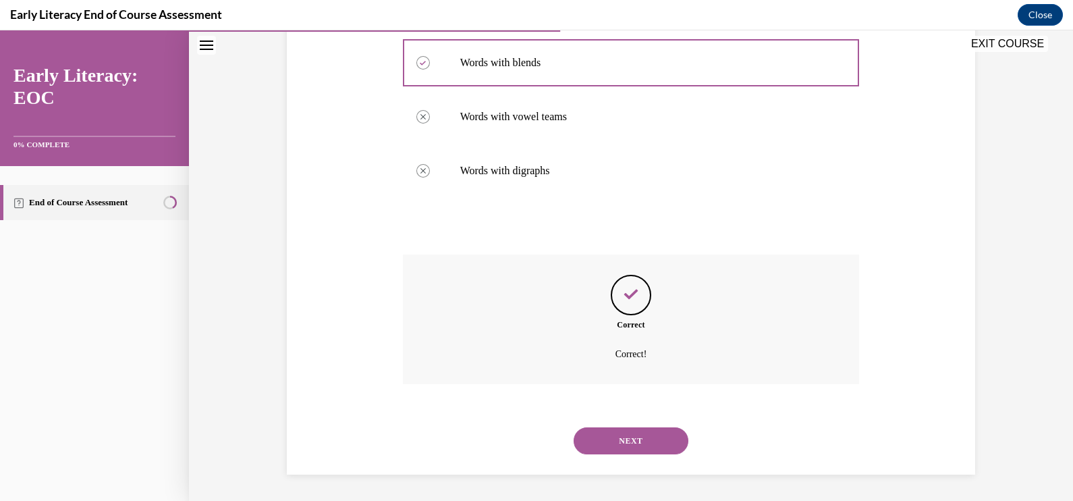
click at [607, 458] on div "NEXT" at bounding box center [631, 441] width 457 height 54
click at [607, 437] on button "NEXT" at bounding box center [631, 440] width 115 height 27
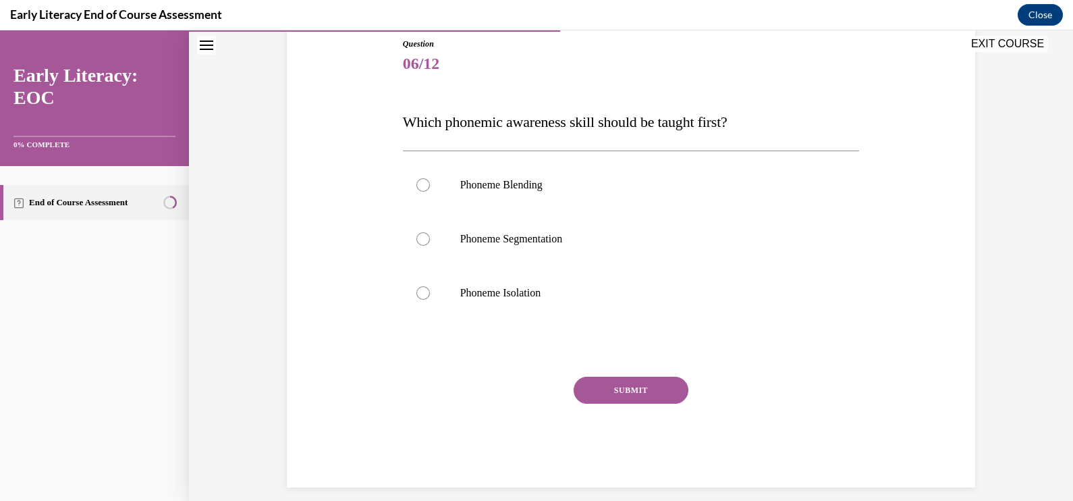
click at [648, 298] on p "Phoneme Isolation" at bounding box center [643, 293] width 366 height 14
click at [643, 392] on button "SUBMIT" at bounding box center [631, 390] width 115 height 27
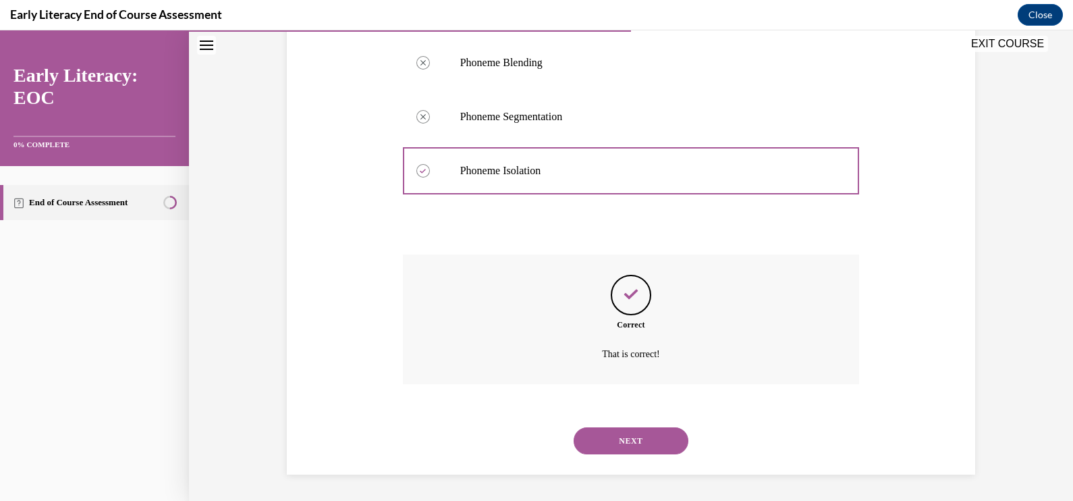
scroll to position [272, 0]
click at [626, 454] on div "NEXT" at bounding box center [631, 441] width 457 height 54
click at [626, 448] on button "NEXT" at bounding box center [631, 440] width 115 height 27
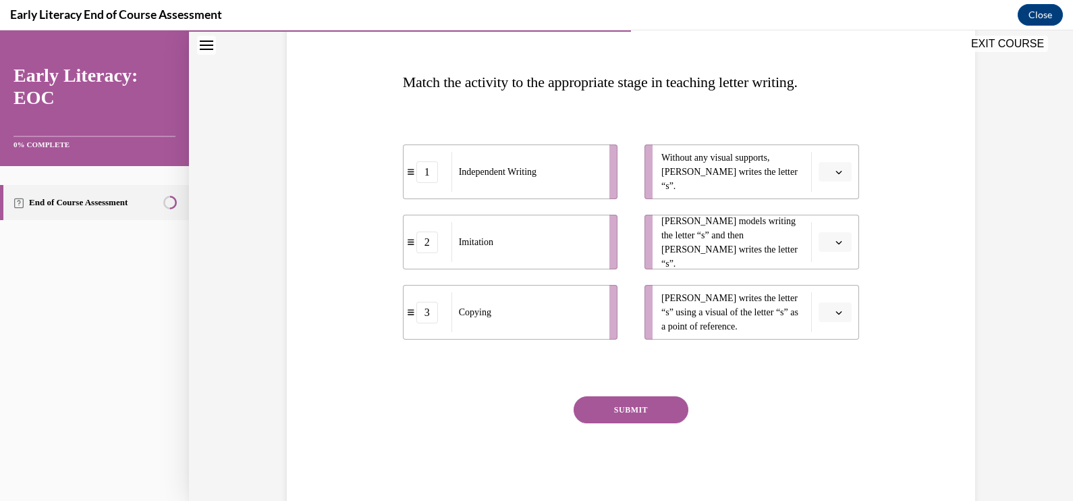
scroll to position [191, 0]
drag, startPoint x: 576, startPoint y: 182, endPoint x: 615, endPoint y: 180, distance: 38.5
click at [615, 180] on div "Independent Writing" at bounding box center [564, 169] width 149 height 40
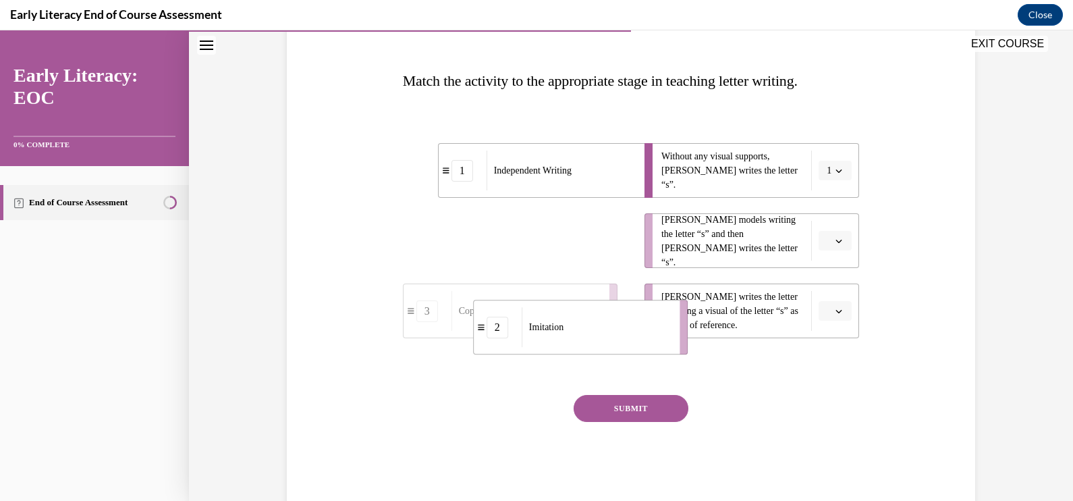
drag, startPoint x: 591, startPoint y: 249, endPoint x: 661, endPoint y: 336, distance: 111.3
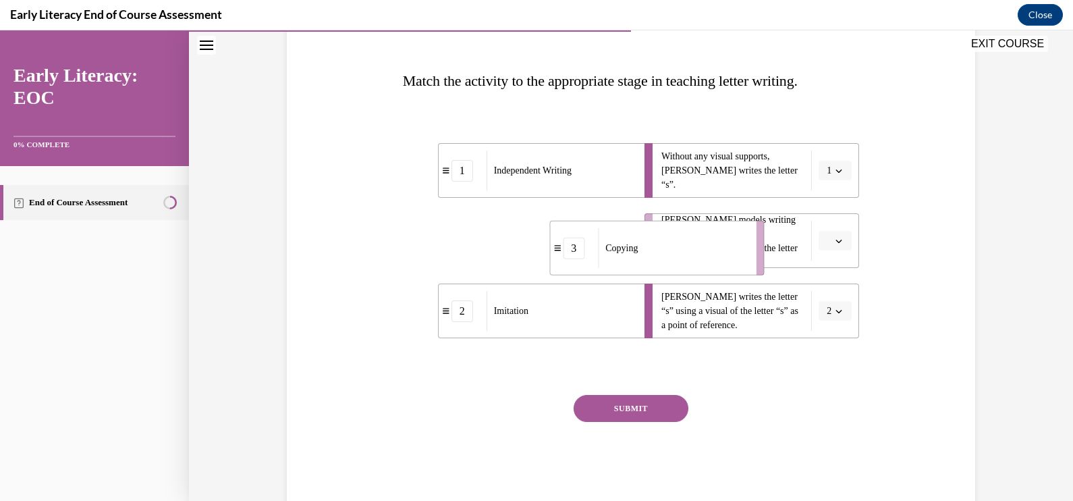
drag, startPoint x: 568, startPoint y: 259, endPoint x: 716, endPoint y: 265, distance: 147.3
click at [716, 265] on div "Copying" at bounding box center [672, 248] width 149 height 40
click at [595, 414] on button "SUBMIT" at bounding box center [631, 408] width 115 height 27
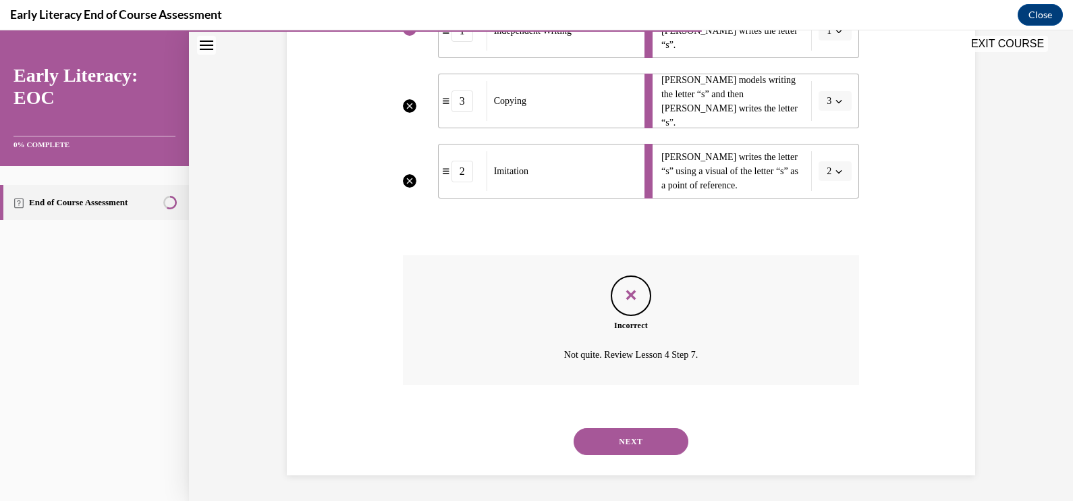
scroll to position [246, 0]
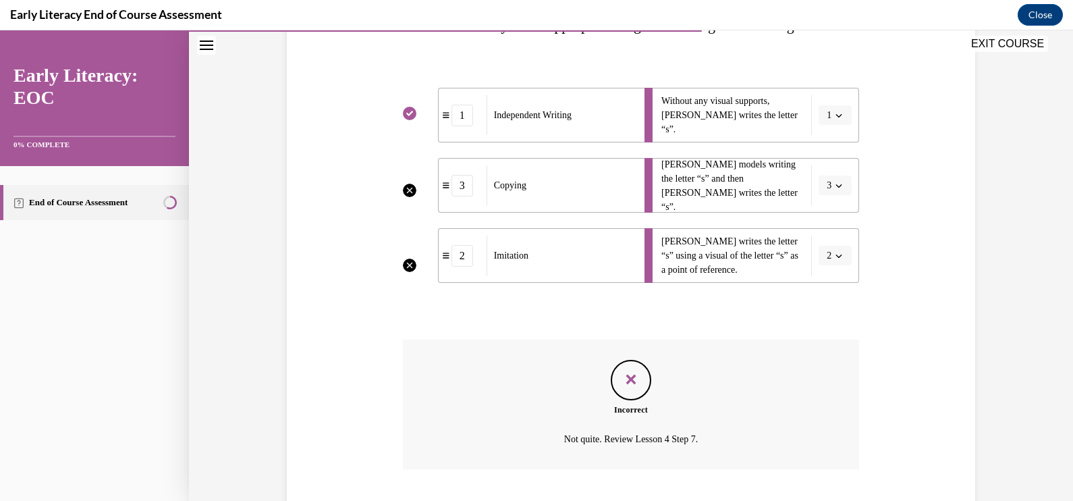
click at [837, 257] on li "[PERSON_NAME] writes the letter “s” using a visual of the letter “s” as a point…" at bounding box center [752, 255] width 215 height 55
drag, startPoint x: 832, startPoint y: 249, endPoint x: 822, endPoint y: 248, distance: 10.9
click at [832, 248] on li "[PERSON_NAME] writes the letter “s” using a visual of the letter “s” as a point…" at bounding box center [752, 255] width 215 height 55
click at [463, 260] on div "2" at bounding box center [463, 256] width 22 height 22
click at [452, 253] on div "2" at bounding box center [463, 256] width 22 height 22
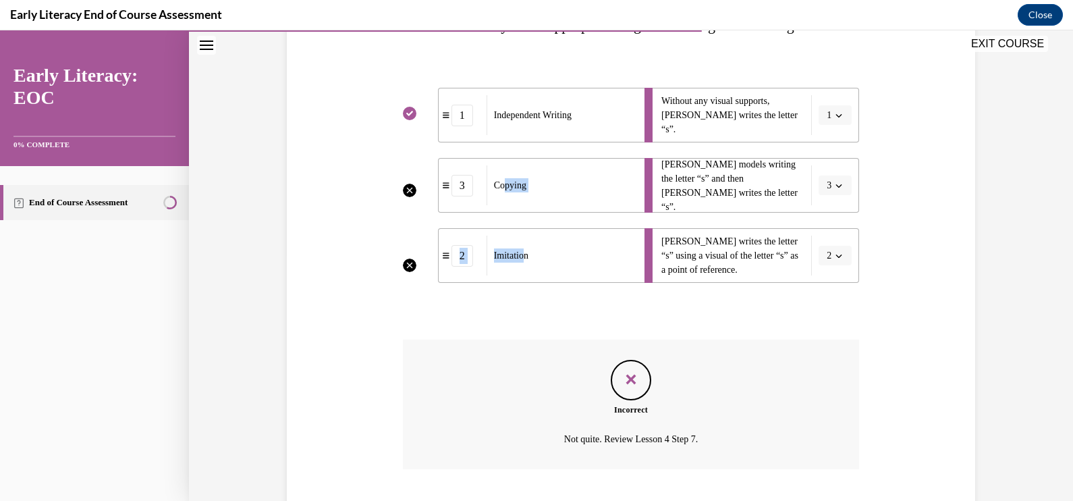
drag, startPoint x: 500, startPoint y: 186, endPoint x: 521, endPoint y: 244, distance: 62.3
click at [521, 244] on ul "1 Independent Writing 3 Copying 2 Imitation" at bounding box center [517, 185] width 228 height 195
drag, startPoint x: 521, startPoint y: 244, endPoint x: 537, endPoint y: 262, distance: 23.4
click at [537, 262] on div "Imitation" at bounding box center [561, 256] width 149 height 40
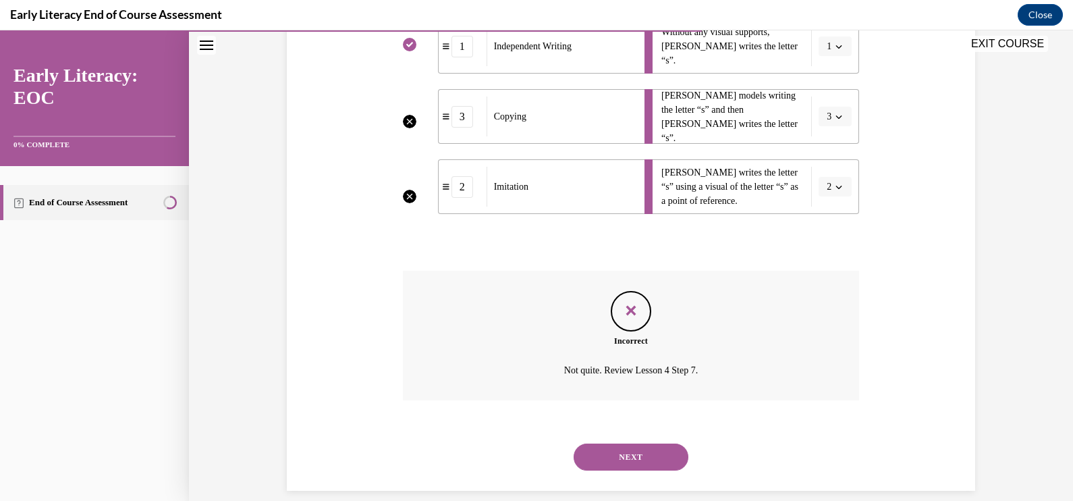
scroll to position [331, 0]
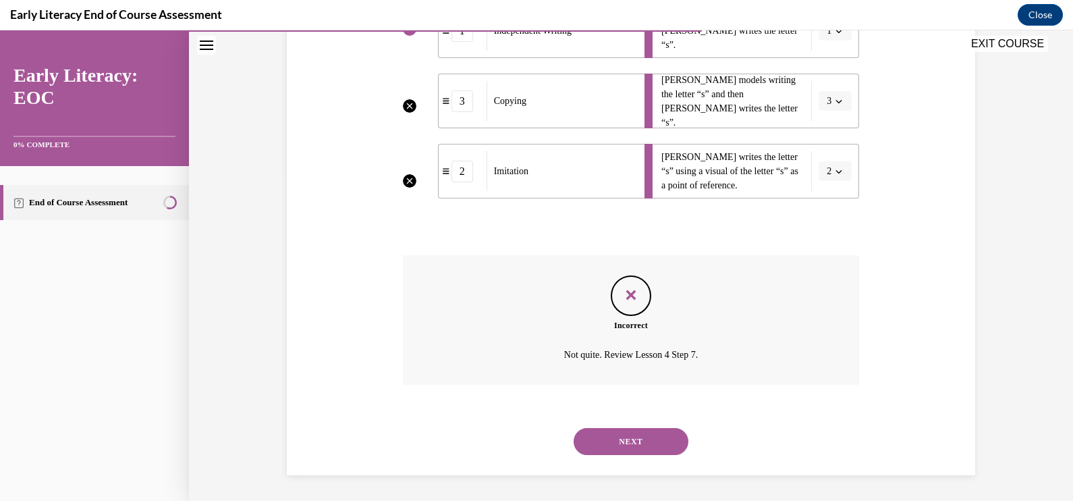
click at [641, 445] on button "NEXT" at bounding box center [631, 441] width 115 height 27
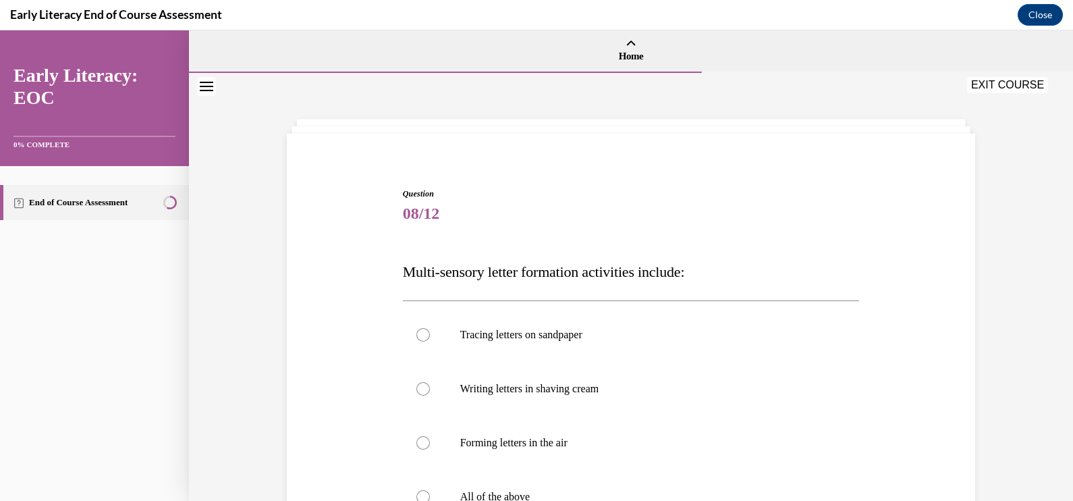
scroll to position [84, 0]
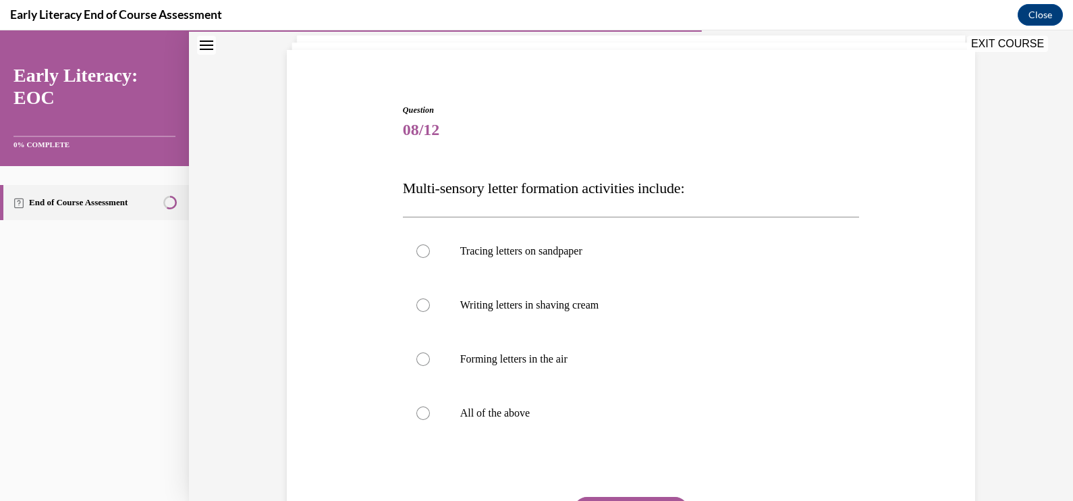
click at [601, 408] on p "All of the above" at bounding box center [643, 413] width 366 height 14
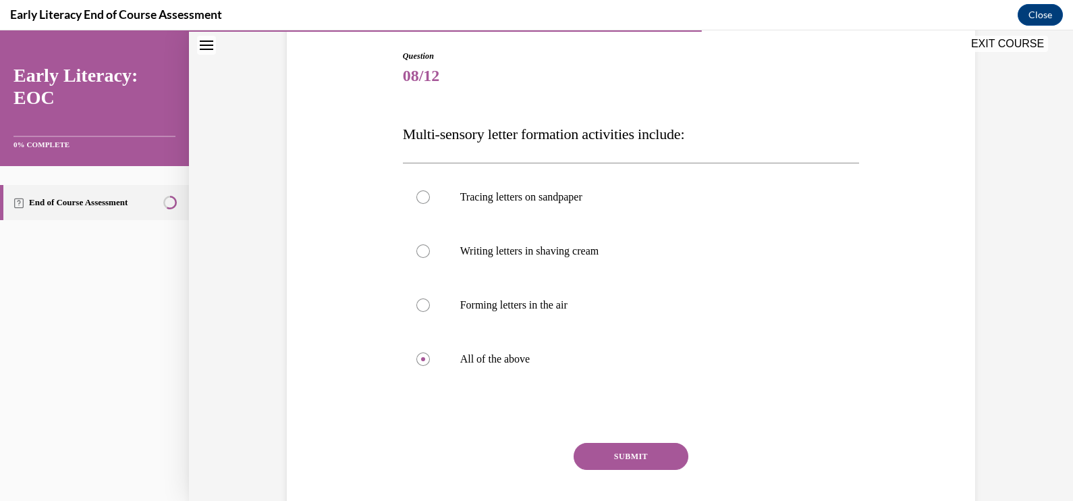
scroll to position [217, 0]
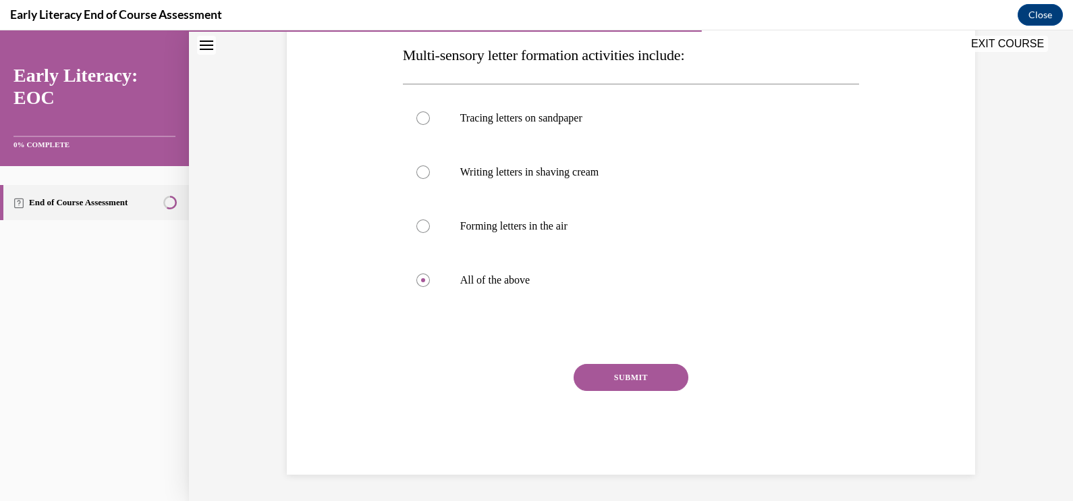
click at [637, 361] on div "Question 08/12 Multi-sensory letter formation activities include: Tracing lette…" at bounding box center [631, 223] width 457 height 504
click at [632, 380] on button "SUBMIT" at bounding box center [631, 377] width 115 height 27
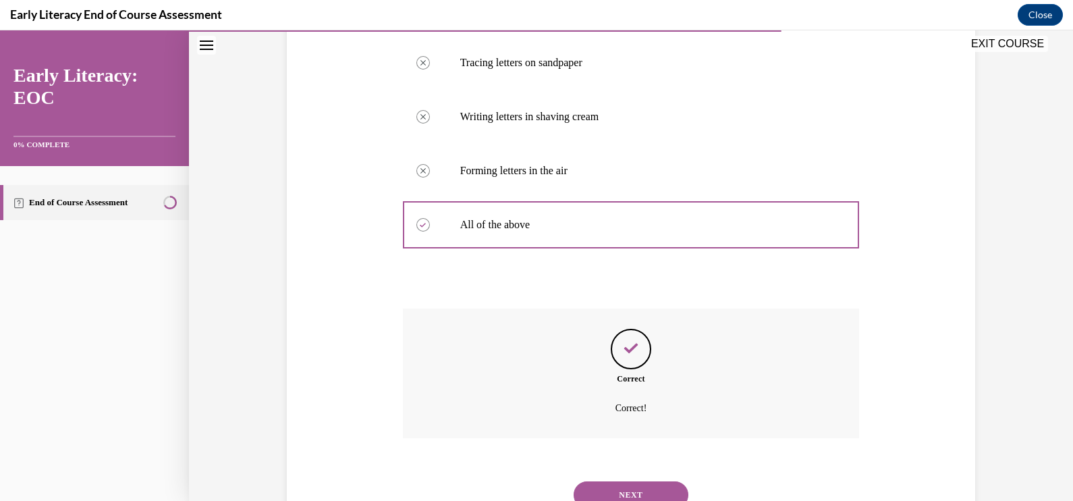
scroll to position [326, 0]
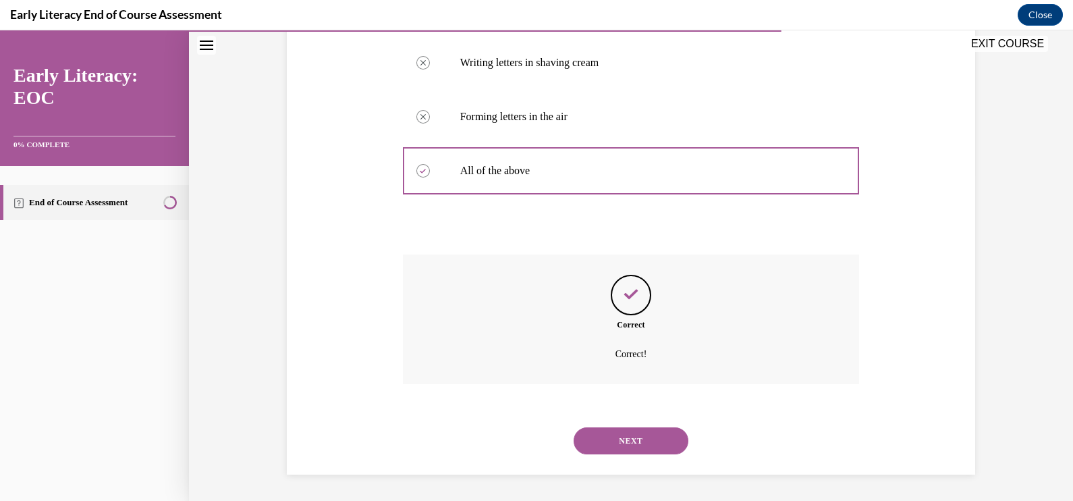
click at [661, 441] on button "NEXT" at bounding box center [631, 440] width 115 height 27
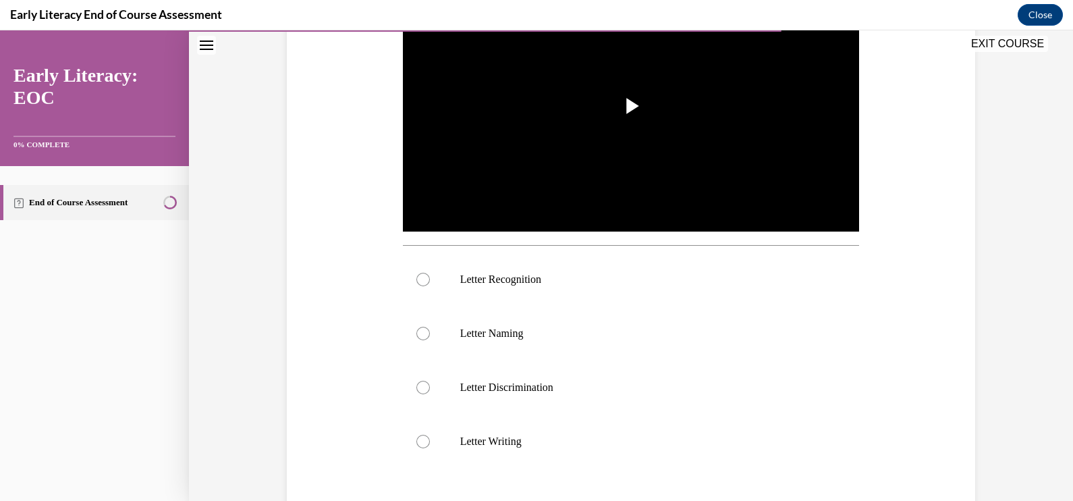
scroll to position [338, 0]
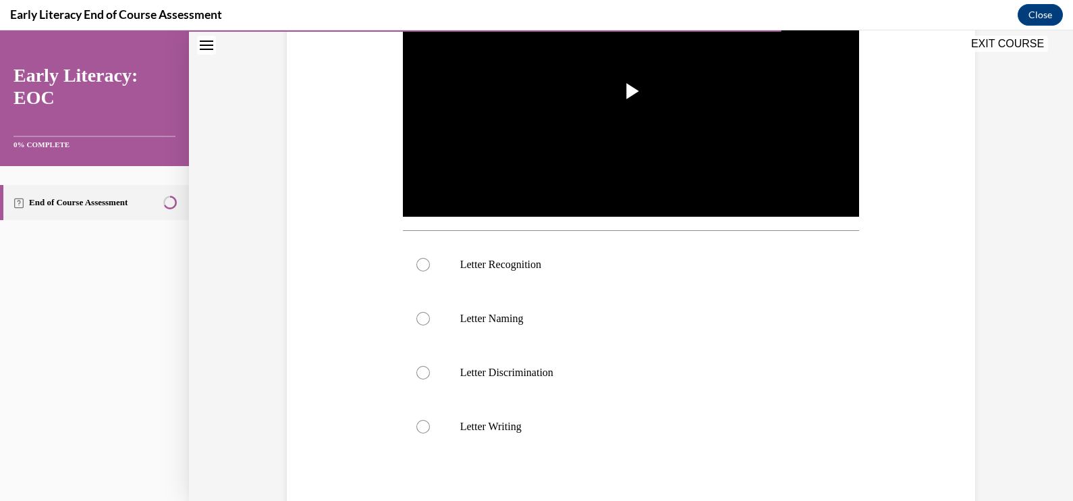
click at [589, 282] on div at bounding box center [631, 265] width 457 height 54
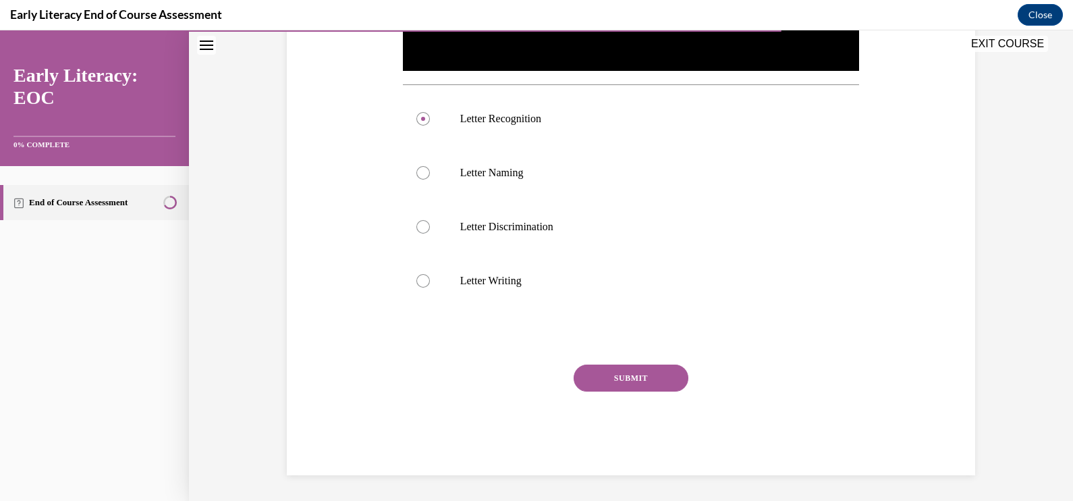
click at [627, 375] on button "SUBMIT" at bounding box center [631, 378] width 115 height 27
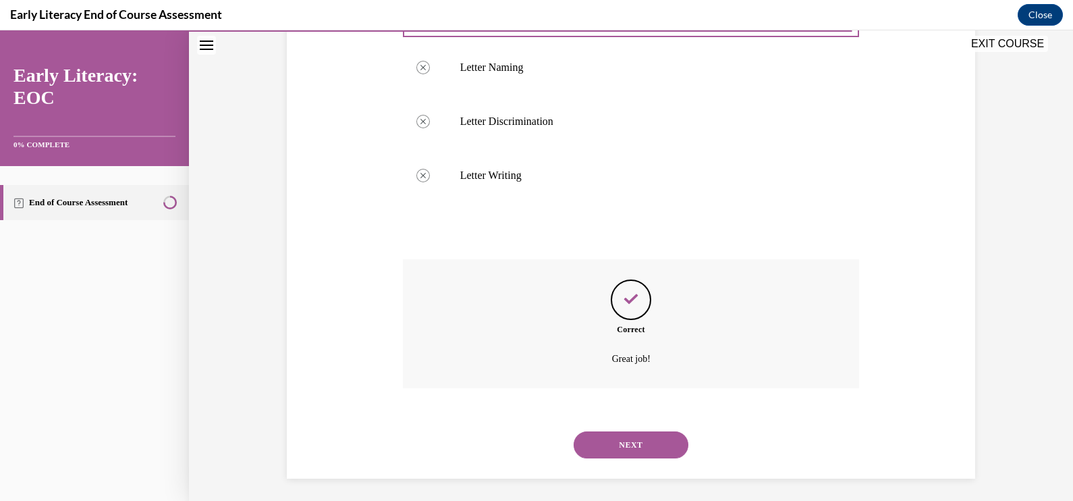
scroll to position [593, 0]
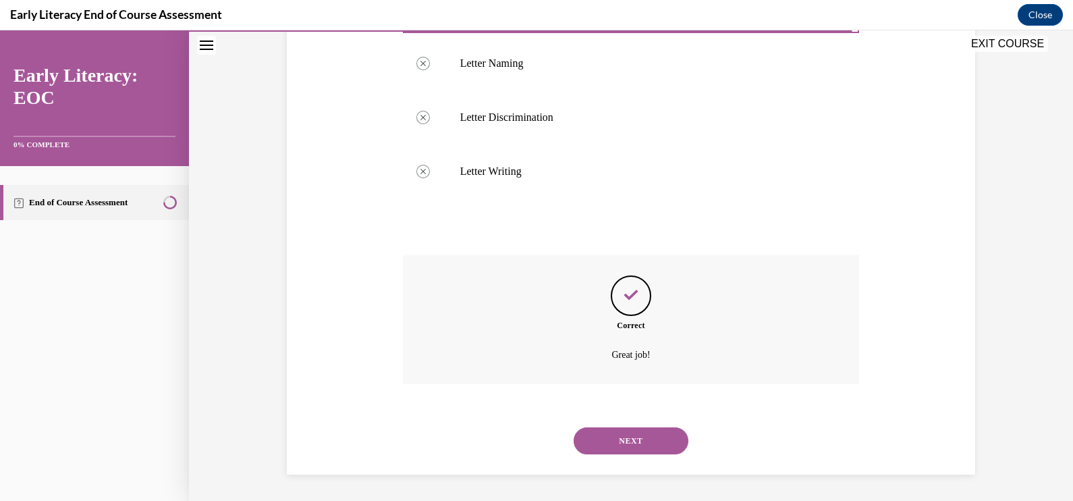
click at [649, 442] on button "NEXT" at bounding box center [631, 440] width 115 height 27
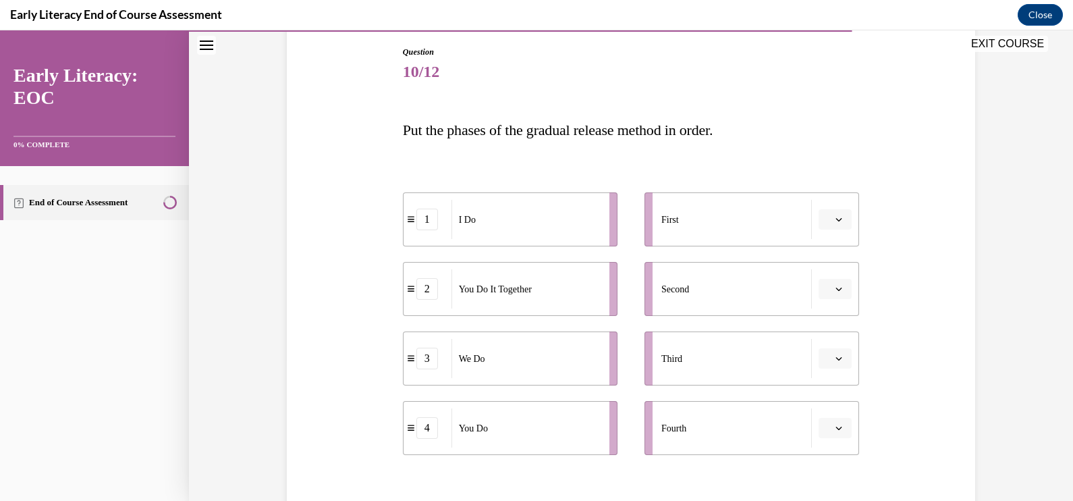
scroll to position [168, 0]
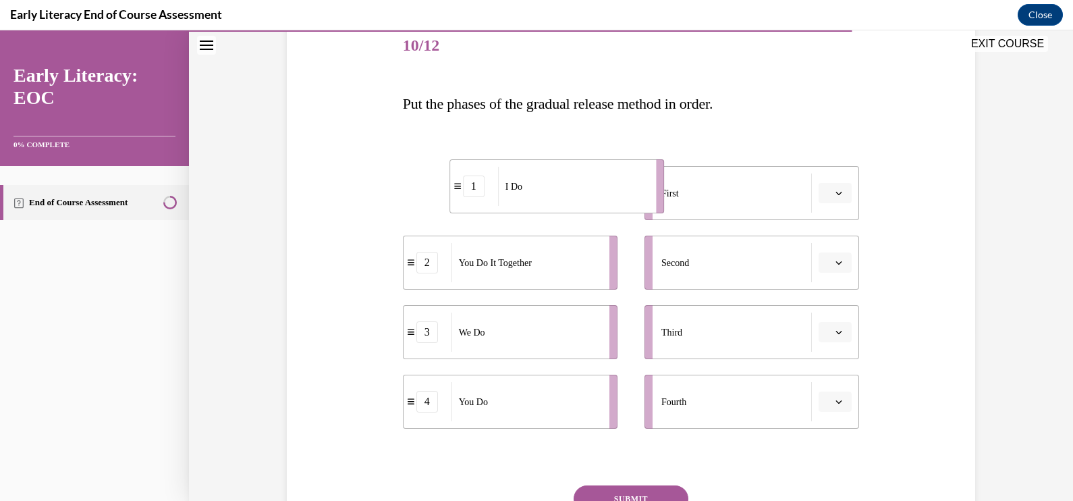
drag, startPoint x: 494, startPoint y: 195, endPoint x: 541, endPoint y: 196, distance: 47.3
click at [541, 196] on div "I Do" at bounding box center [572, 186] width 149 height 39
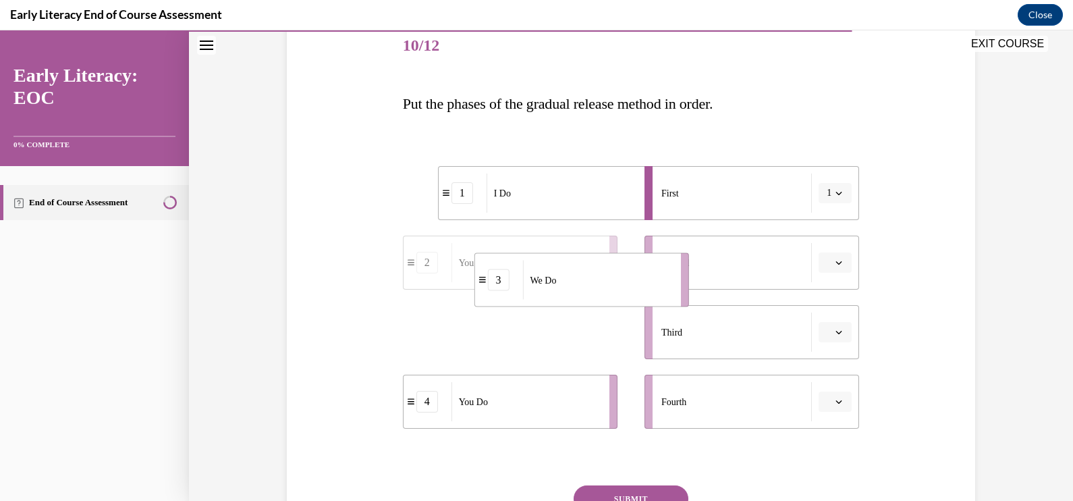
drag, startPoint x: 521, startPoint y: 345, endPoint x: 593, endPoint y: 293, distance: 88.4
click at [593, 293] on div "We Do" at bounding box center [596, 280] width 149 height 39
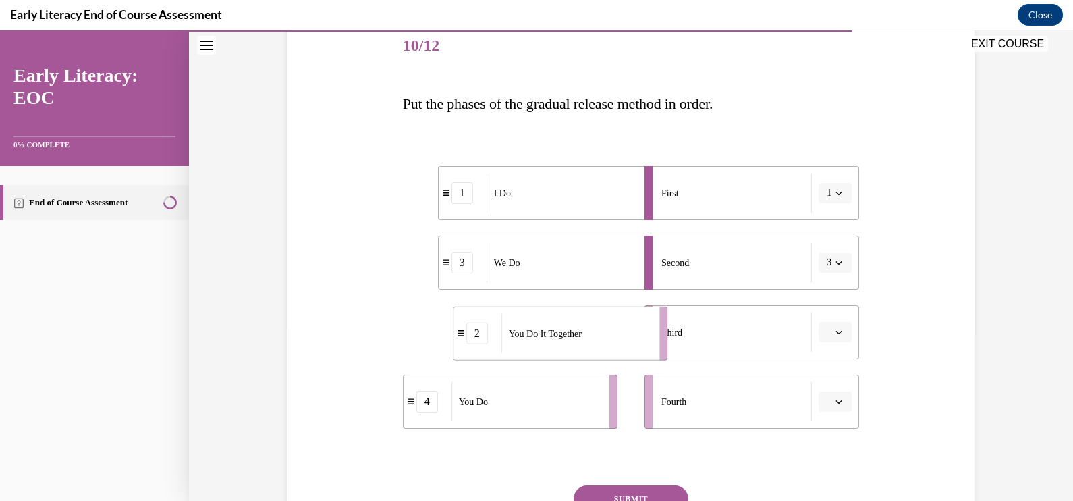
drag, startPoint x: 562, startPoint y: 351, endPoint x: 612, endPoint y: 352, distance: 50.0
click at [612, 352] on li "2 You Do It Together" at bounding box center [560, 333] width 215 height 54
drag, startPoint x: 619, startPoint y: 417, endPoint x: 648, endPoint y: 416, distance: 29.0
click at [648, 416] on div "1 I Do 3 We Do 2 You Do It Together 4 You Do First 1 Second 3 Third 2 Fourth" at bounding box center [631, 284] width 457 height 290
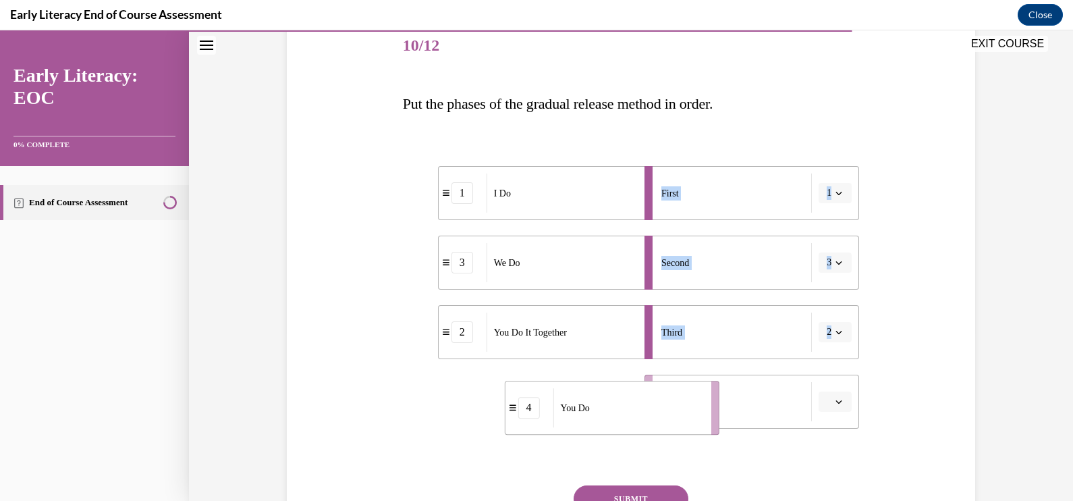
drag, startPoint x: 648, startPoint y: 416, endPoint x: 626, endPoint y: 408, distance: 23.7
click at [626, 408] on div "You Do" at bounding box center [627, 407] width 149 height 39
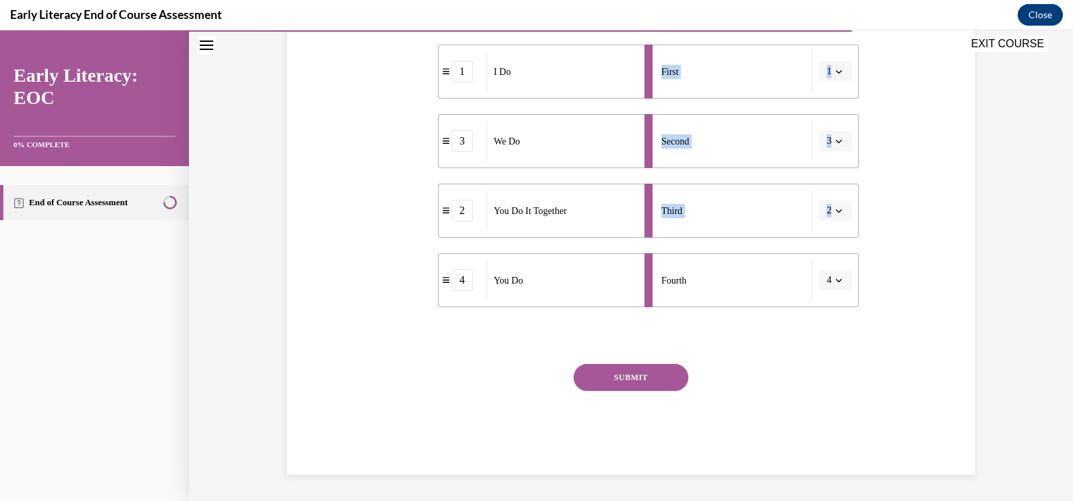
click at [805, 348] on div "Question 10/12 Put the phases of the gradual release method in order. 1 I Do 3 …" at bounding box center [631, 186] width 457 height 576
click at [672, 377] on button "SUBMIT" at bounding box center [631, 377] width 115 height 27
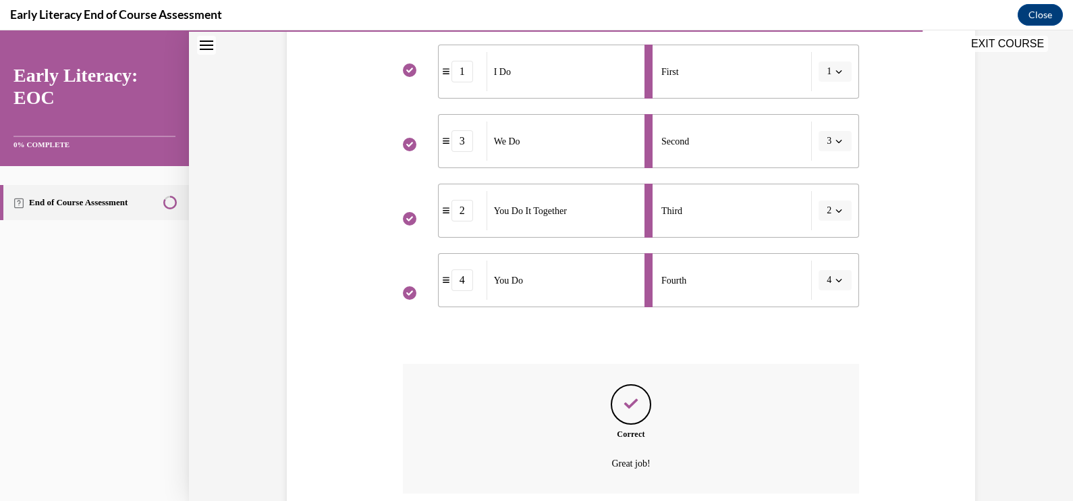
scroll to position [399, 0]
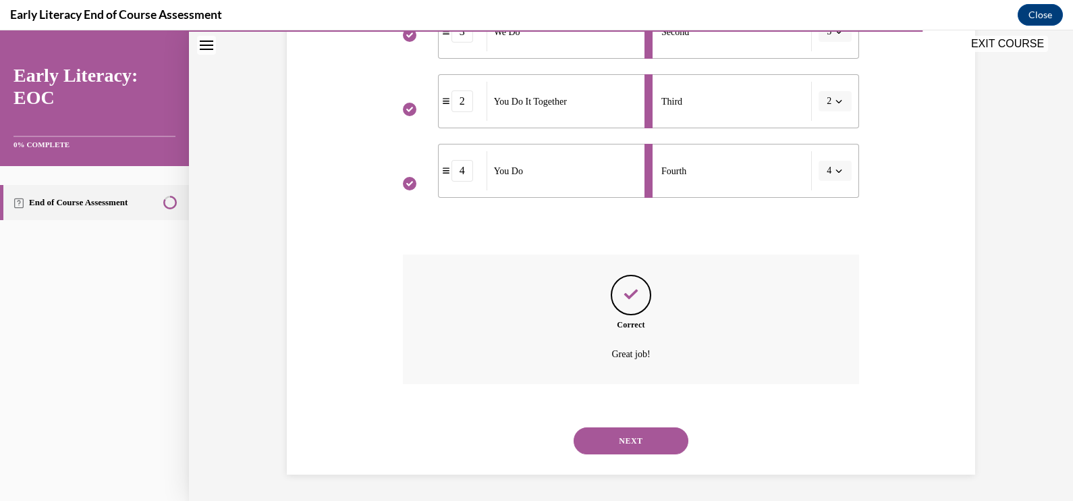
click at [671, 429] on button "NEXT" at bounding box center [631, 440] width 115 height 27
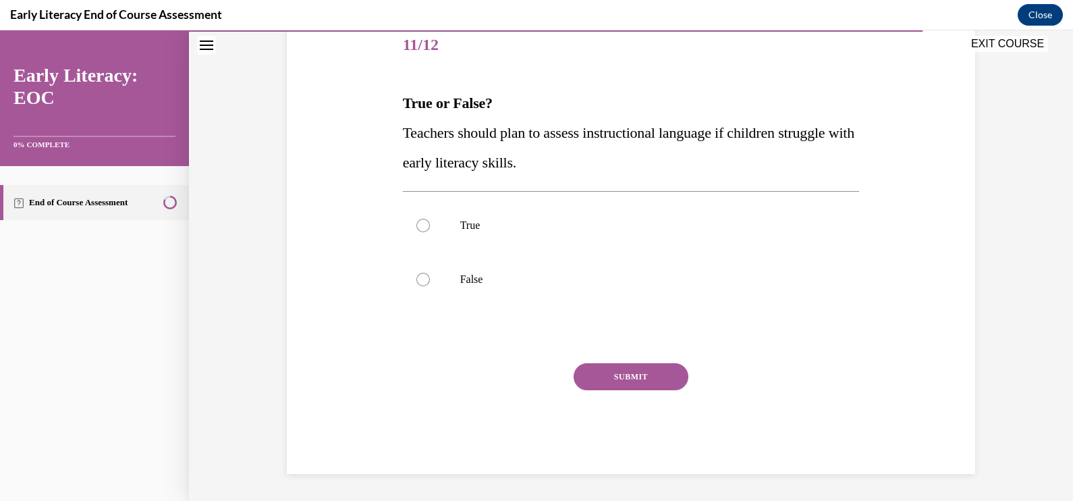
scroll to position [150, 0]
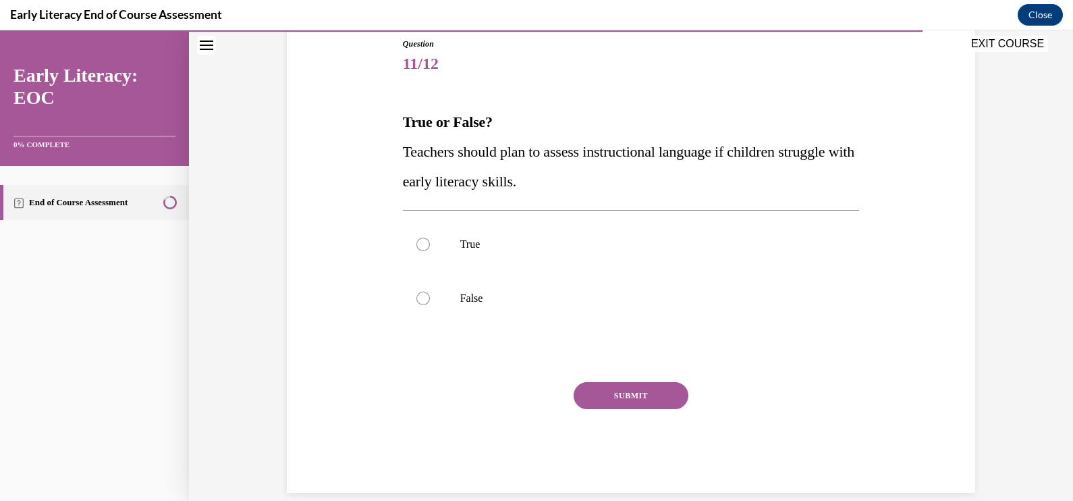
click at [595, 265] on div at bounding box center [631, 244] width 457 height 54
click at [620, 388] on button "SUBMIT" at bounding box center [631, 395] width 115 height 27
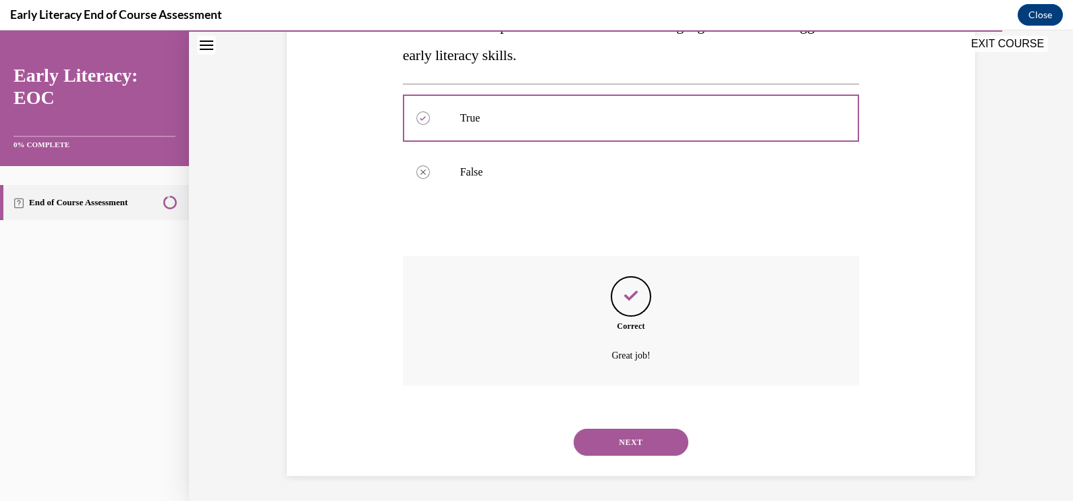
scroll to position [277, 0]
click at [628, 436] on button "NEXT" at bounding box center [631, 441] width 115 height 27
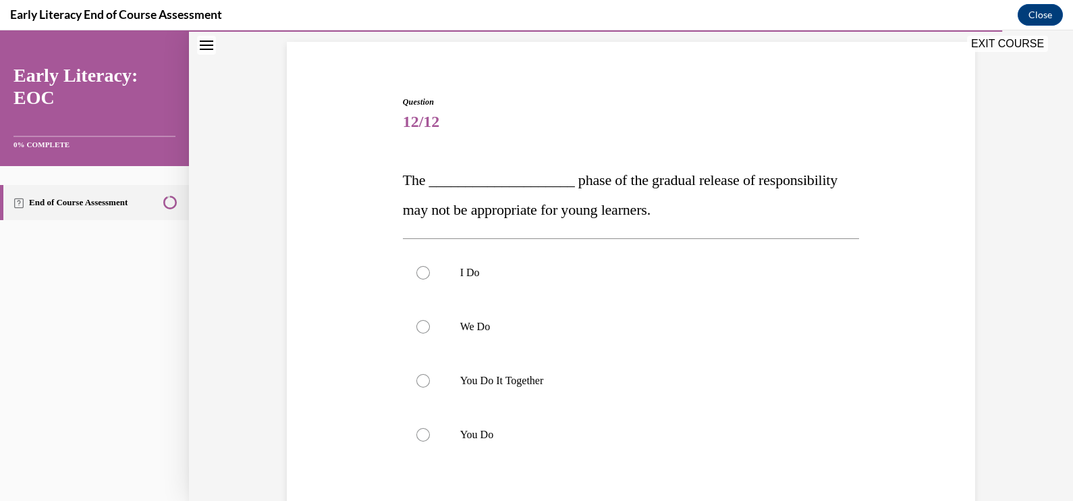
scroll to position [168, 0]
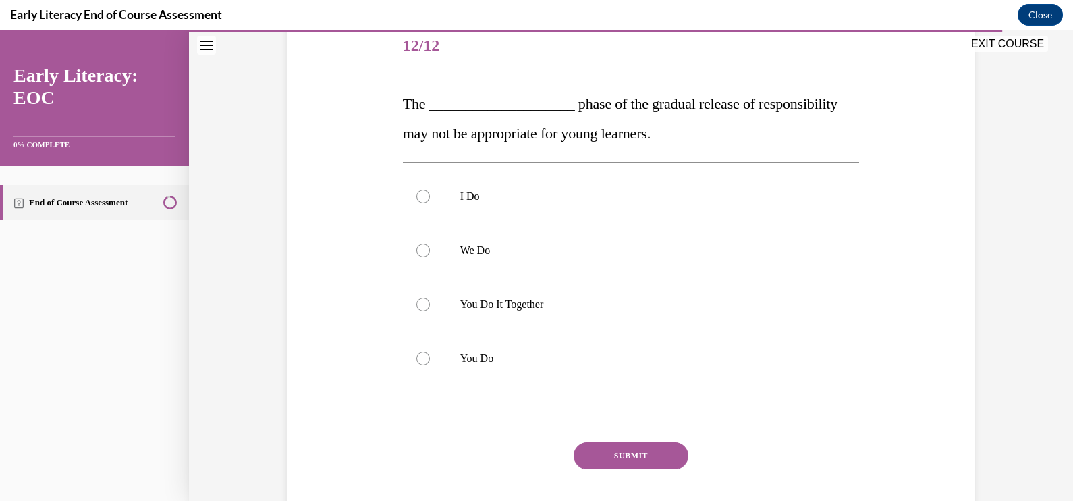
click at [549, 352] on p "You Do" at bounding box center [643, 359] width 366 height 14
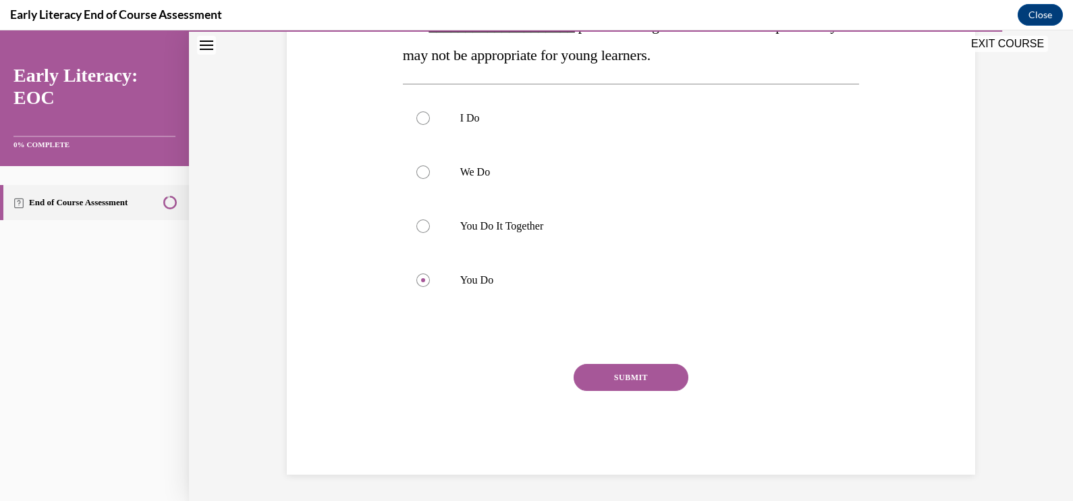
click at [632, 380] on button "SUBMIT" at bounding box center [631, 377] width 115 height 27
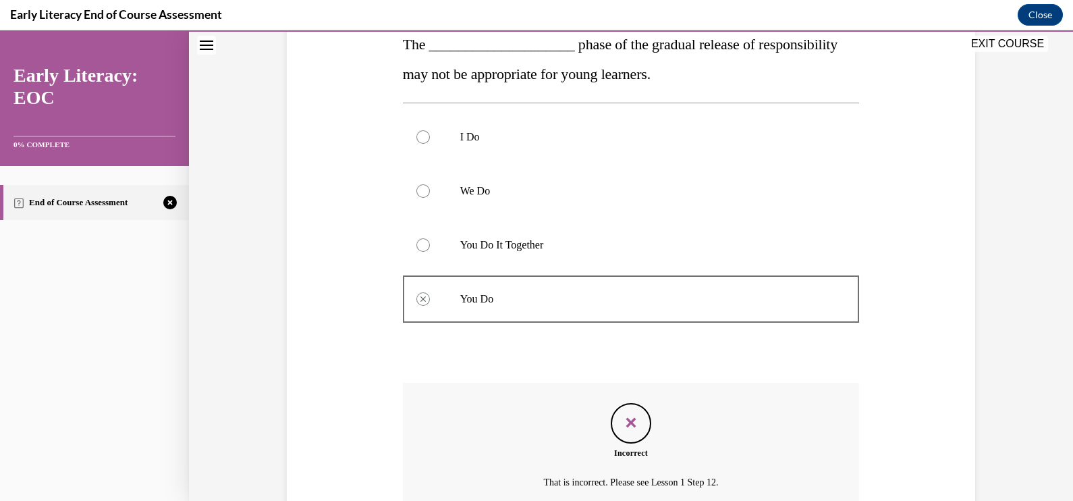
scroll to position [356, 0]
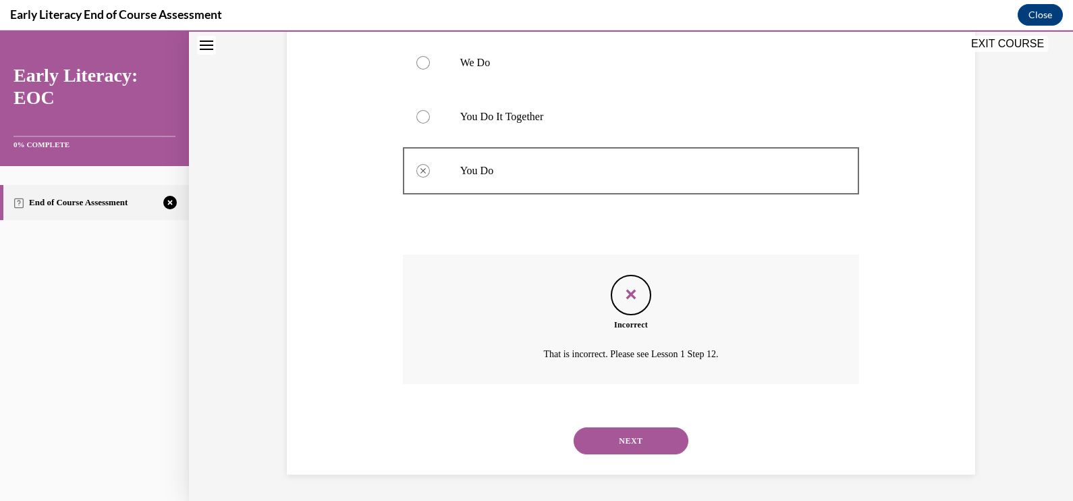
click at [648, 440] on button "NEXT" at bounding box center [631, 440] width 115 height 27
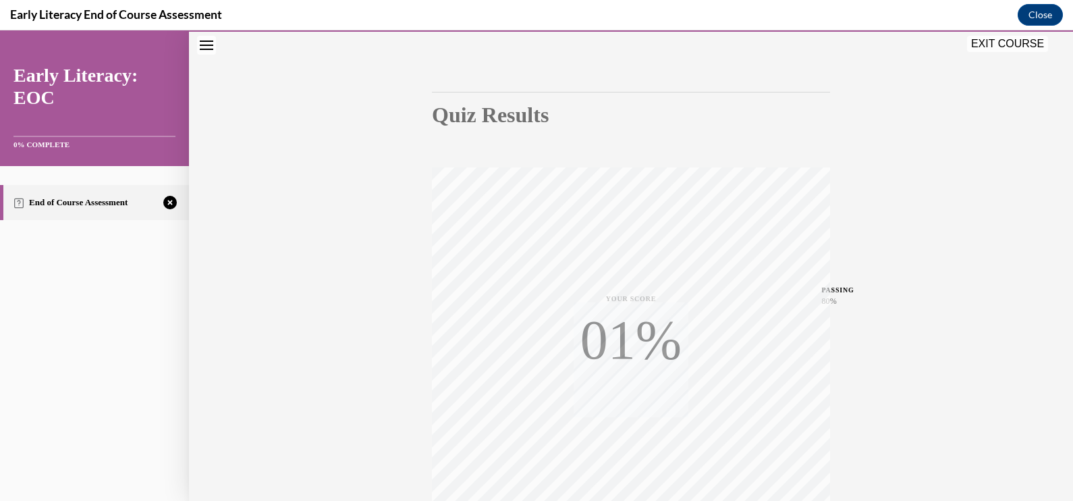
scroll to position [221, 0]
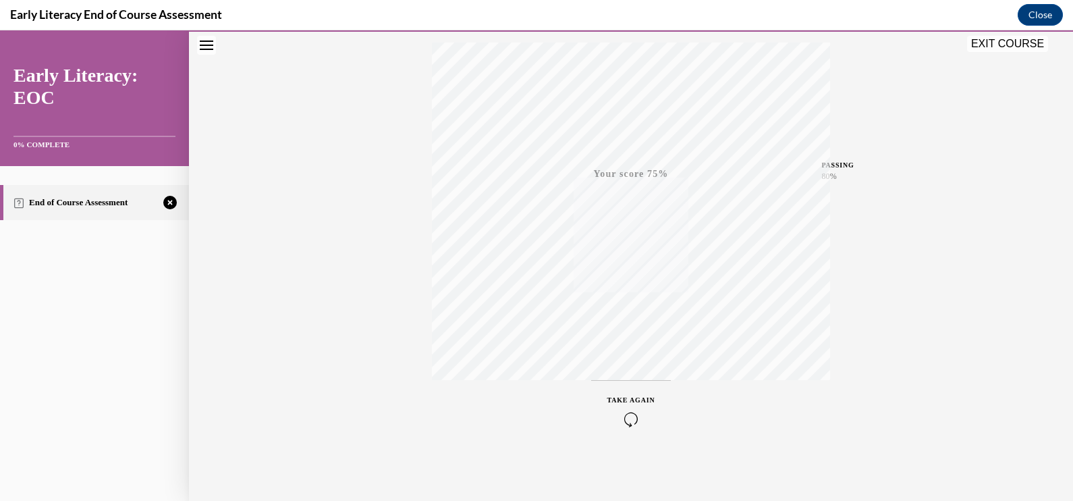
click at [637, 403] on span "TAKE AGAIN" at bounding box center [632, 399] width 48 height 7
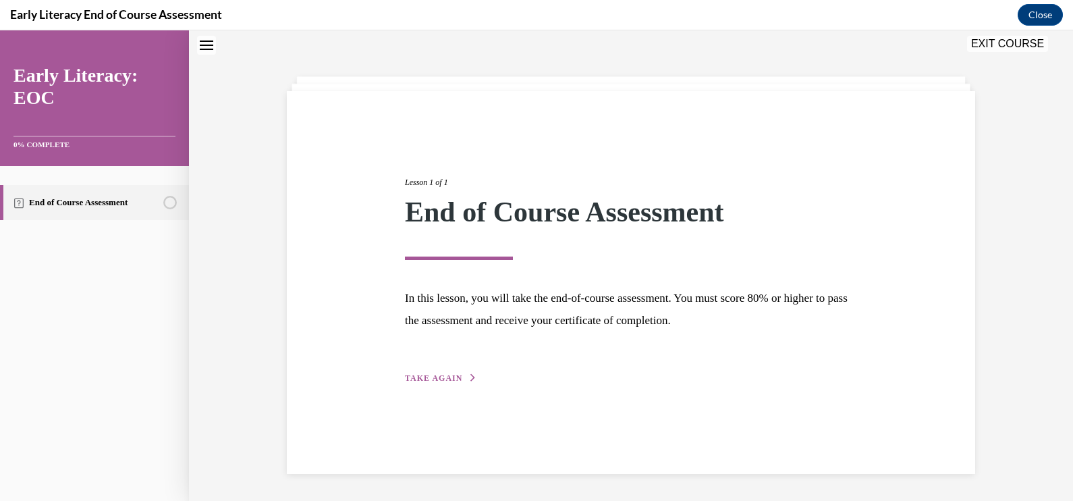
click at [454, 378] on button "TAKE AGAIN" at bounding box center [441, 378] width 72 height 12
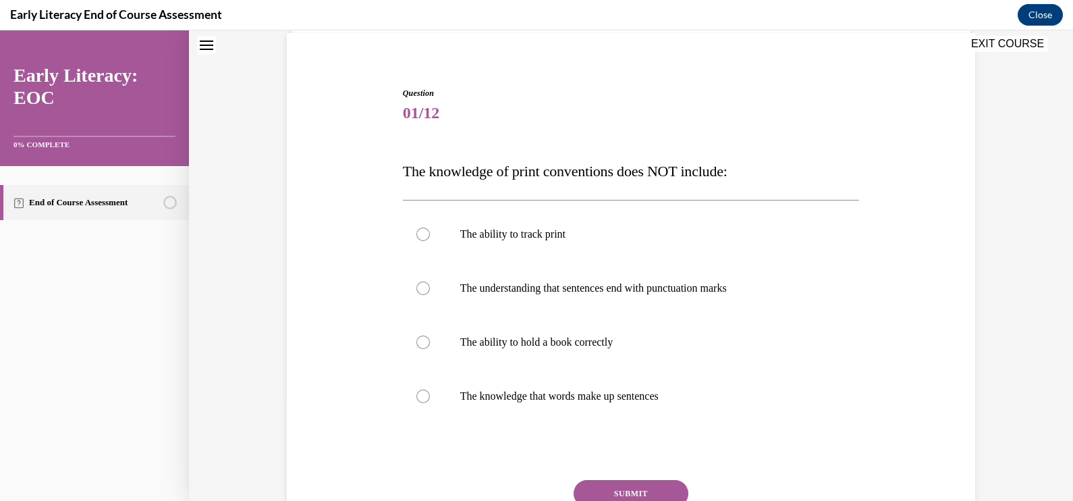
scroll to position [127, 0]
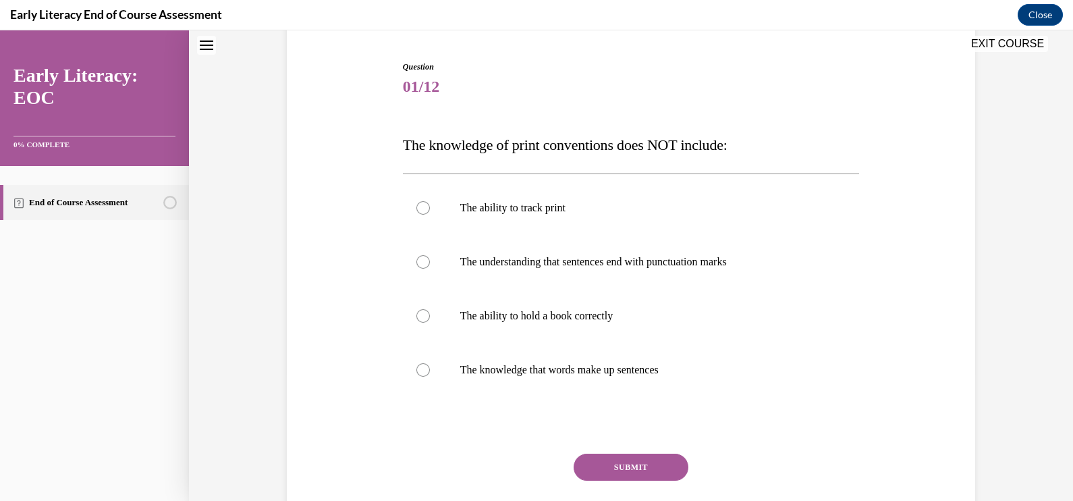
click at [583, 323] on div at bounding box center [631, 316] width 457 height 54
click at [621, 476] on button "SUBMIT" at bounding box center [631, 467] width 115 height 27
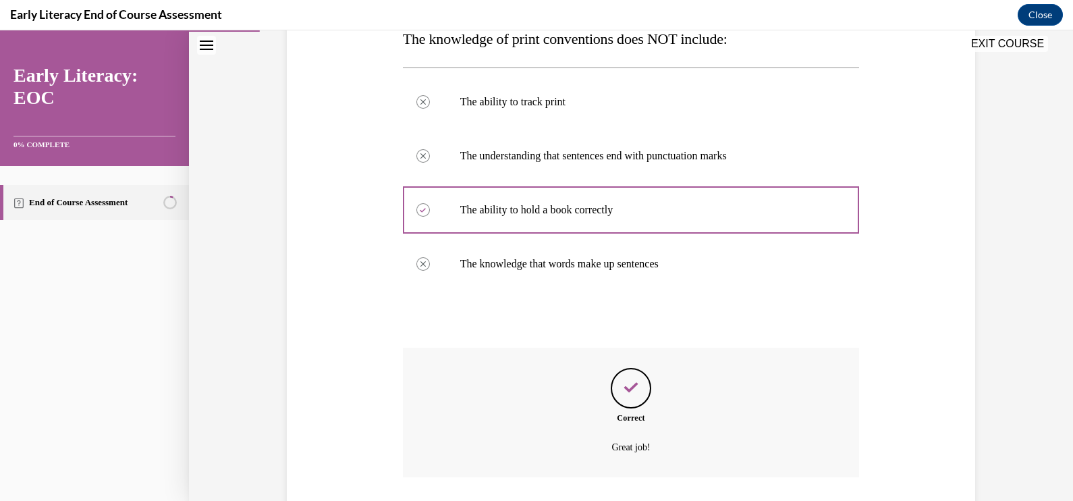
scroll to position [326, 0]
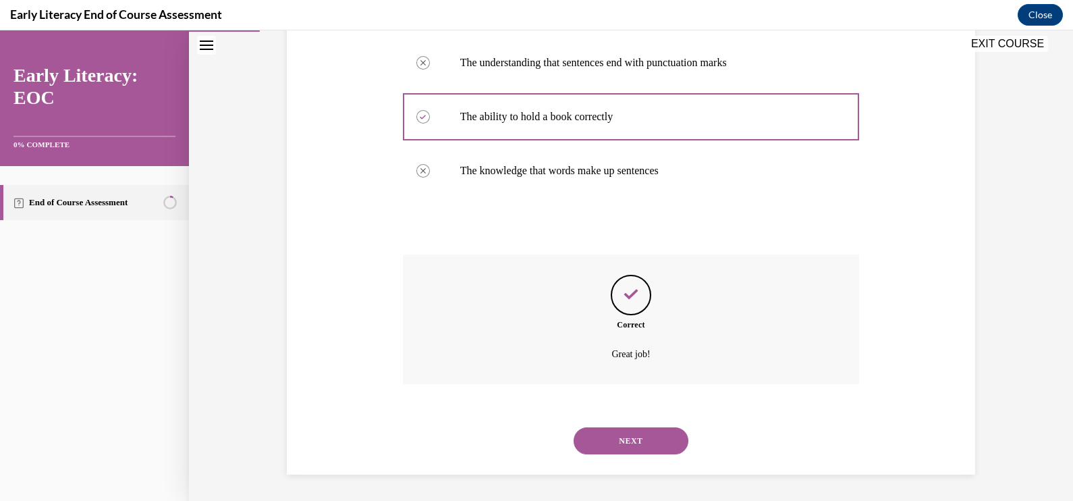
click at [660, 436] on button "NEXT" at bounding box center [631, 440] width 115 height 27
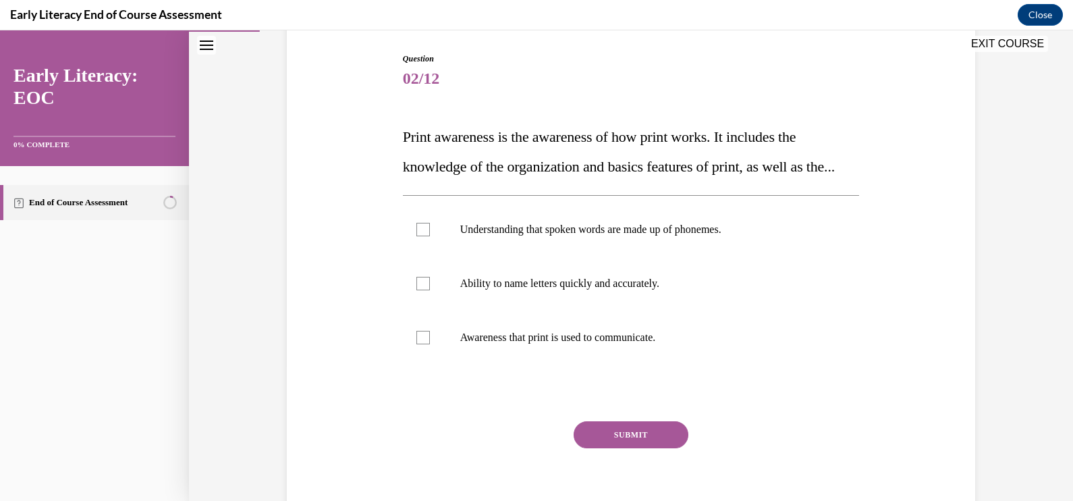
scroll to position [168, 0]
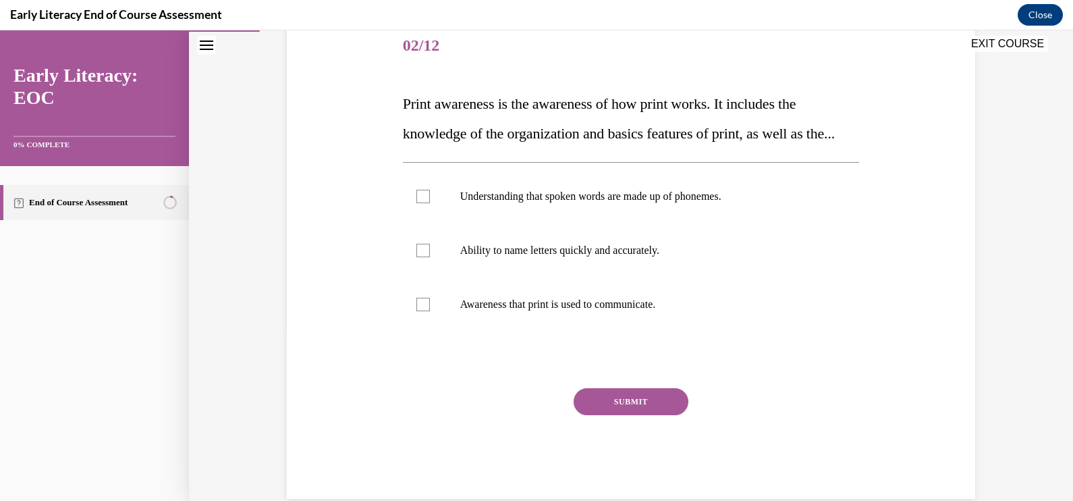
click at [558, 331] on div at bounding box center [631, 304] width 457 height 54
click at [589, 415] on button "SUBMIT" at bounding box center [631, 401] width 115 height 27
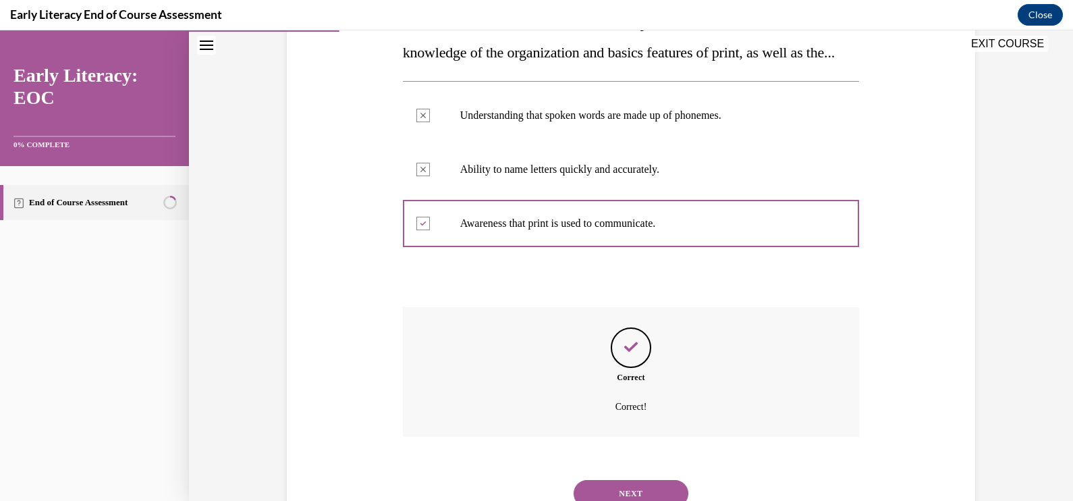
scroll to position [331, 0]
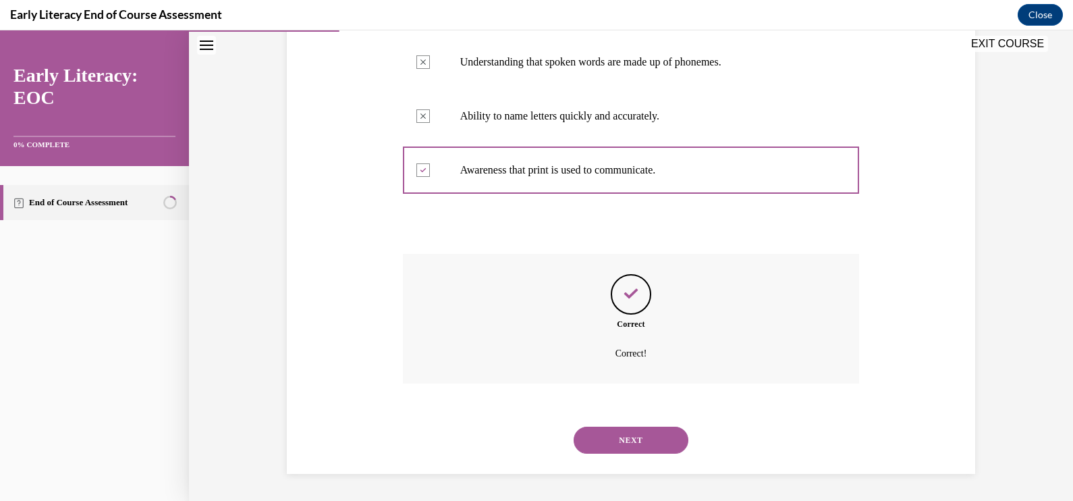
click at [672, 443] on button "NEXT" at bounding box center [631, 440] width 115 height 27
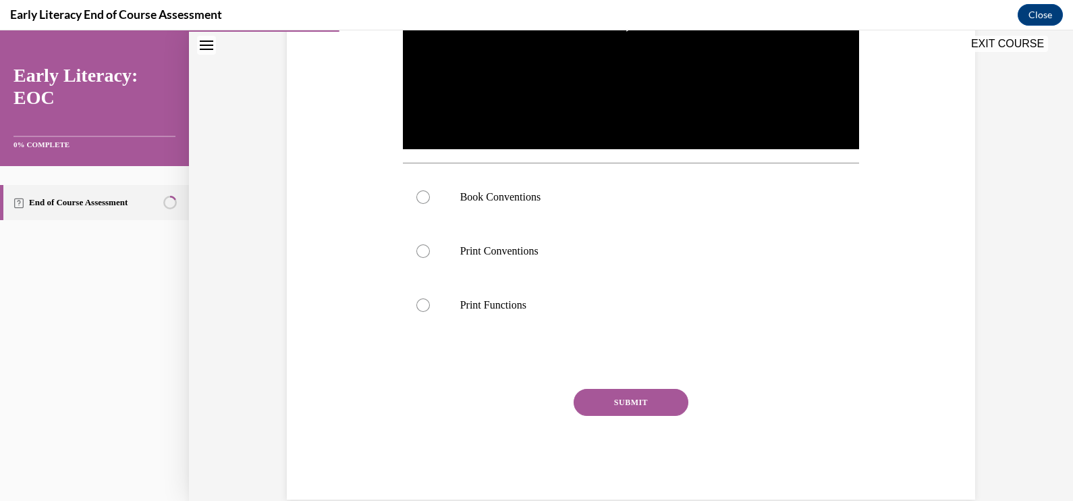
scroll to position [406, 0]
click at [495, 304] on p "Print Functions" at bounding box center [643, 305] width 366 height 14
click at [604, 406] on button "SUBMIT" at bounding box center [631, 401] width 115 height 27
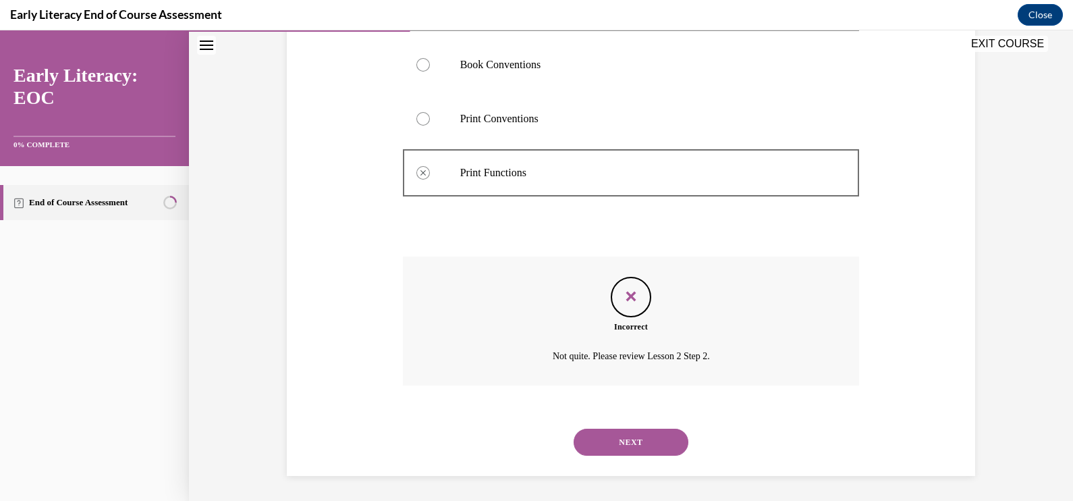
scroll to position [539, 0]
click at [663, 444] on button "NEXT" at bounding box center [631, 440] width 115 height 27
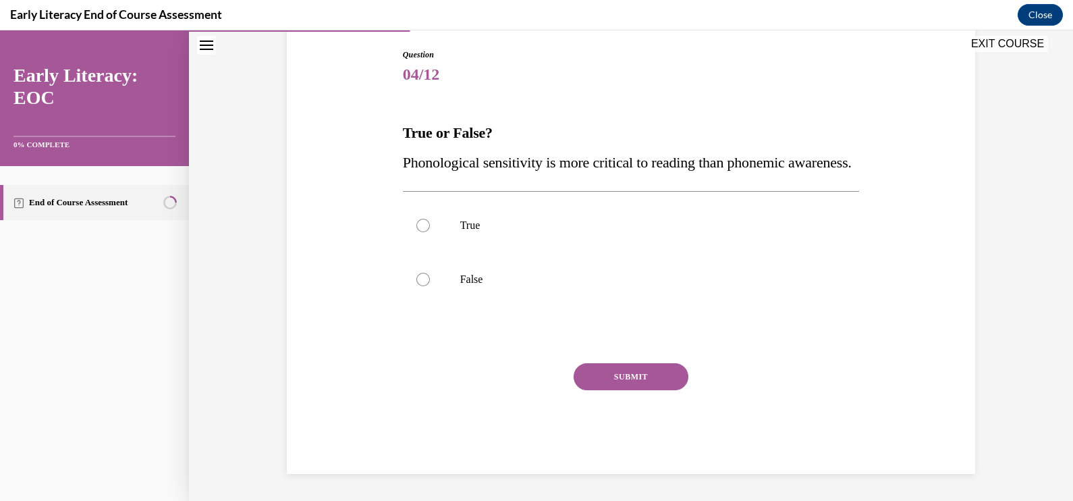
scroll to position [150, 0]
click at [541, 286] on div at bounding box center [631, 279] width 457 height 54
click at [610, 390] on button "SUBMIT" at bounding box center [631, 376] width 115 height 27
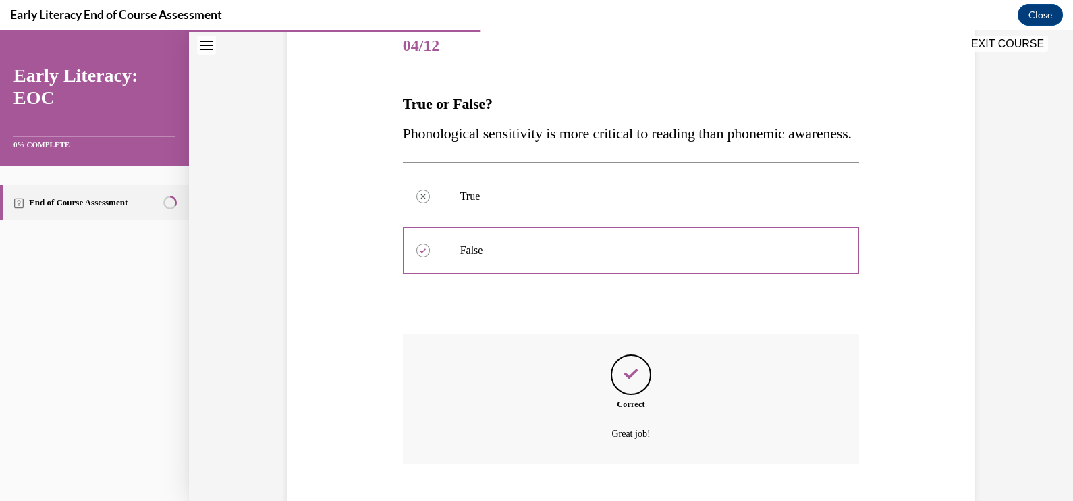
scroll to position [277, 0]
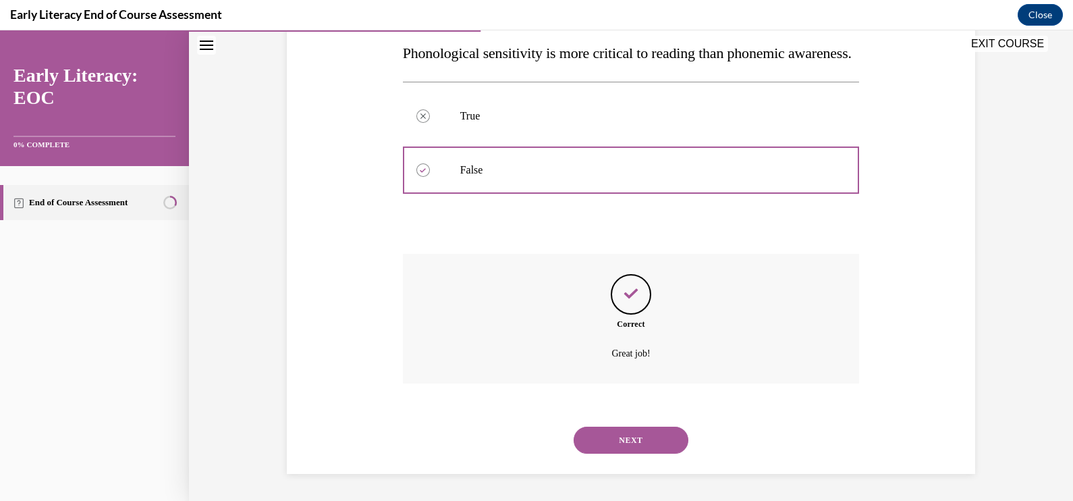
click at [637, 419] on div "NEXT" at bounding box center [631, 440] width 457 height 54
click at [624, 437] on button "NEXT" at bounding box center [631, 440] width 115 height 27
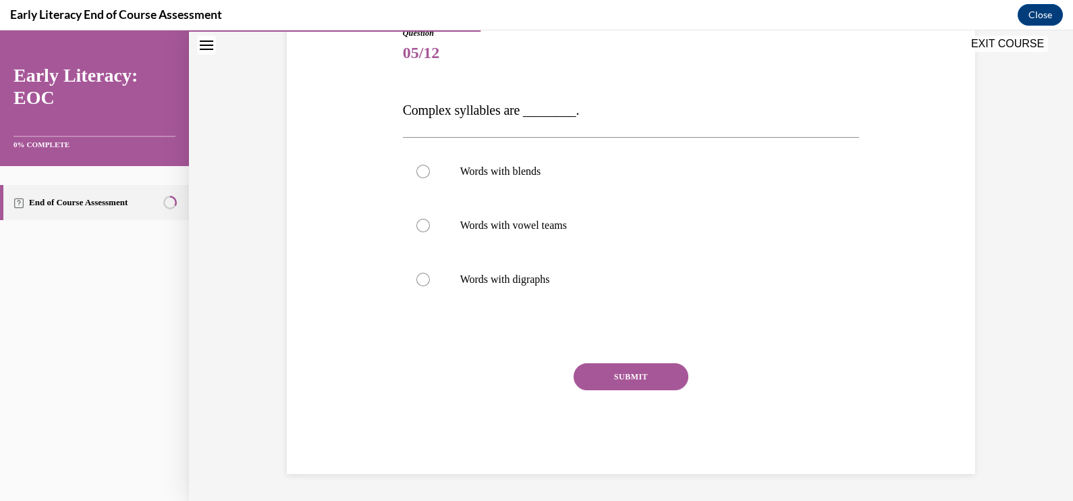
scroll to position [150, 0]
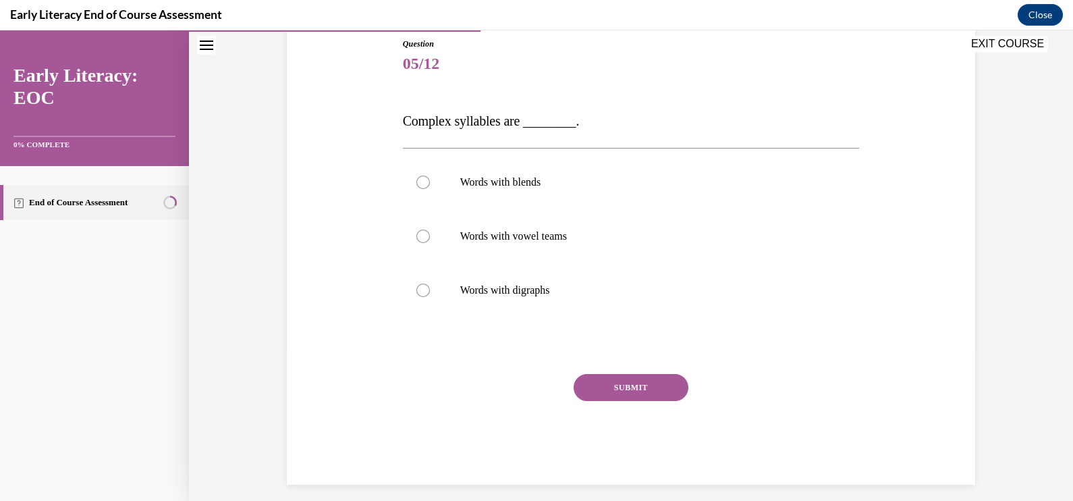
click at [493, 194] on div at bounding box center [631, 182] width 457 height 54
click at [586, 385] on button "SUBMIT" at bounding box center [631, 387] width 115 height 27
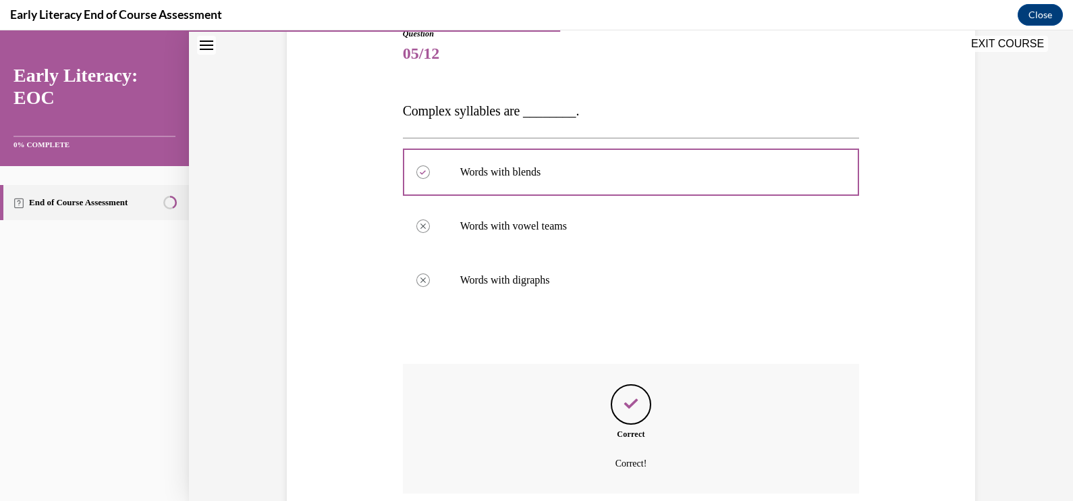
scroll to position [269, 0]
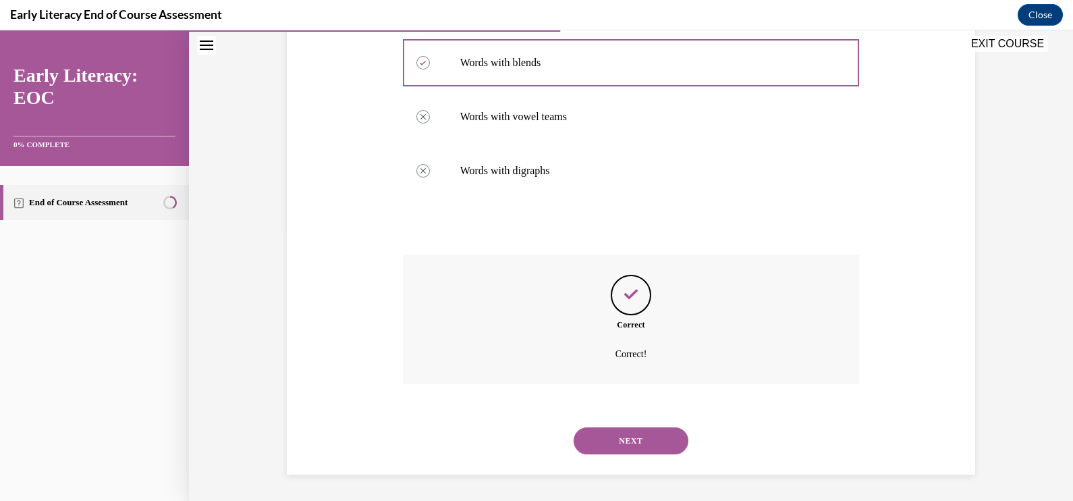
click at [128, 395] on div "End of Course Assessment" at bounding box center [94, 333] width 189 height 335
click at [665, 448] on button "NEXT" at bounding box center [631, 440] width 115 height 27
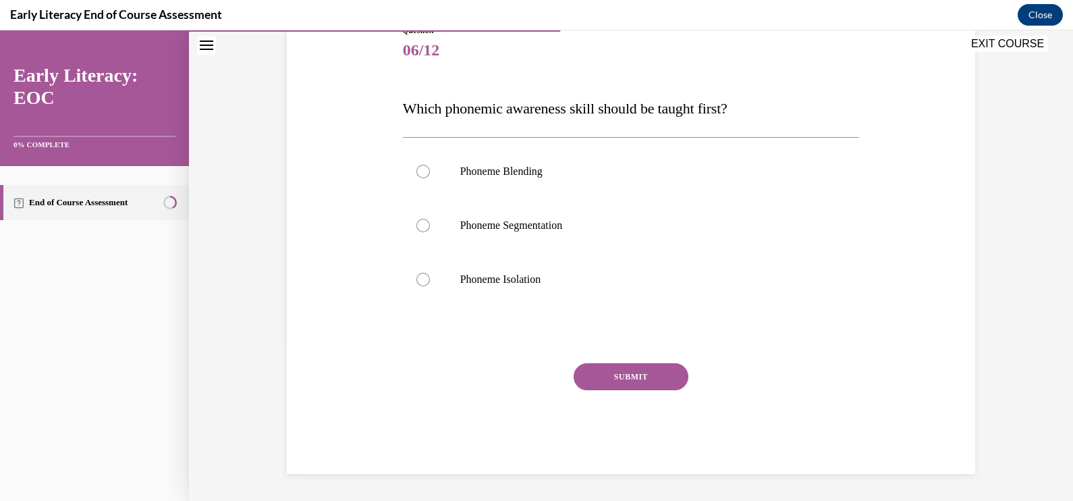
scroll to position [150, 0]
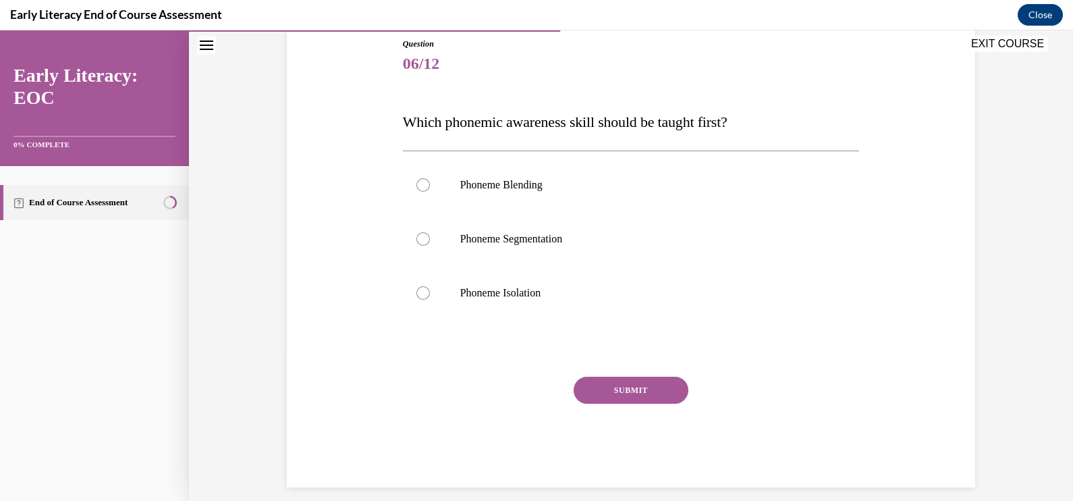
click at [647, 296] on p "Phoneme Isolation" at bounding box center [643, 293] width 366 height 14
click at [651, 392] on button "SUBMIT" at bounding box center [631, 390] width 115 height 27
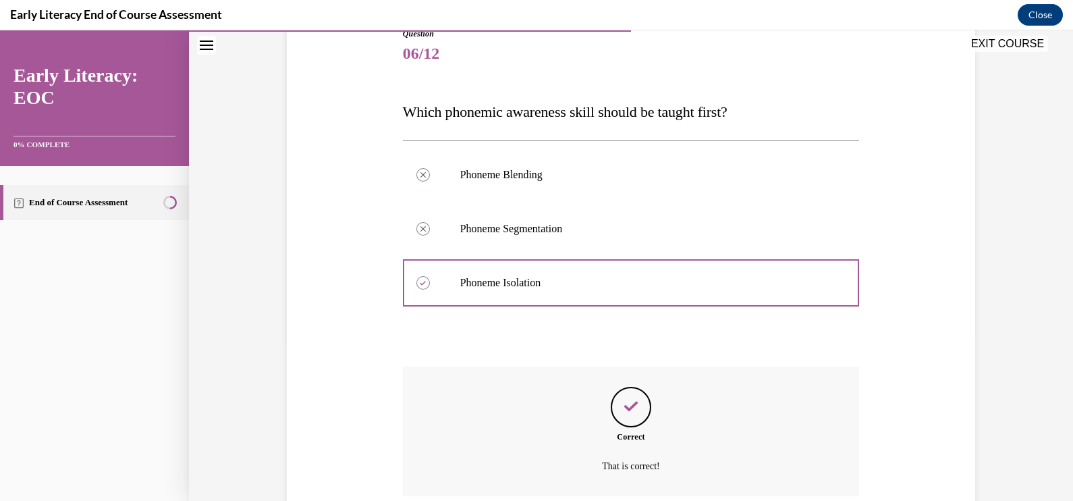
scroll to position [272, 0]
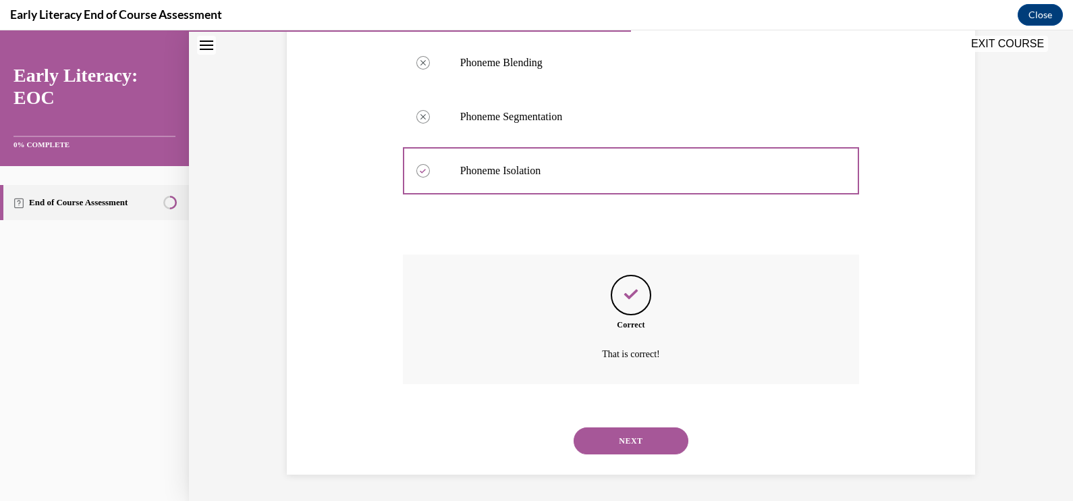
click at [649, 439] on button "NEXT" at bounding box center [631, 440] width 115 height 27
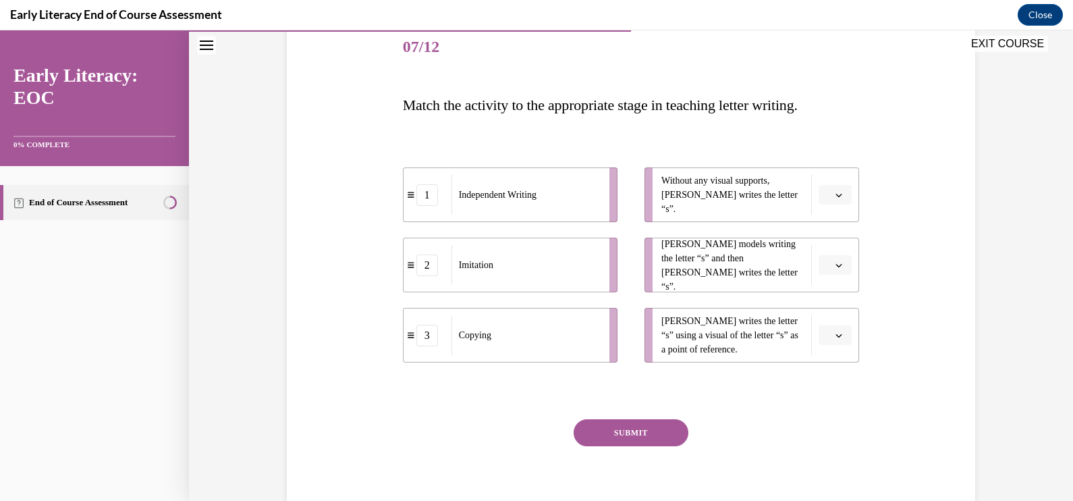
scroll to position [168, 0]
drag, startPoint x: 576, startPoint y: 216, endPoint x: 610, endPoint y: 213, distance: 33.9
click at [610, 213] on li "1 Independent Writing" at bounding box center [544, 191] width 215 height 55
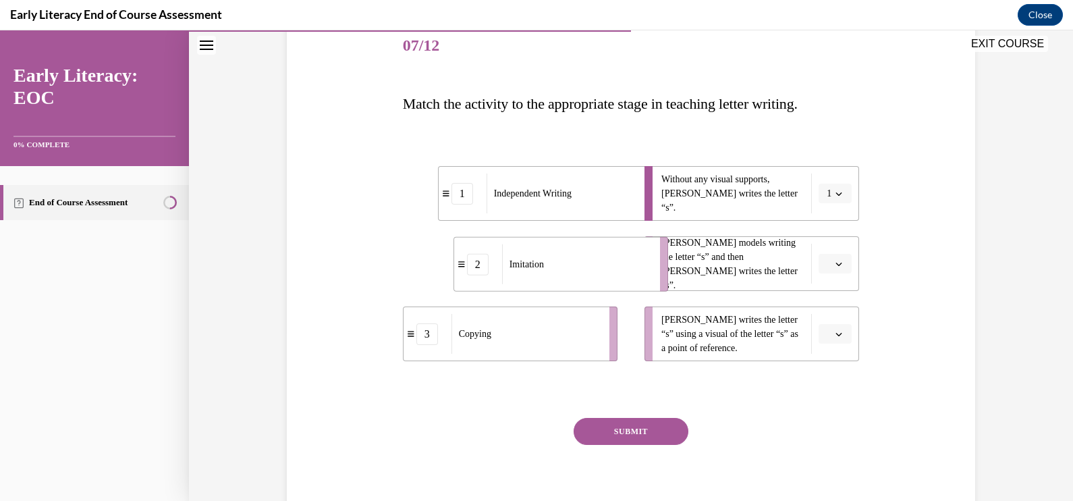
drag, startPoint x: 576, startPoint y: 274, endPoint x: 627, endPoint y: 275, distance: 50.6
click at [627, 275] on div "Imitation" at bounding box center [576, 264] width 149 height 40
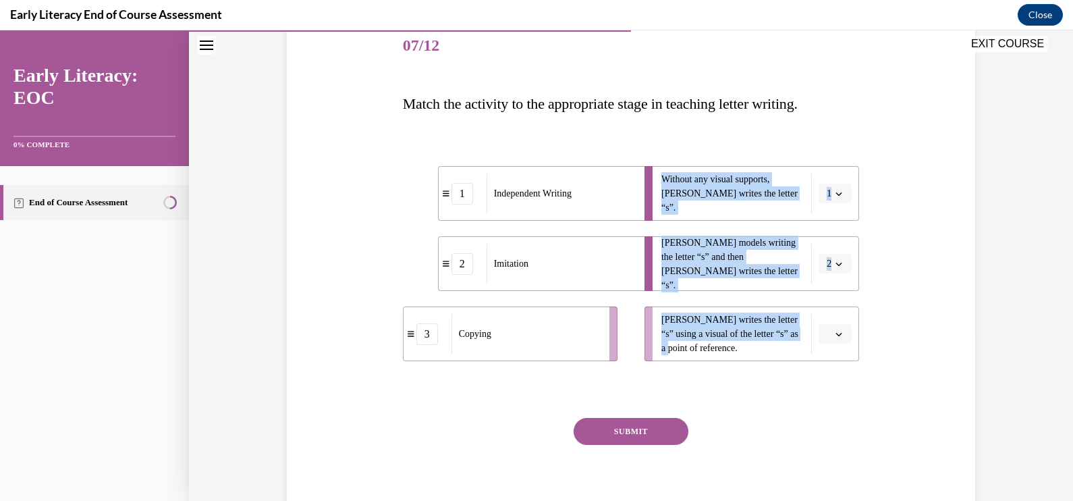
drag, startPoint x: 595, startPoint y: 360, endPoint x: 647, endPoint y: 361, distance: 52.0
click at [647, 361] on div "1 Independent Writing 2 Imitation 3 Copying Without any visual supports, [PERSO…" at bounding box center [631, 250] width 457 height 236
drag, startPoint x: 647, startPoint y: 361, endPoint x: 590, endPoint y: 333, distance: 64.0
click at [590, 333] on div "Copying" at bounding box center [594, 336] width 149 height 40
click at [639, 430] on button "SUBMIT" at bounding box center [631, 431] width 115 height 27
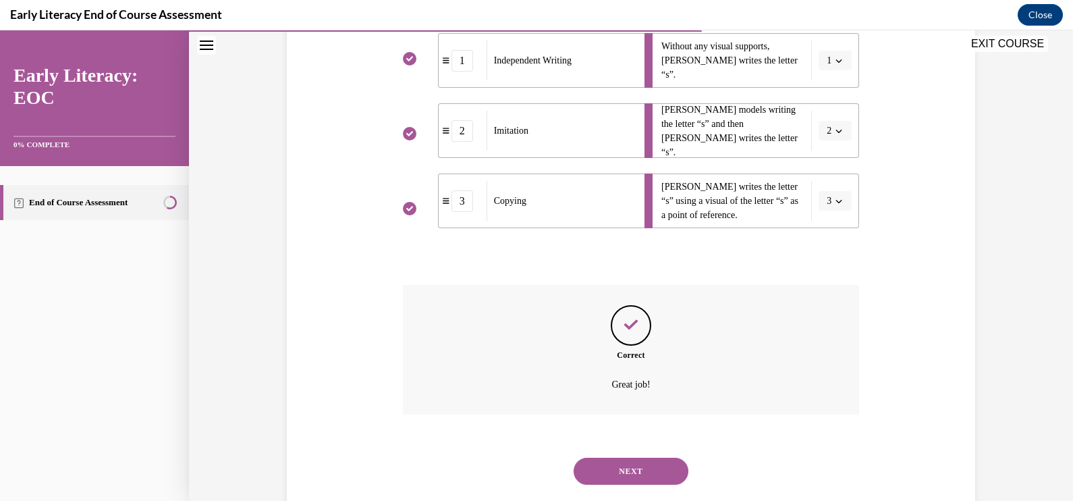
click at [799, 394] on div "Correct Great job!" at bounding box center [631, 360] width 457 height 150
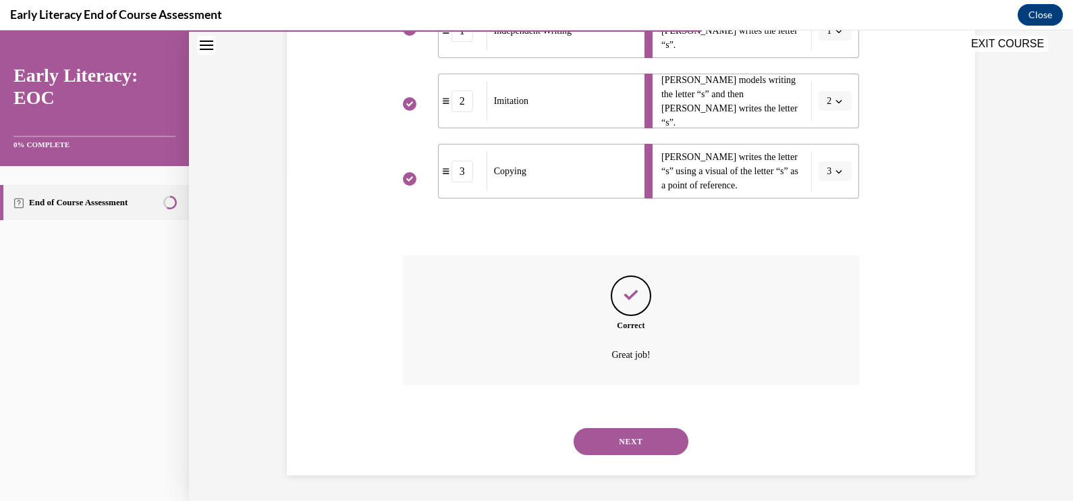
click at [599, 433] on button "NEXT" at bounding box center [631, 441] width 115 height 27
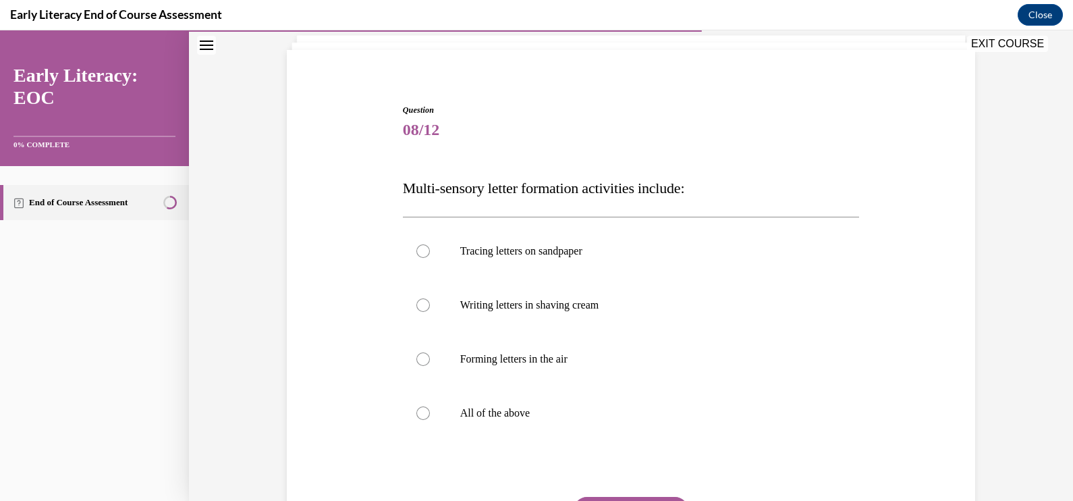
scroll to position [168, 0]
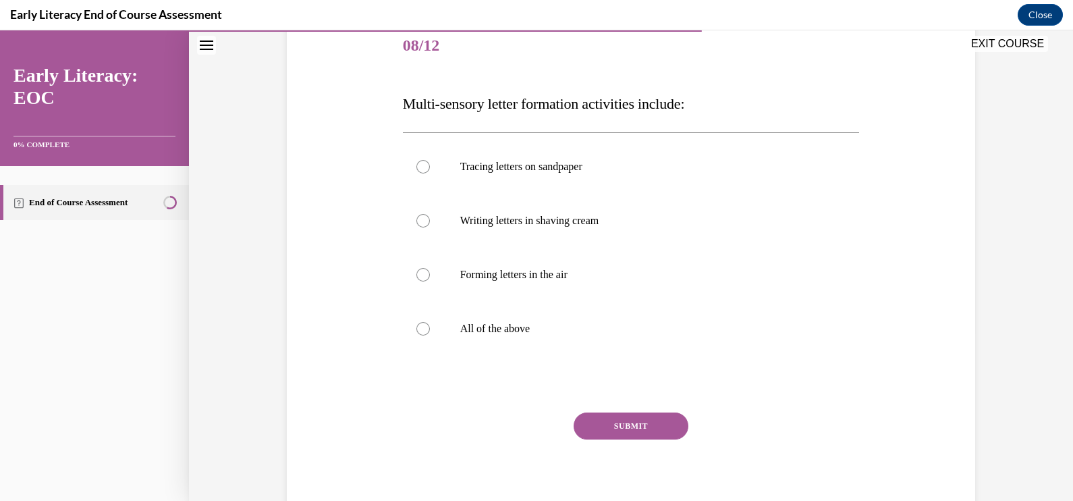
click at [645, 337] on div at bounding box center [631, 329] width 457 height 54
click at [633, 417] on button "SUBMIT" at bounding box center [631, 425] width 115 height 27
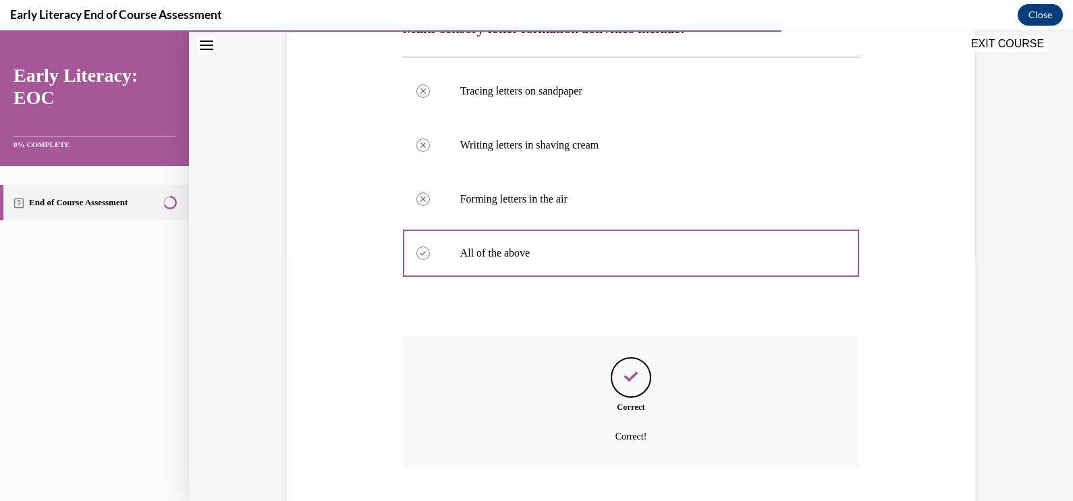
scroll to position [326, 0]
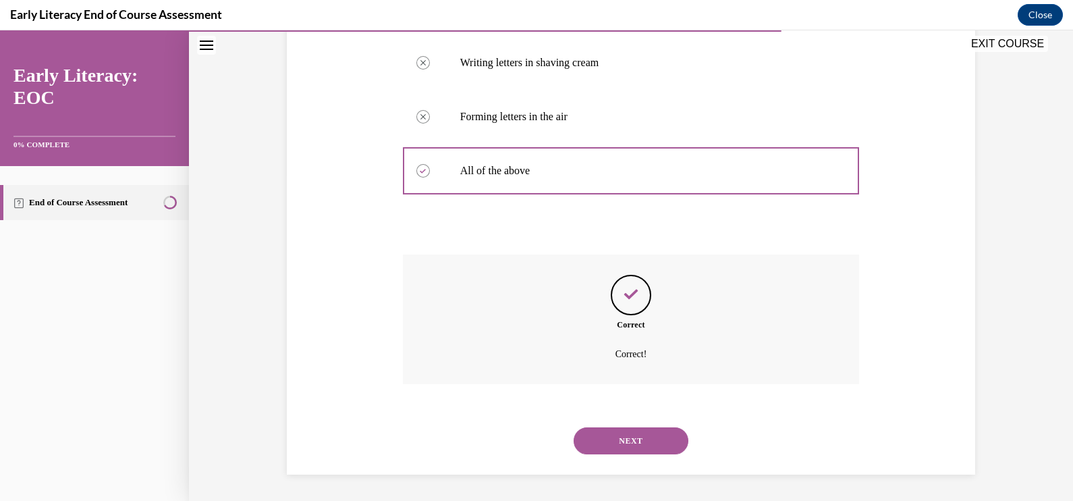
click at [641, 432] on button "NEXT" at bounding box center [631, 440] width 115 height 27
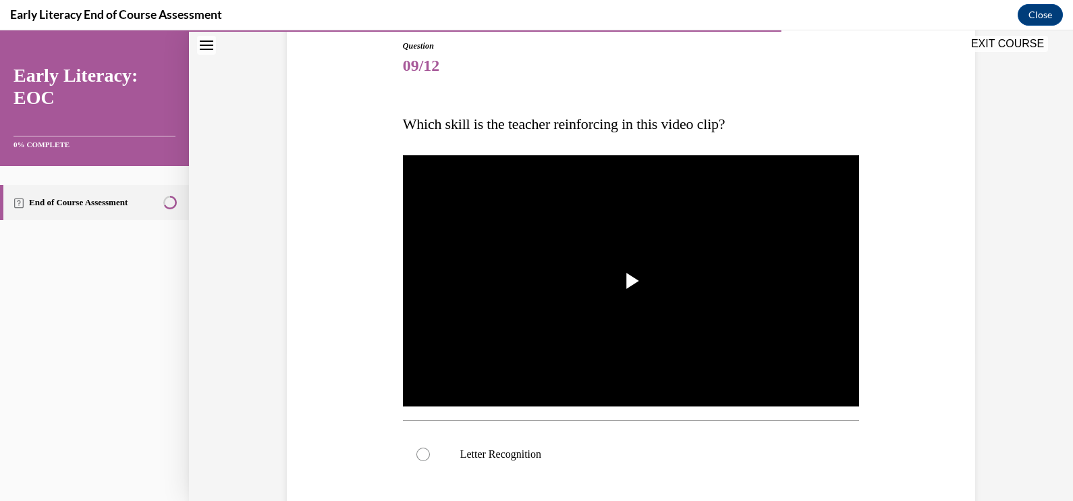
scroll to position [270, 0]
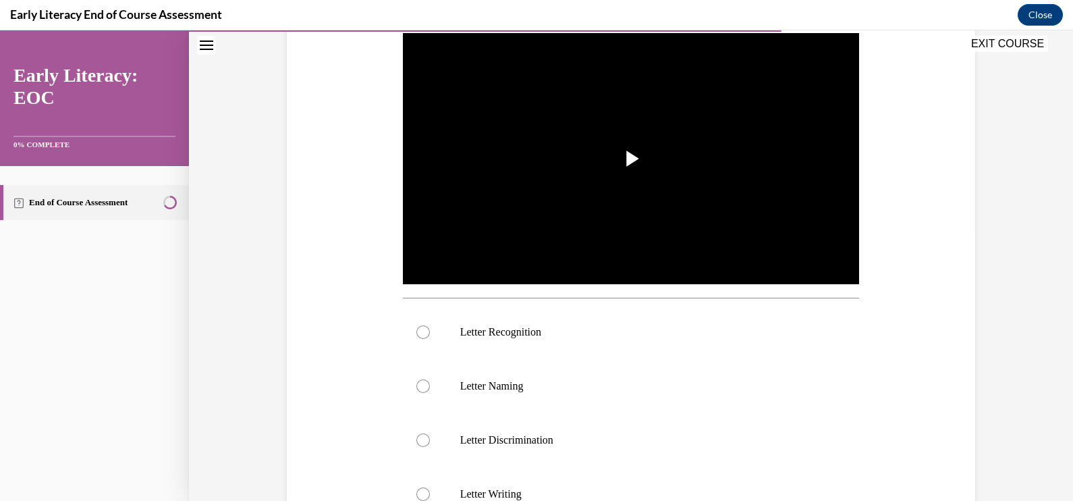
click at [494, 344] on div at bounding box center [631, 332] width 457 height 54
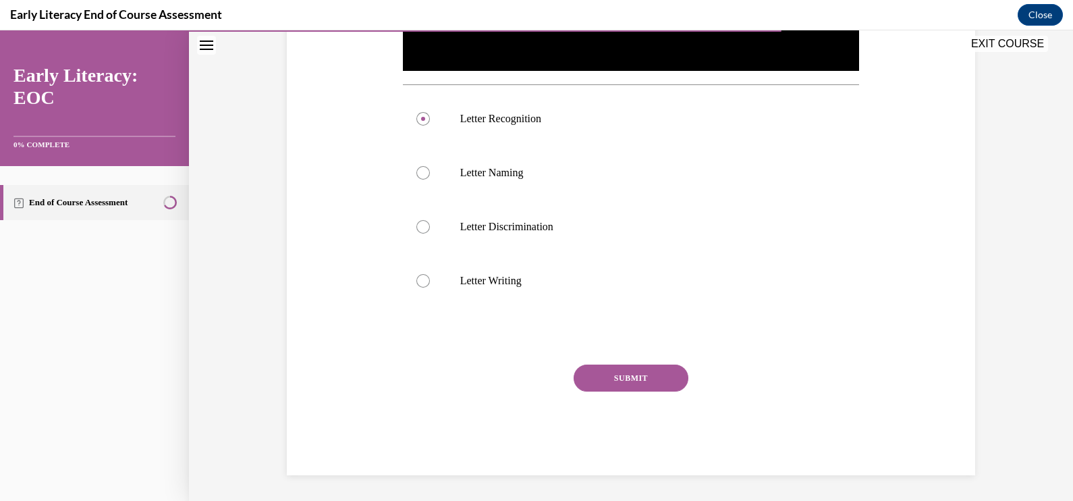
click at [664, 375] on button "SUBMIT" at bounding box center [631, 378] width 115 height 27
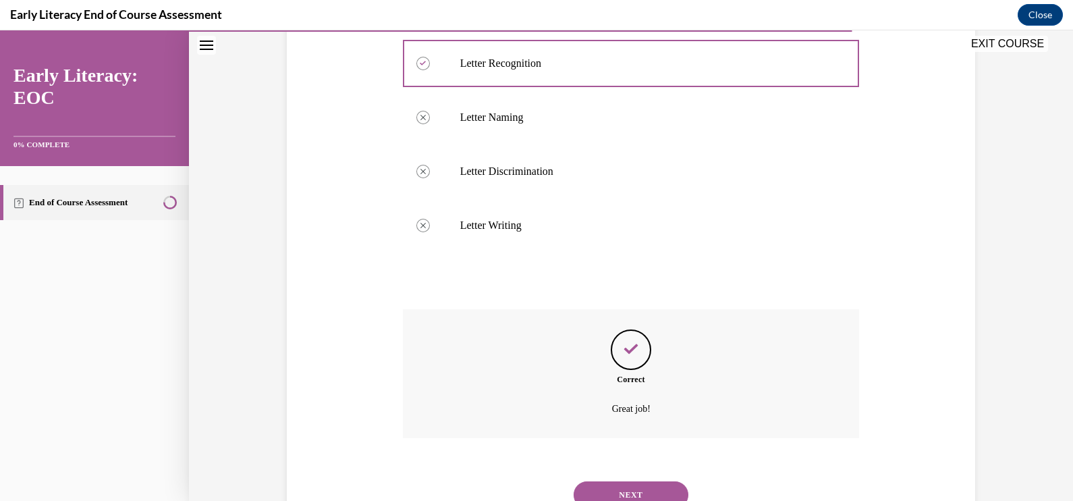
scroll to position [593, 0]
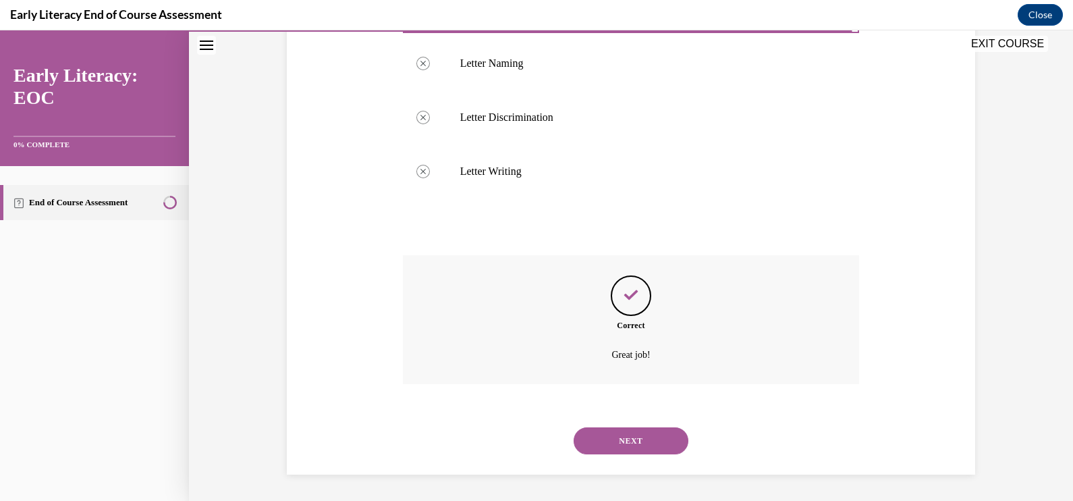
click at [655, 426] on div "NEXT" at bounding box center [631, 441] width 457 height 54
click at [654, 429] on button "NEXT" at bounding box center [631, 440] width 115 height 27
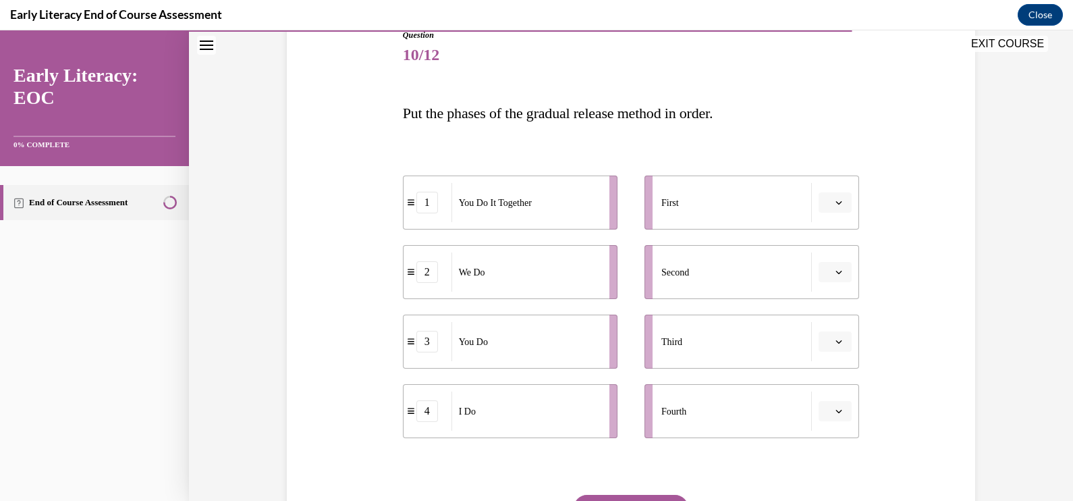
scroll to position [168, 0]
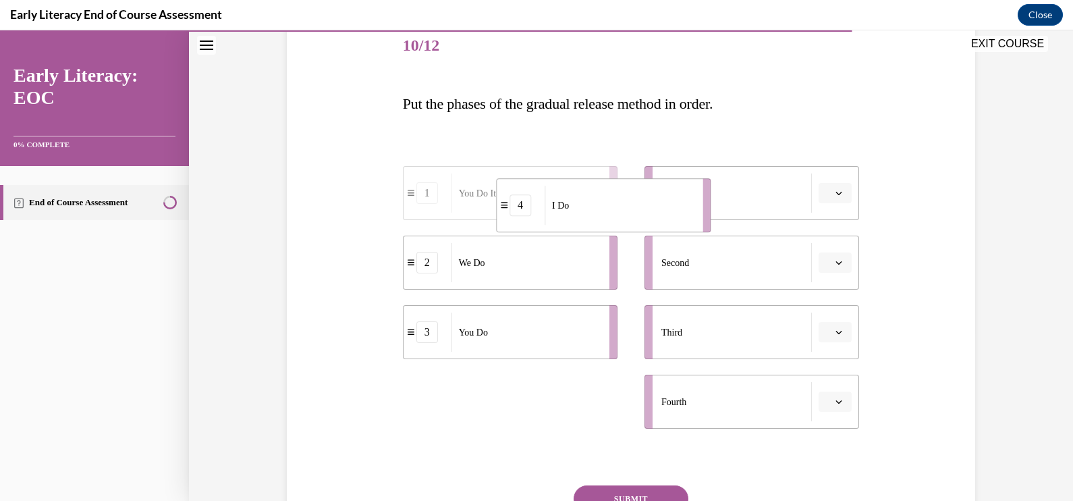
drag, startPoint x: 527, startPoint y: 404, endPoint x: 620, endPoint y: 207, distance: 218.0
click at [620, 207] on div "I Do" at bounding box center [619, 205] width 149 height 39
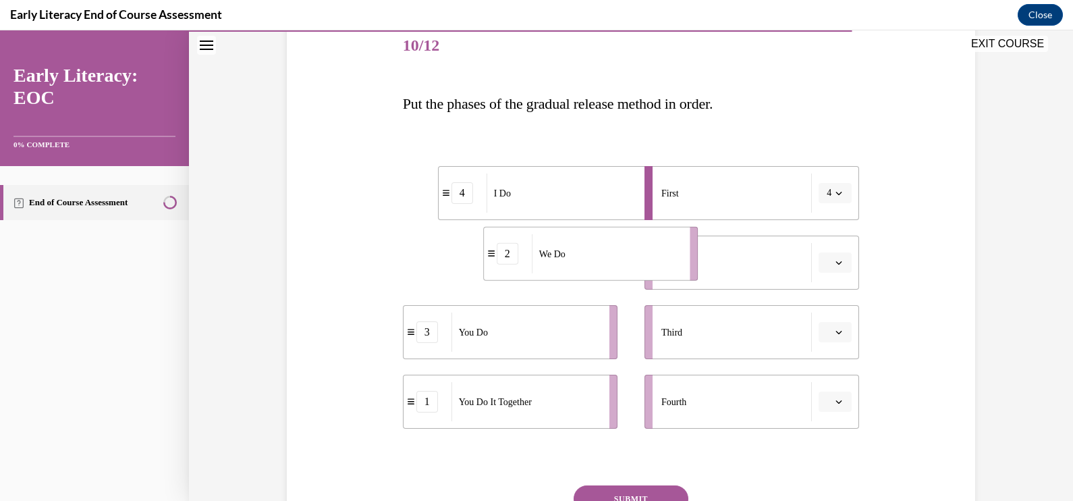
drag, startPoint x: 490, startPoint y: 286, endPoint x: 570, endPoint y: 276, distance: 80.9
click at [570, 276] on li "2 We Do" at bounding box center [590, 254] width 215 height 54
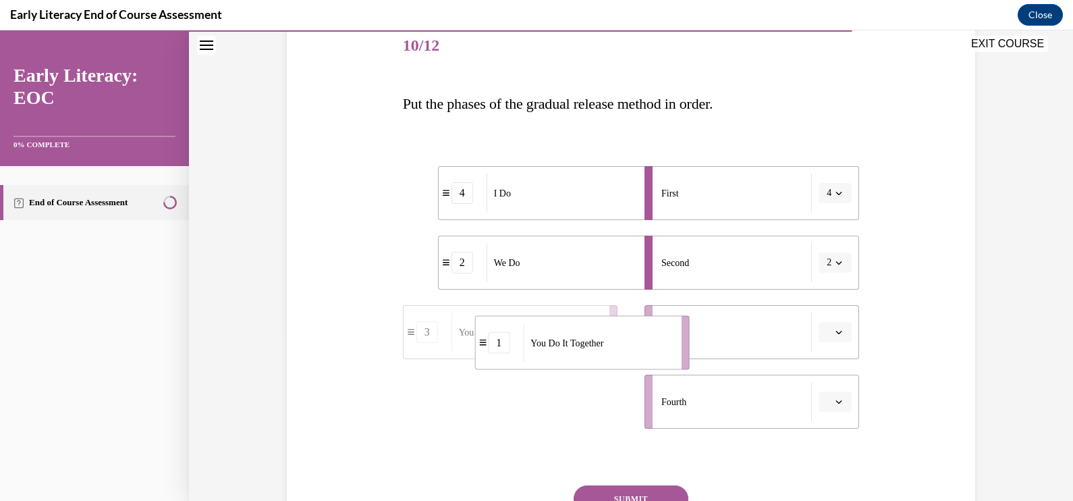
drag, startPoint x: 532, startPoint y: 413, endPoint x: 604, endPoint y: 354, distance: 93.1
click at [604, 354] on div "You Do It Together" at bounding box center [597, 342] width 149 height 39
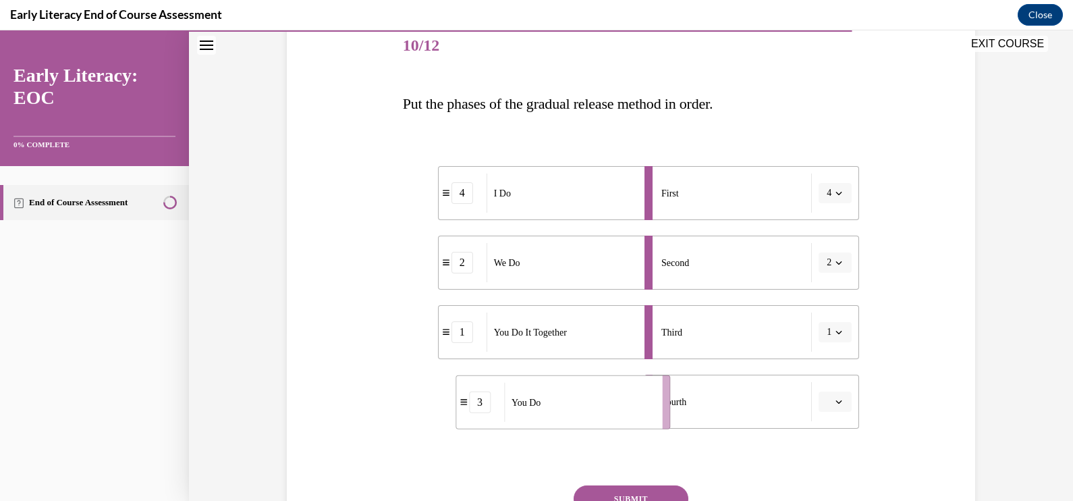
drag, startPoint x: 513, startPoint y: 419, endPoint x: 570, endPoint y: 419, distance: 57.4
click at [570, 419] on div "You Do" at bounding box center [578, 402] width 149 height 39
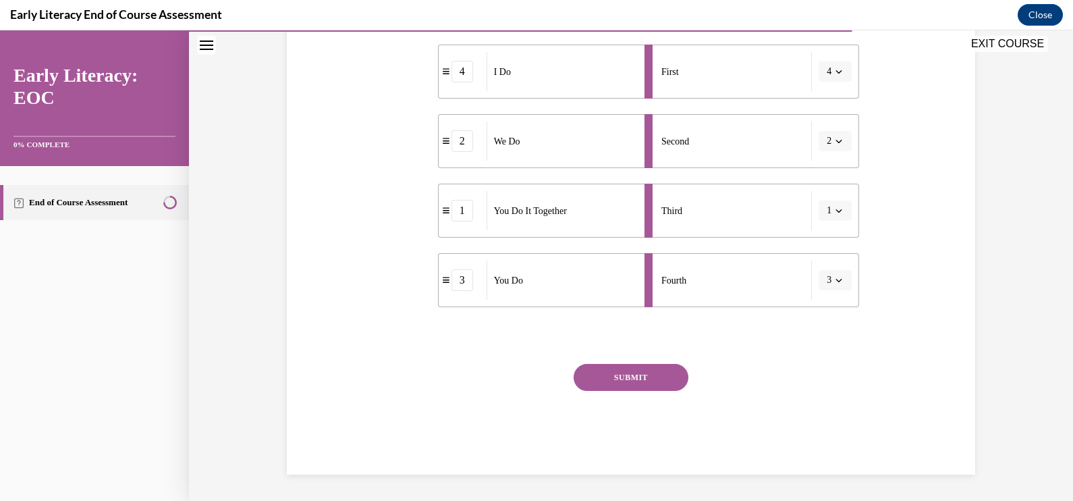
click at [653, 388] on button "SUBMIT" at bounding box center [631, 377] width 115 height 27
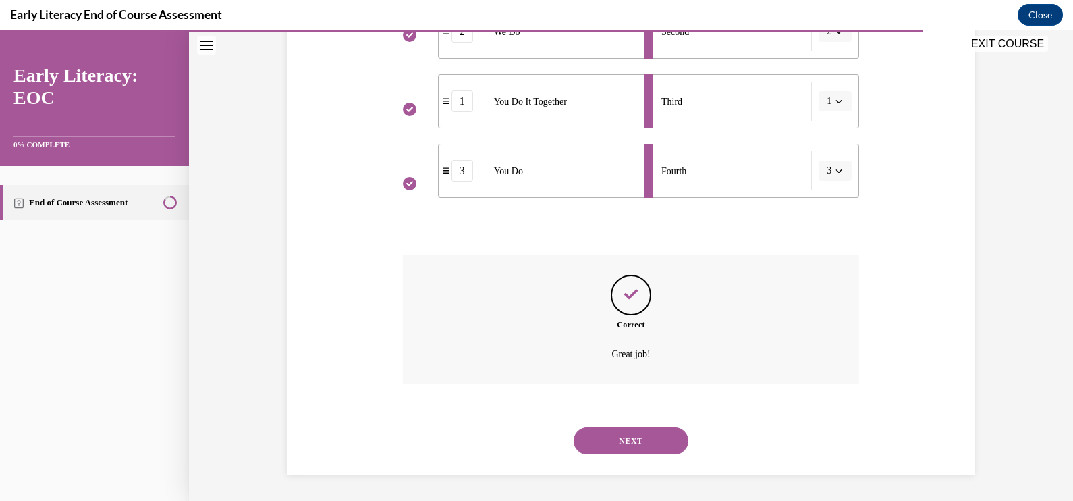
click at [624, 442] on button "NEXT" at bounding box center [631, 440] width 115 height 27
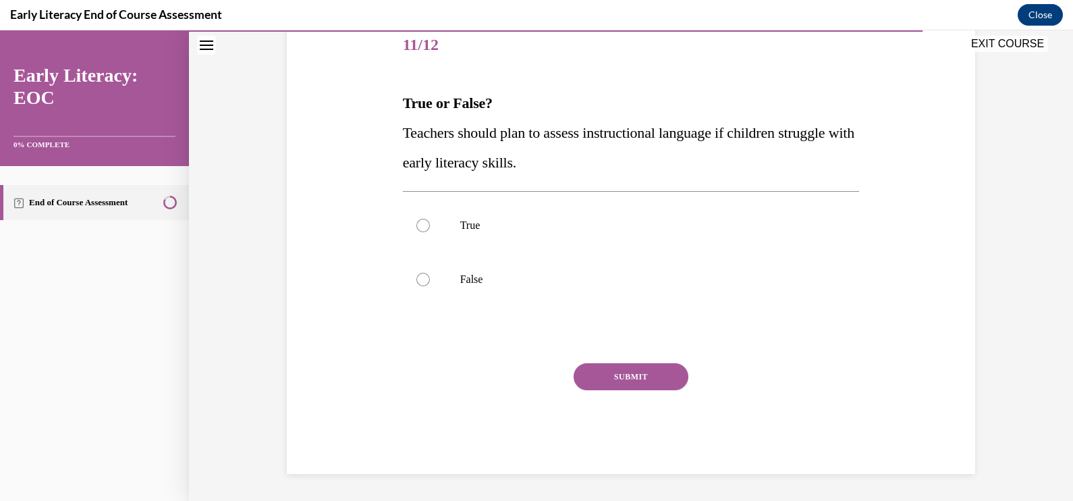
scroll to position [150, 0]
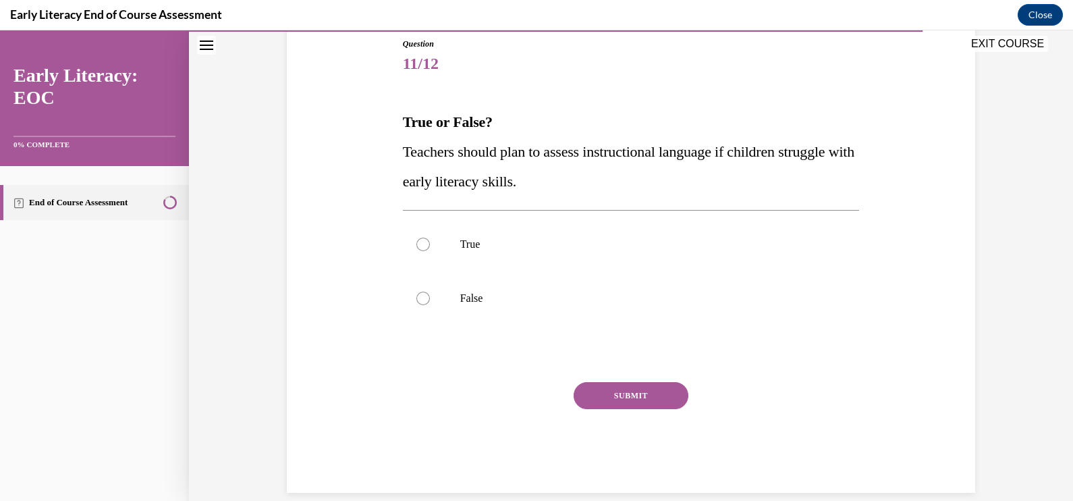
click at [516, 238] on p "True" at bounding box center [643, 245] width 366 height 14
click at [667, 403] on button "SUBMIT" at bounding box center [631, 395] width 115 height 27
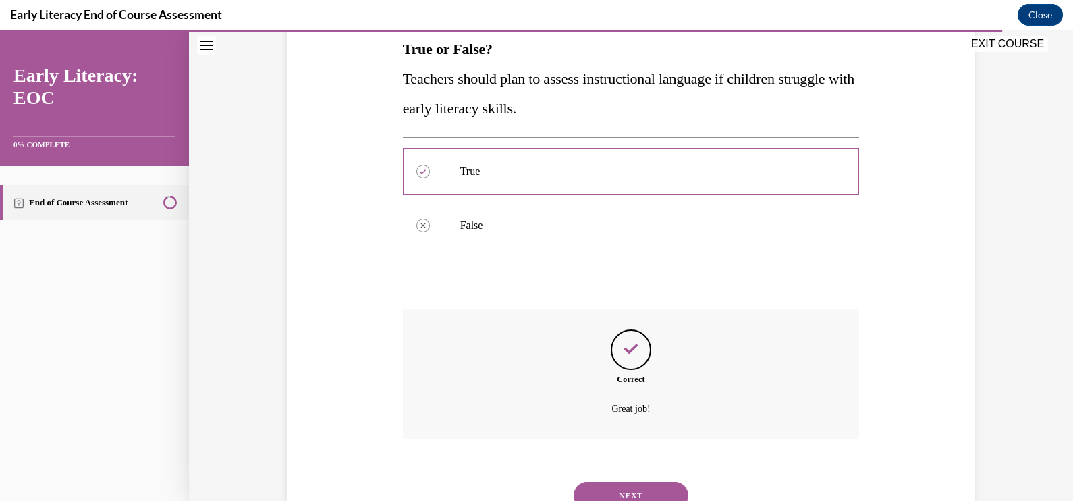
scroll to position [277, 0]
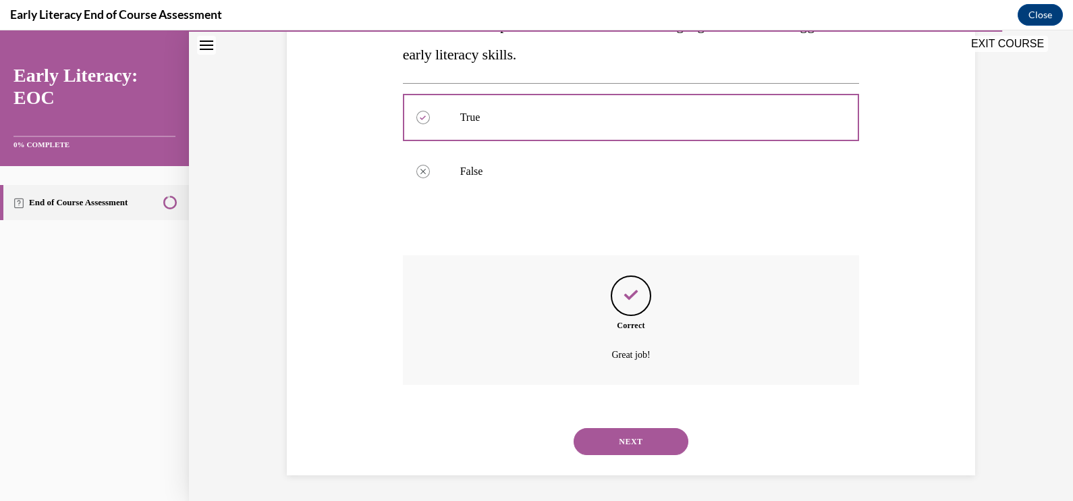
click at [613, 441] on button "NEXT" at bounding box center [631, 441] width 115 height 27
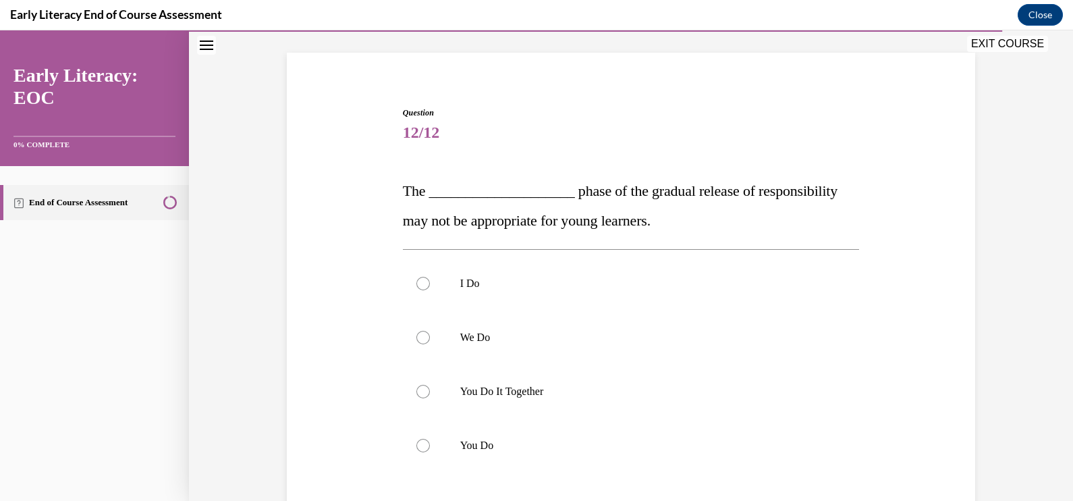
scroll to position [168, 0]
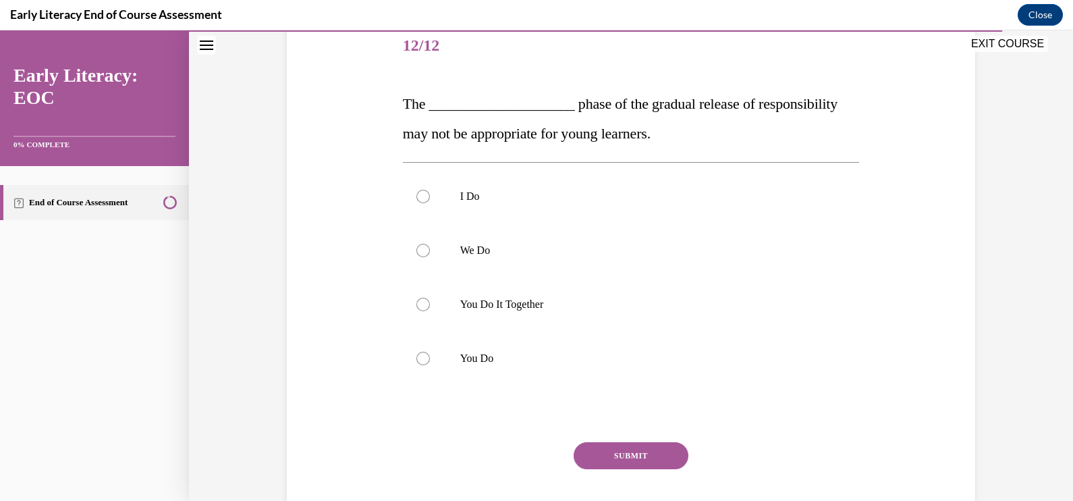
click at [408, 99] on span "The ____________________ phase of the gradual release of responsibility may not…" at bounding box center [620, 118] width 435 height 47
click at [403, 104] on span "The ____________________ phase of the gradual release of responsibility may not…" at bounding box center [620, 118] width 435 height 47
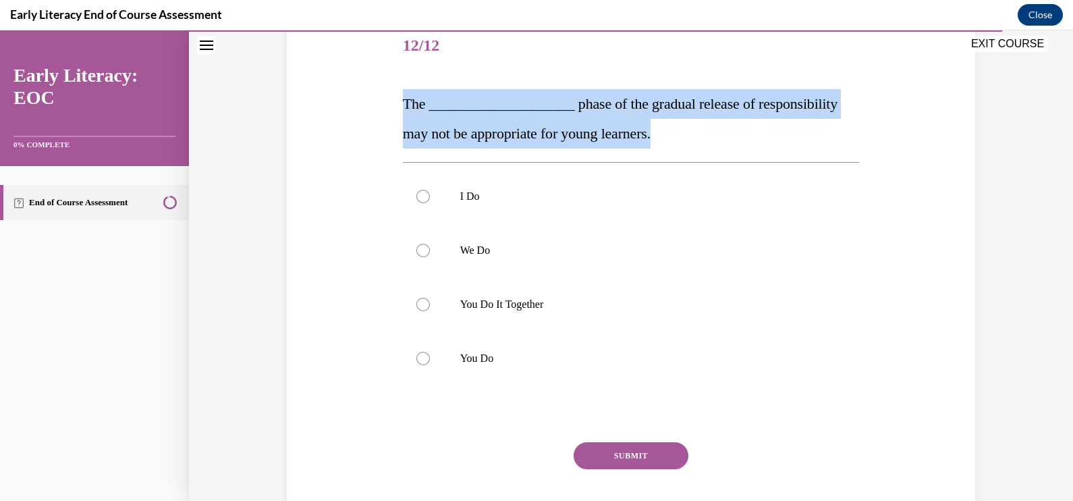
drag, startPoint x: 398, startPoint y: 94, endPoint x: 694, endPoint y: 138, distance: 299.0
click at [694, 138] on div "Question 12/12 The ____________________ phase of the gradual release of respons…" at bounding box center [632, 276] width 464 height 554
copy span "The ____________________ phase of the gradual release of responsibility may not…"
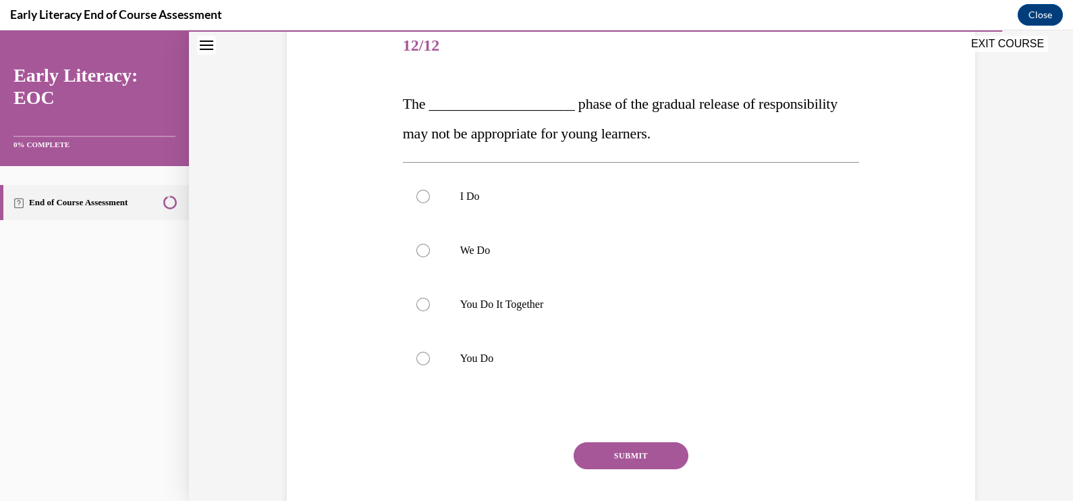
click at [507, 292] on div at bounding box center [631, 304] width 457 height 54
click at [503, 257] on div at bounding box center [631, 250] width 457 height 54
click at [641, 458] on button "SUBMIT" at bounding box center [631, 455] width 115 height 27
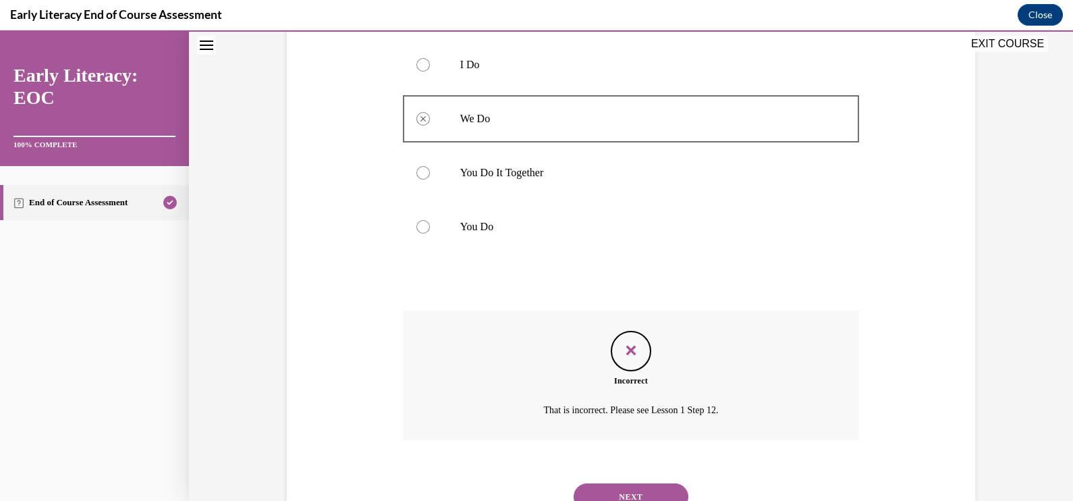
scroll to position [356, 0]
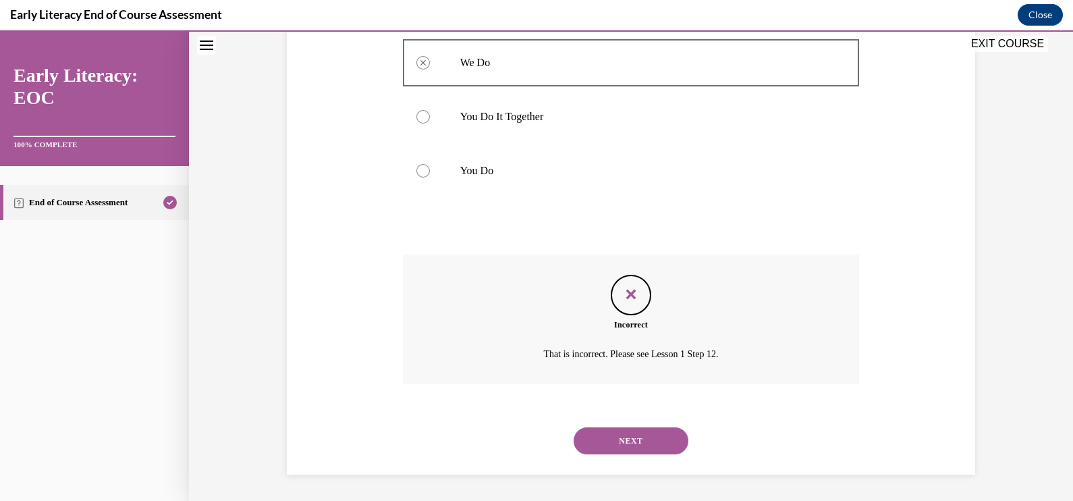
click at [633, 429] on button "NEXT" at bounding box center [631, 440] width 115 height 27
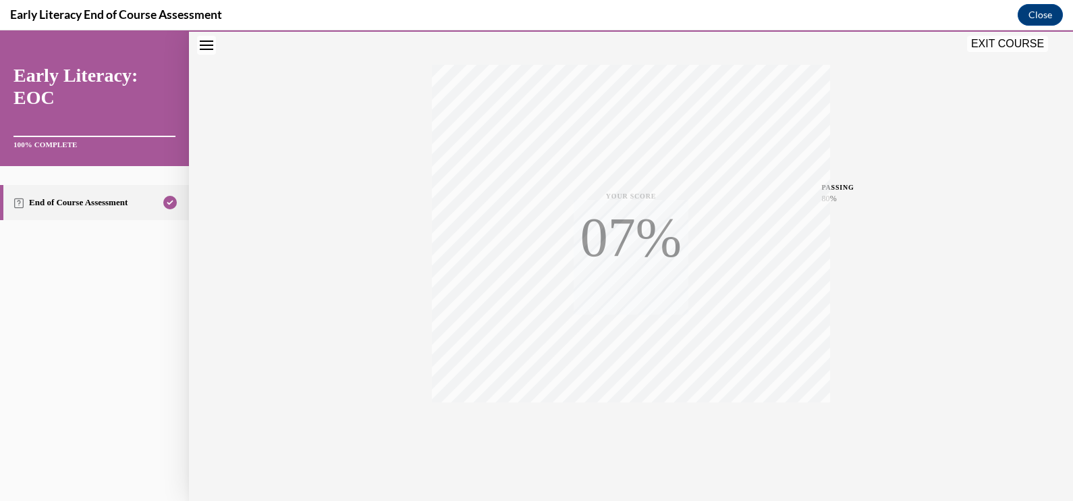
scroll to position [221, 0]
